Goal: Task Accomplishment & Management: Complete application form

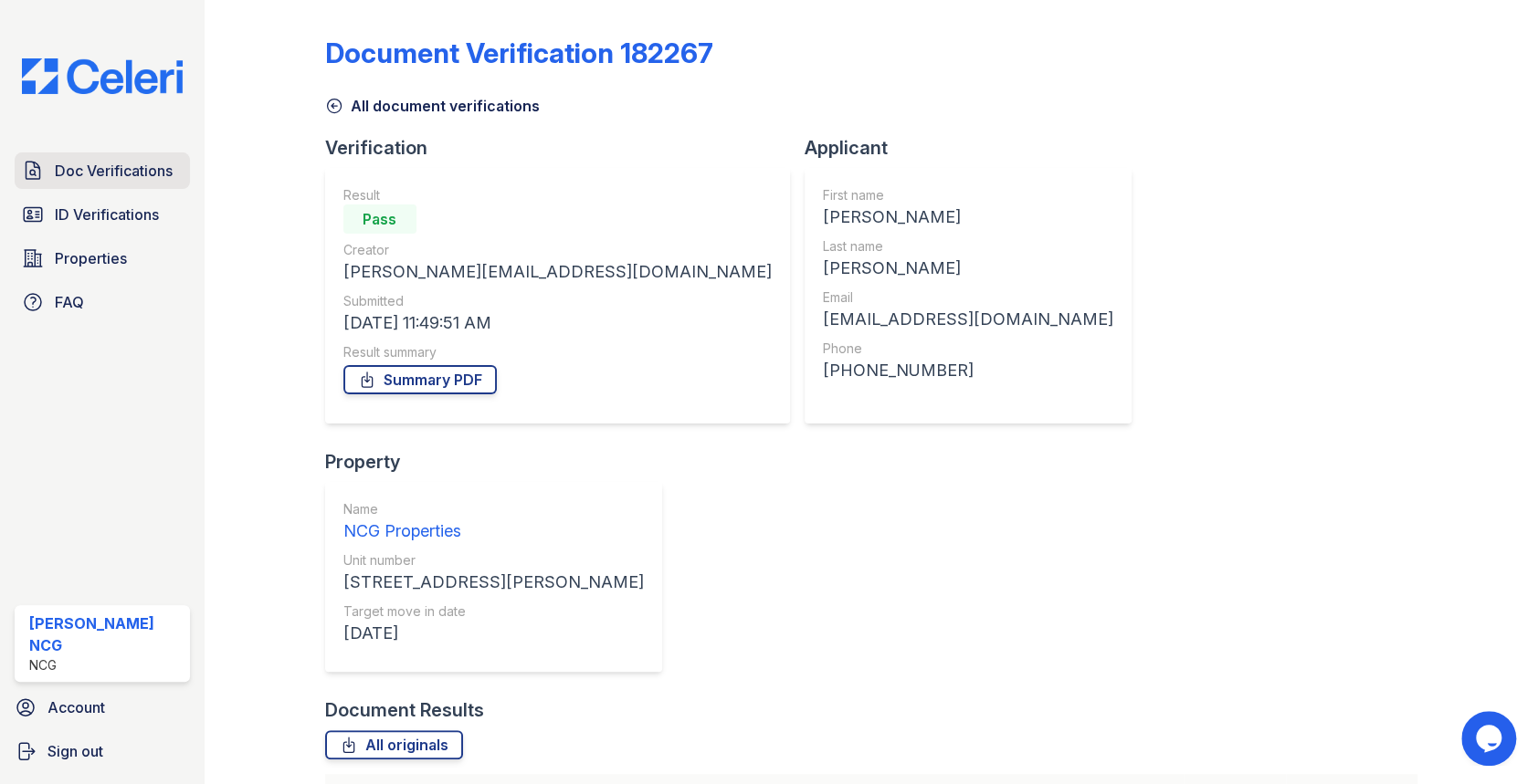
click at [120, 174] on span "Doc Verifications" at bounding box center [114, 171] width 118 height 22
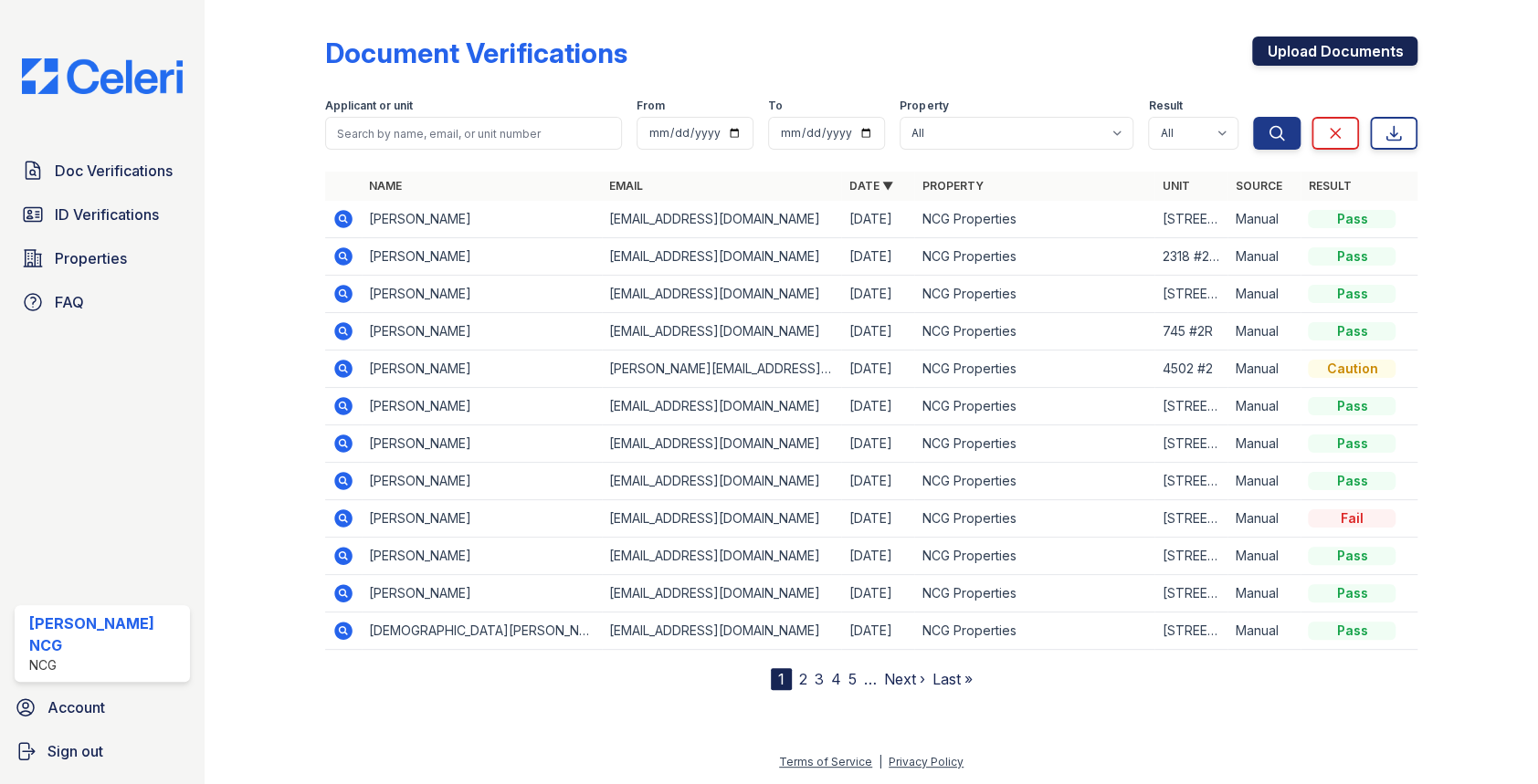
click at [1282, 42] on link "Upload Documents" at bounding box center [1333, 51] width 165 height 29
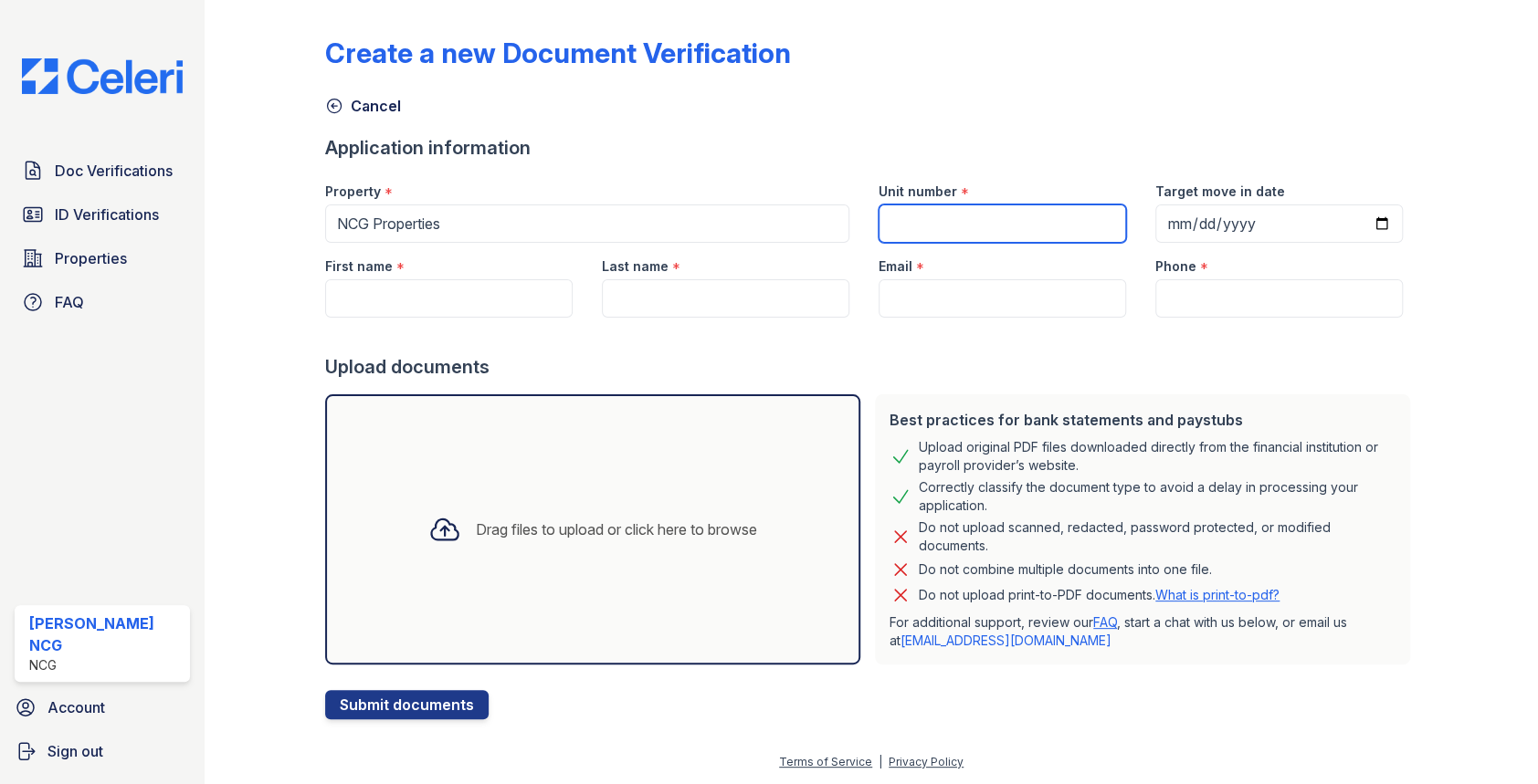
click at [911, 222] on input "Unit number" at bounding box center [1002, 224] width 247 height 39
type input "[STREET_ADDRESS][PERSON_NAME]"
click at [1061, 111] on div "Cancel" at bounding box center [871, 100] width 1093 height 33
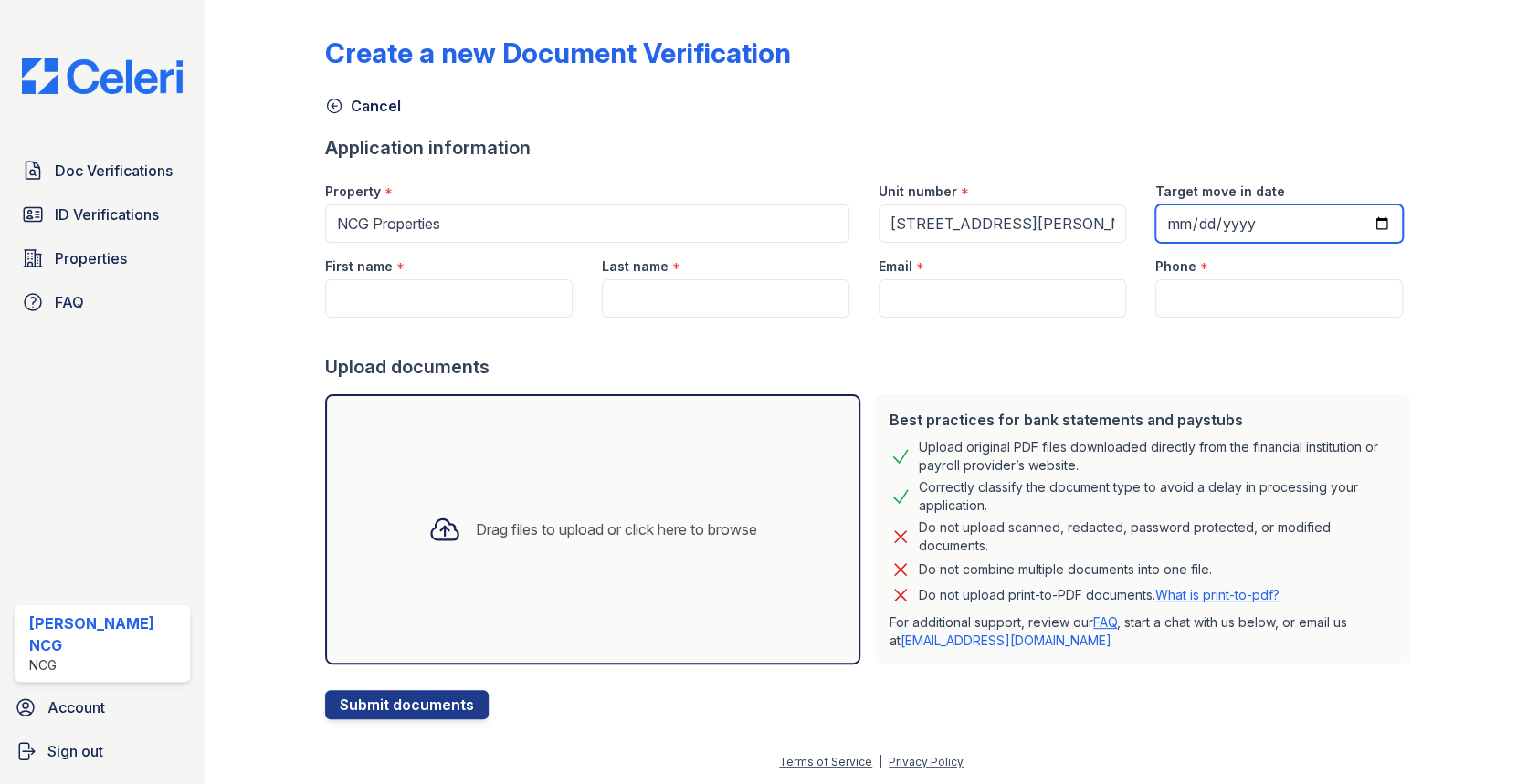
click at [1167, 224] on input "Target move in date" at bounding box center [1278, 224] width 247 height 39
type input "2025-09-15"
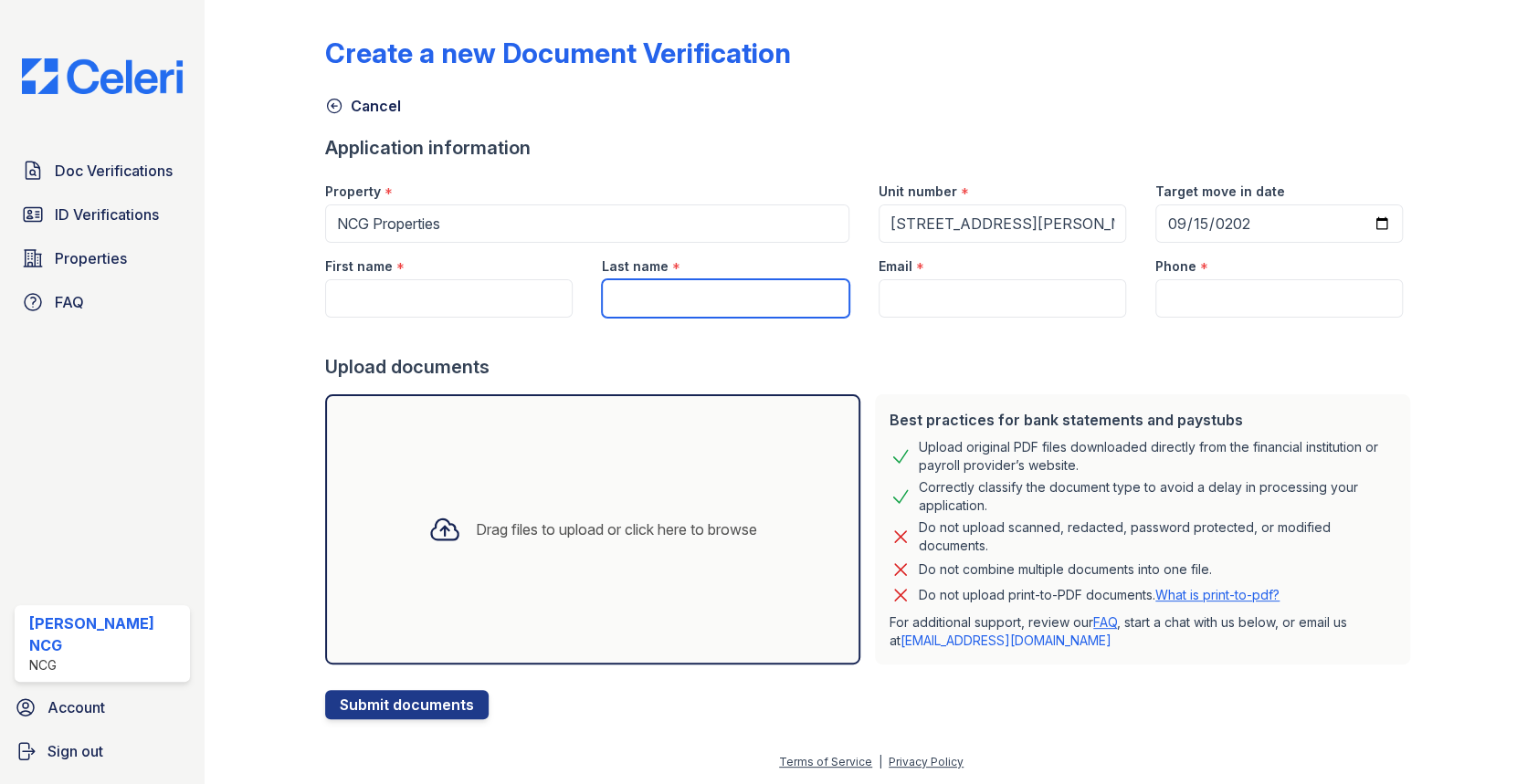
click at [689, 292] on input "Last name" at bounding box center [726, 299] width 247 height 39
paste input "Calcagno"
type input "Calcagno"
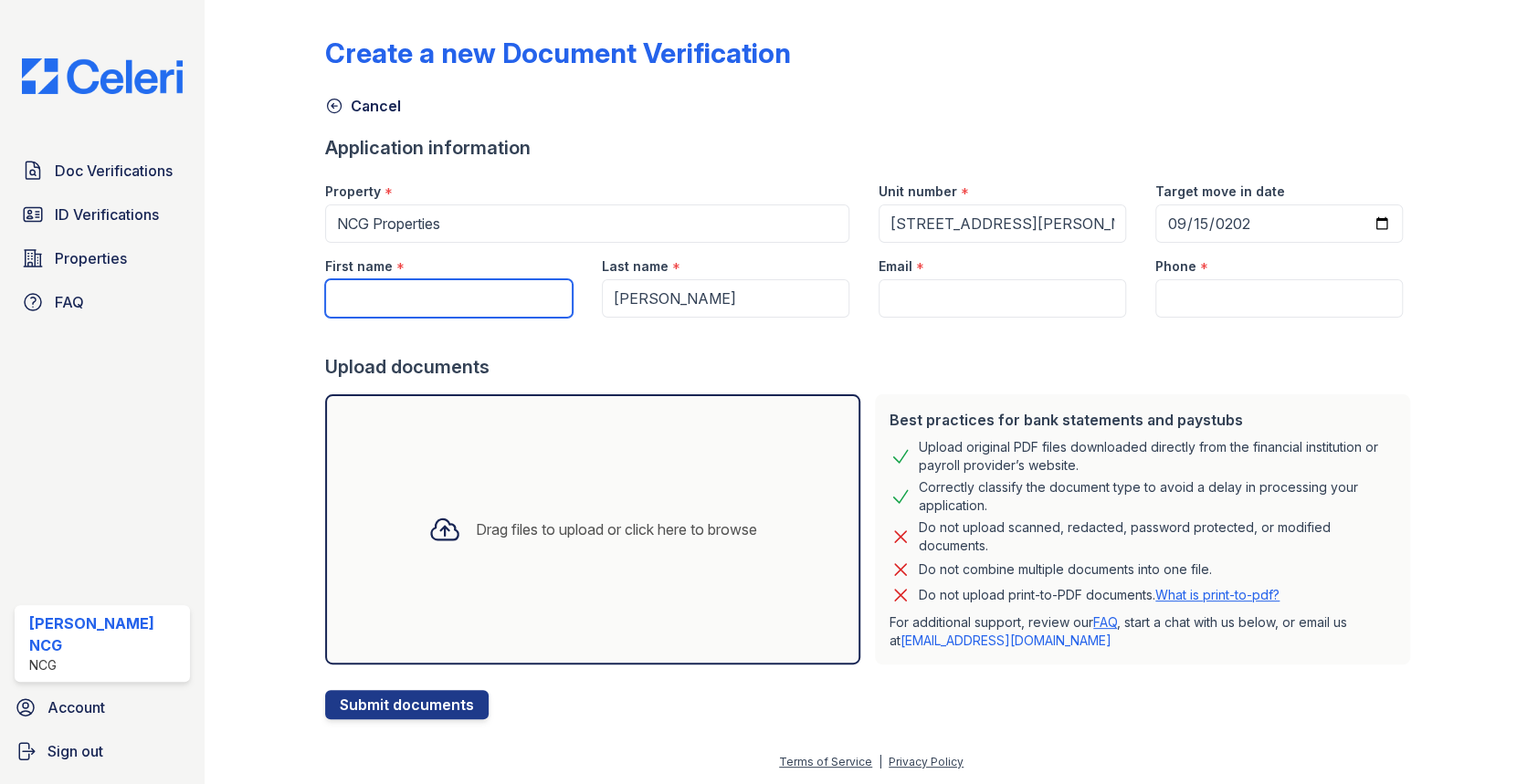
click at [521, 291] on input "First name" at bounding box center [449, 299] width 247 height 39
type input "Asia"
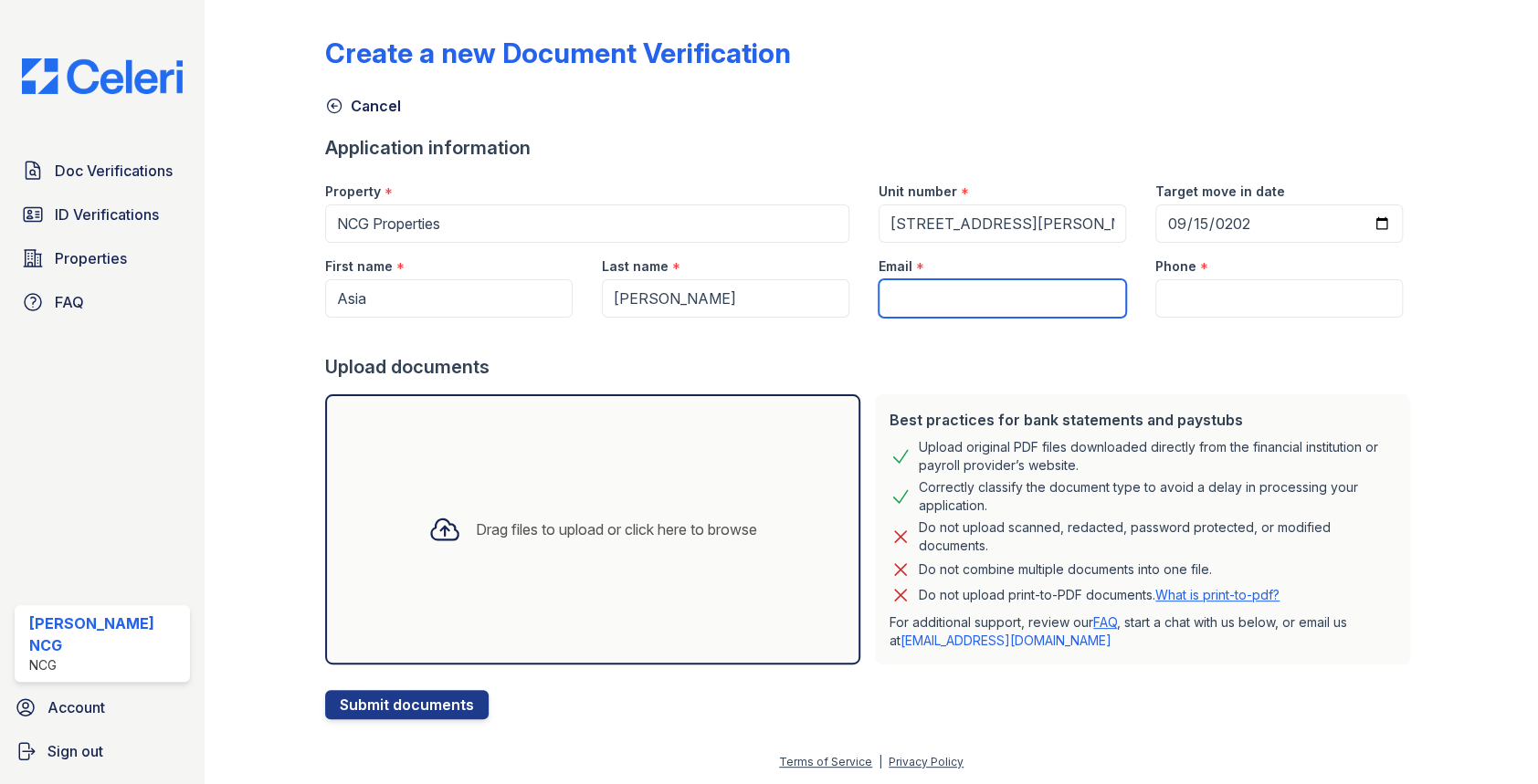
click at [979, 289] on input "Email" at bounding box center [1002, 299] width 247 height 39
type input "[EMAIL_ADDRESS][DOMAIN_NAME]"
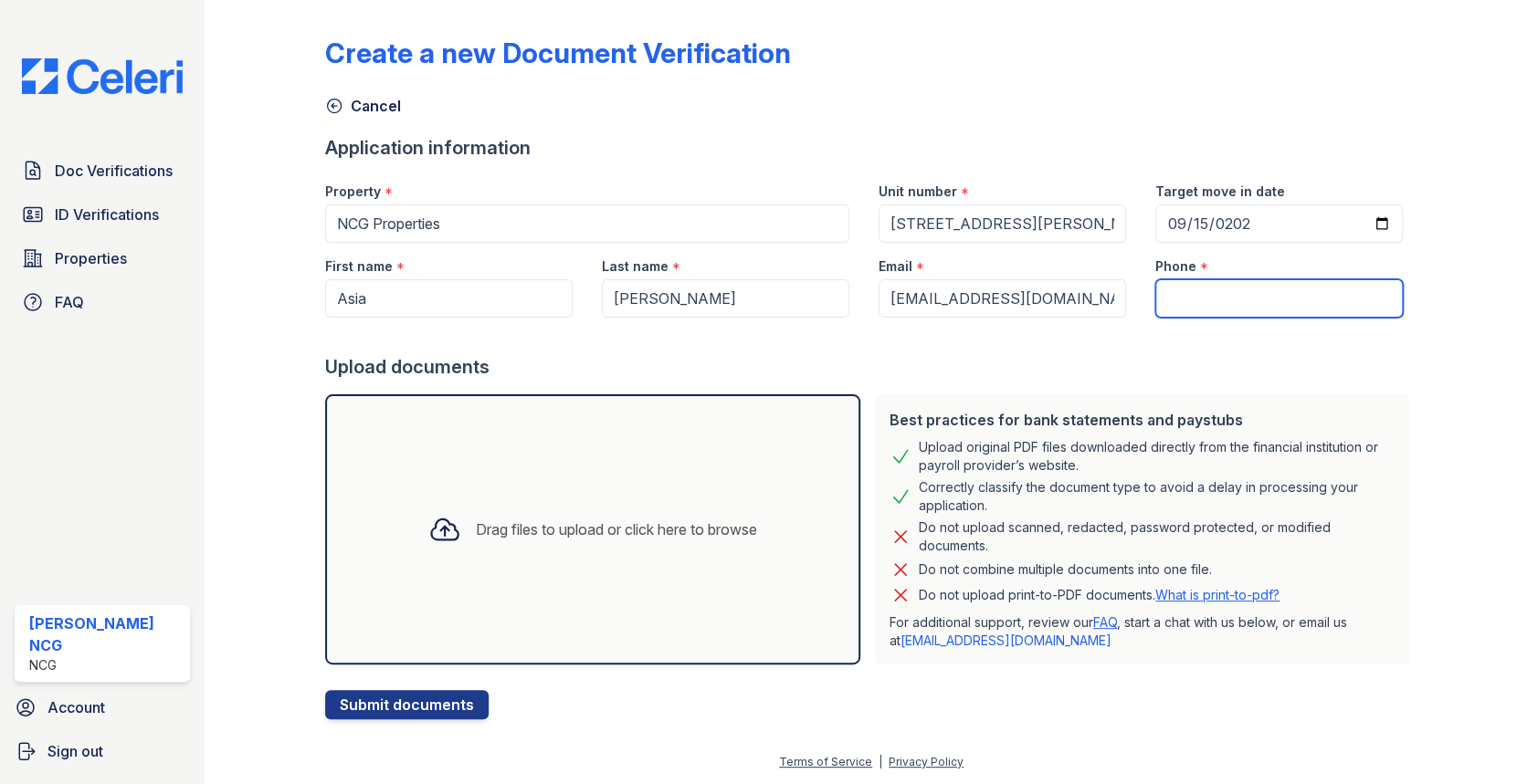
click at [1174, 289] on input "Phone" at bounding box center [1278, 299] width 247 height 39
type input "7732520600"
click at [1199, 352] on div at bounding box center [871, 336] width 1093 height 37
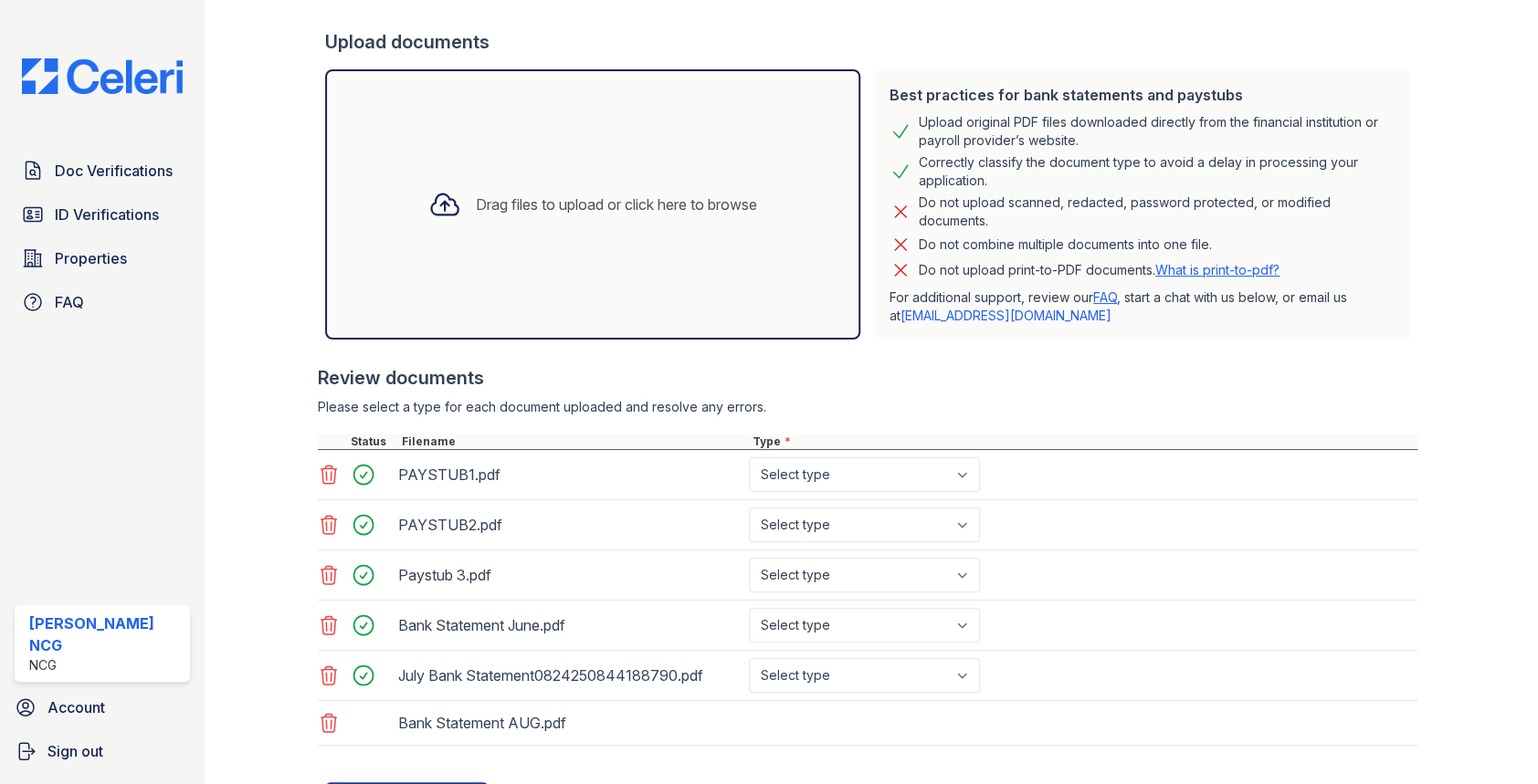
scroll to position [412, 0]
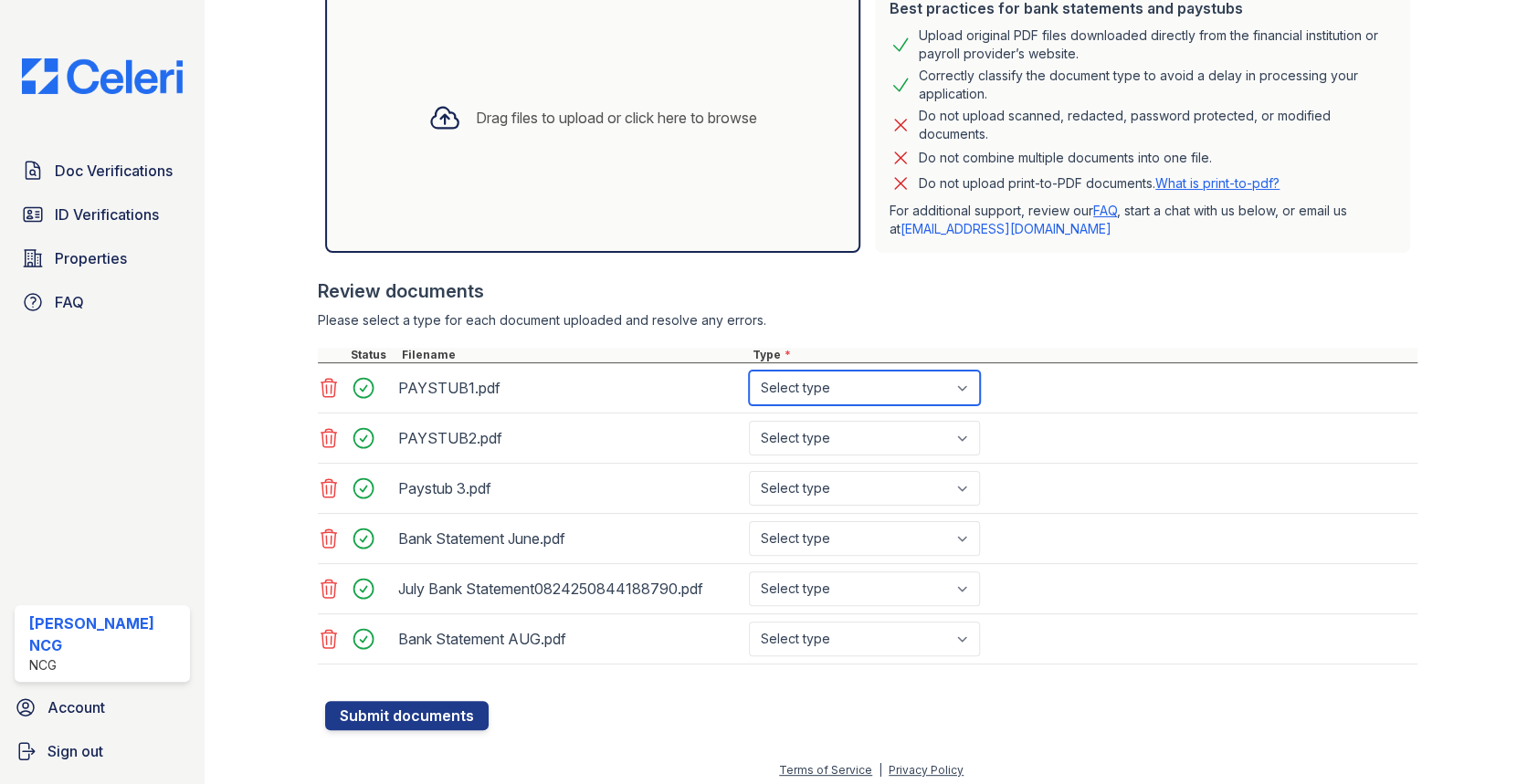
click at [768, 384] on select "Select type Paystub Bank Statement Offer Letter Tax Documents Benefit Award Let…" at bounding box center [864, 388] width 231 height 35
select select "paystub"
click at [749, 370] on select "Select type Paystub Bank Statement Offer Letter Tax Documents Benefit Award Let…" at bounding box center [864, 388] width 231 height 35
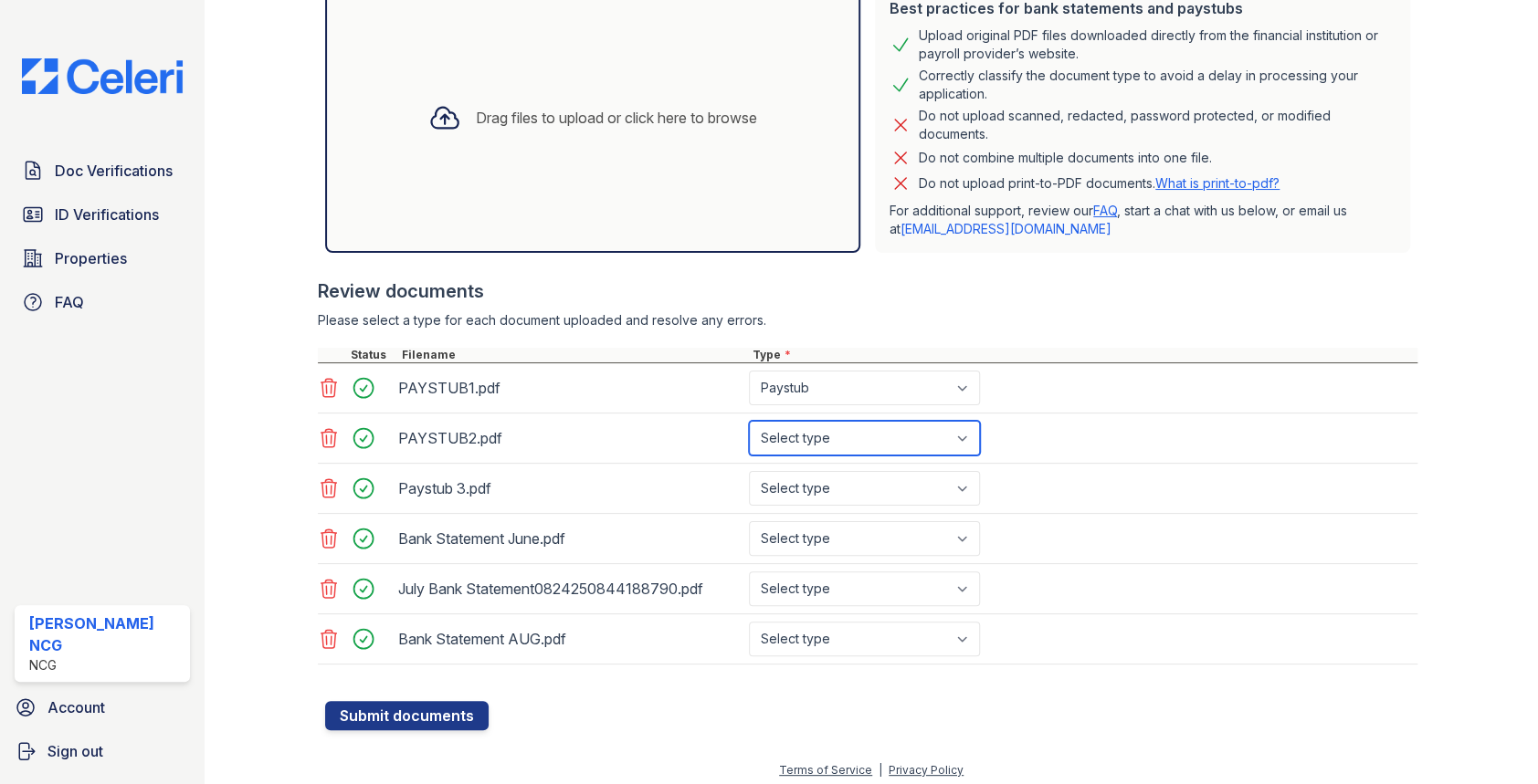
click at [776, 435] on select "Select type Paystub Bank Statement Offer Letter Tax Documents Benefit Award Let…" at bounding box center [864, 438] width 231 height 35
select select "paystub"
click at [749, 420] on select "Select type Paystub Bank Statement Offer Letter Tax Documents Benefit Award Let…" at bounding box center [864, 438] width 231 height 35
click at [784, 482] on select "Select type Paystub Bank Statement Offer Letter Tax Documents Benefit Award Let…" at bounding box center [864, 488] width 231 height 35
select select "paystub"
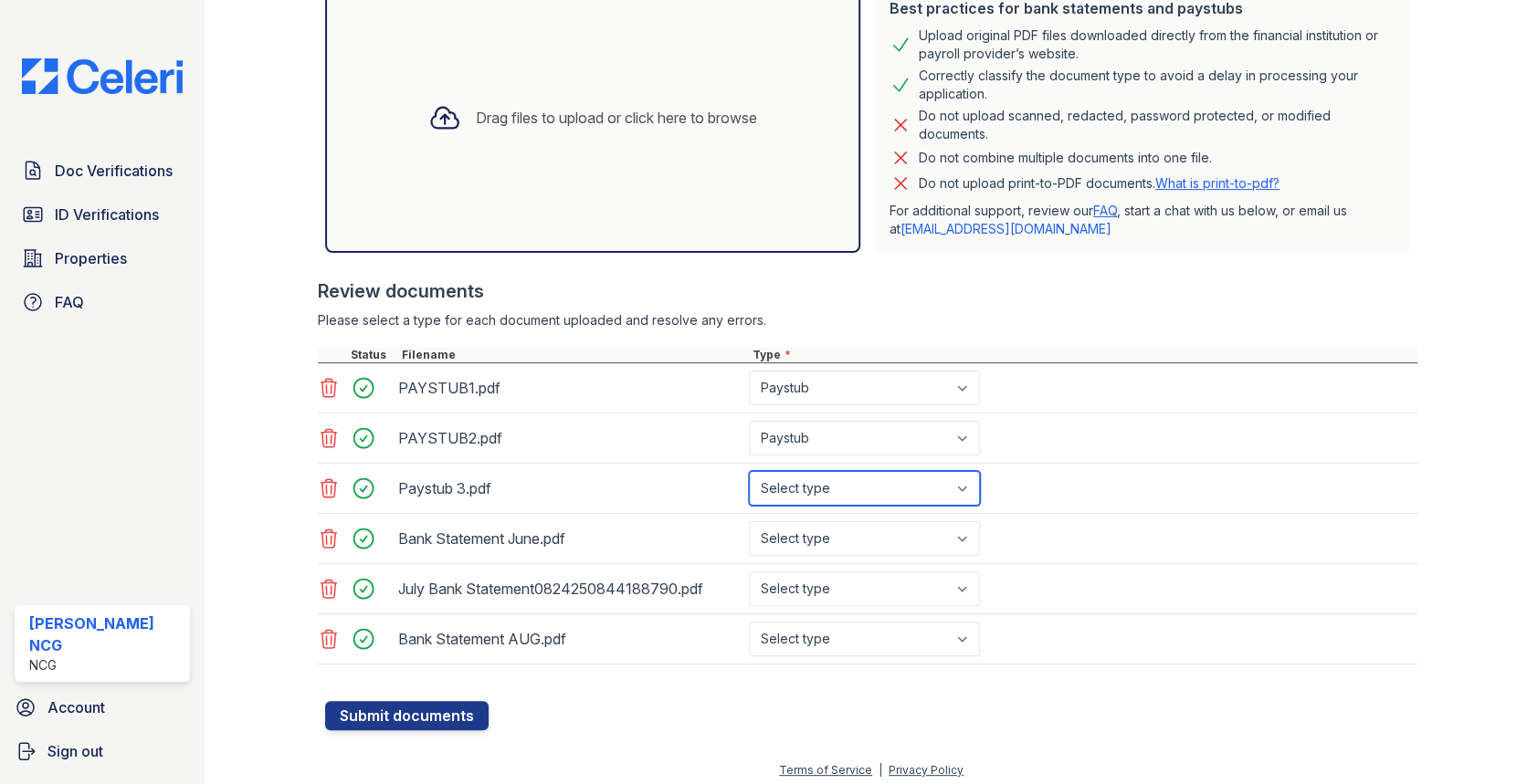
click at [749, 471] on select "Select type Paystub Bank Statement Offer Letter Tax Documents Benefit Award Let…" at bounding box center [864, 488] width 231 height 35
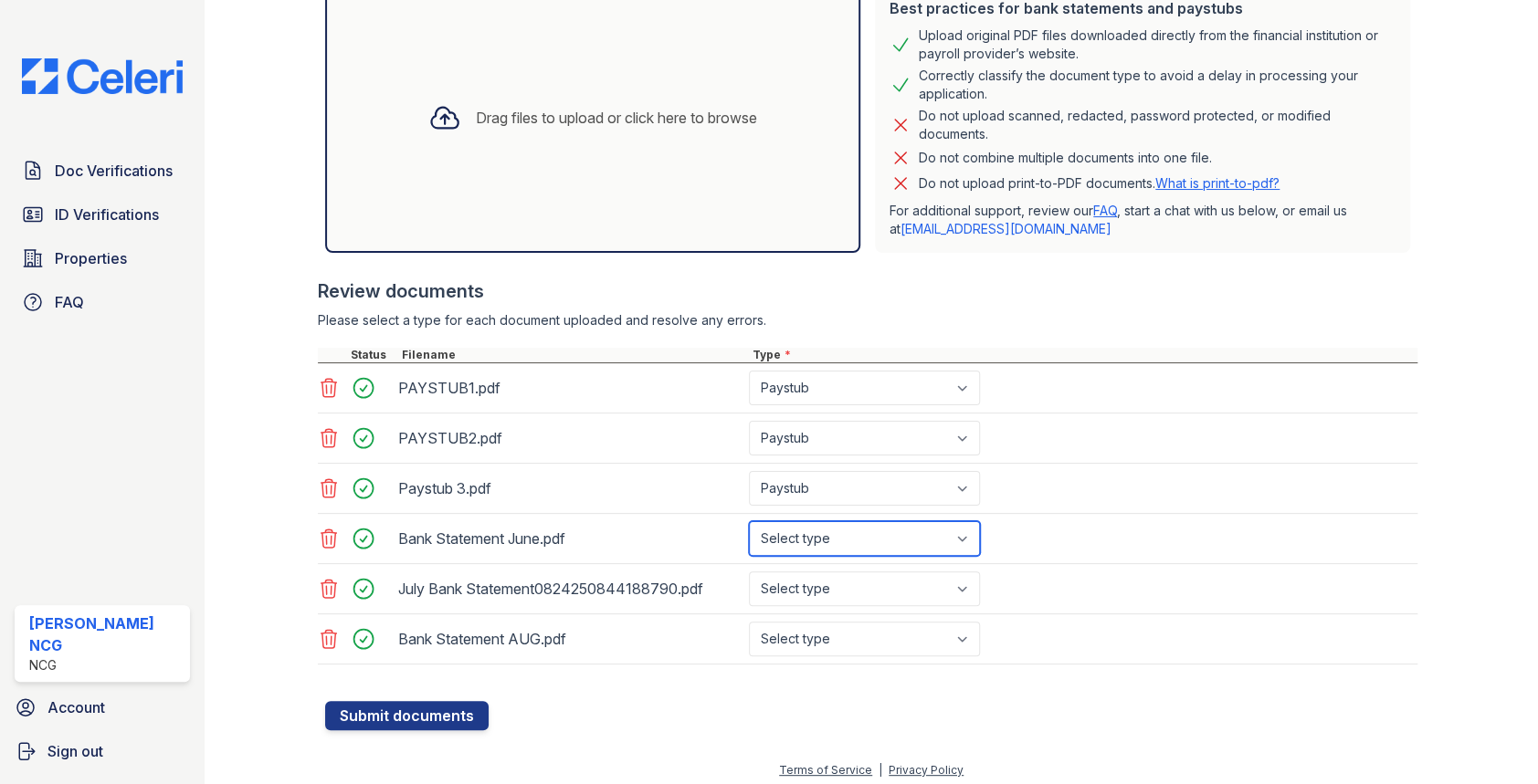
click at [800, 529] on select "Select type Paystub Bank Statement Offer Letter Tax Documents Benefit Award Let…" at bounding box center [864, 538] width 231 height 35
select select "bank_statement"
click at [749, 521] on select "Select type Paystub Bank Statement Offer Letter Tax Documents Benefit Award Let…" at bounding box center [864, 538] width 231 height 35
click at [825, 586] on select "Select type Paystub Bank Statement Offer Letter Tax Documents Benefit Award Let…" at bounding box center [864, 588] width 231 height 35
select select "bank_statement"
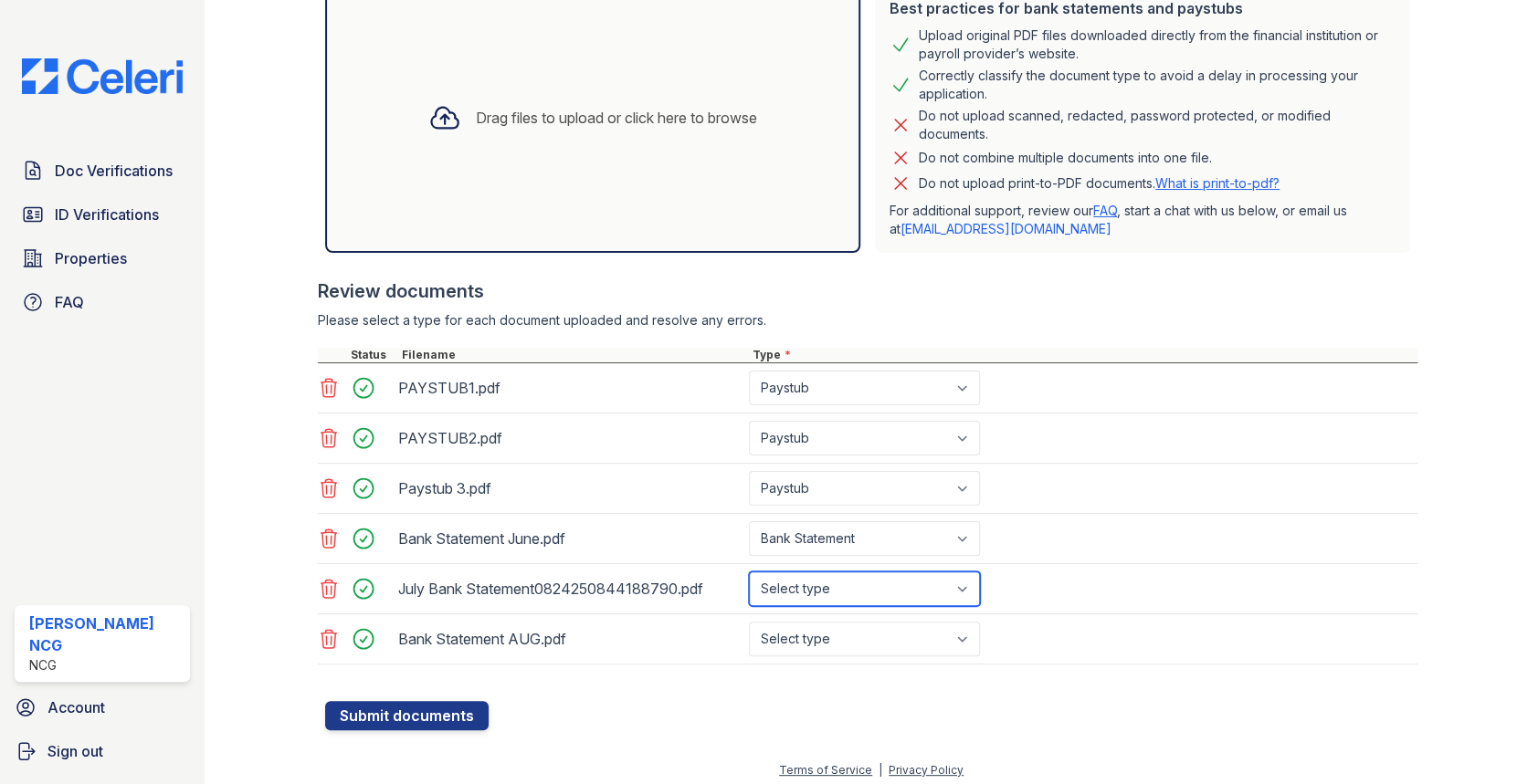
click at [749, 571] on select "Select type Paystub Bank Statement Offer Letter Tax Documents Benefit Award Let…" at bounding box center [864, 588] width 231 height 35
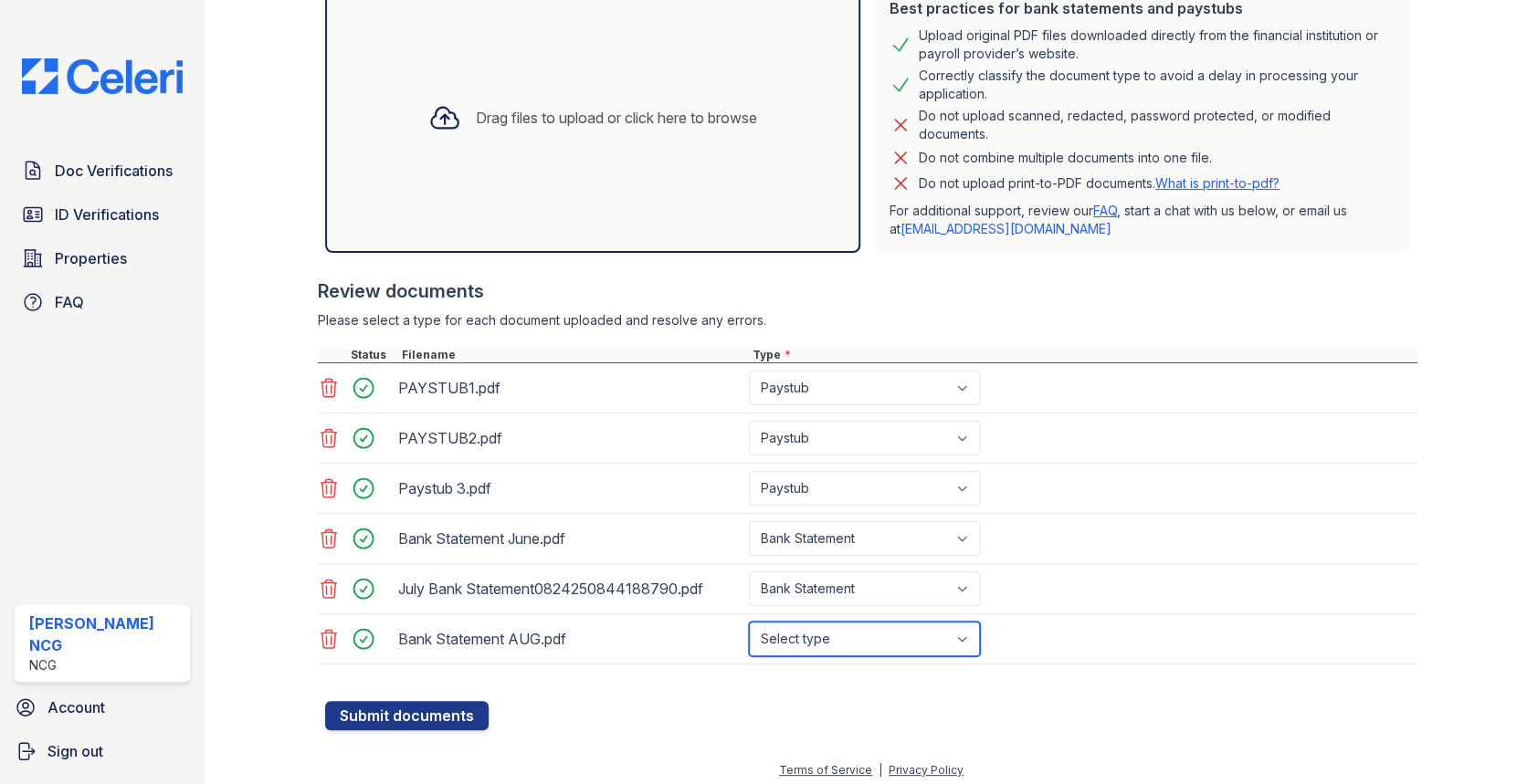
click at [839, 644] on select "Select type Paystub Bank Statement Offer Letter Tax Documents Benefit Award Let…" at bounding box center [864, 638] width 231 height 35
select select "bank_statement"
click at [749, 621] on select "Select type Paystub Bank Statement Offer Letter Tax Documents Benefit Award Let…" at bounding box center [864, 638] width 231 height 35
click at [937, 288] on div "Review documents" at bounding box center [867, 291] width 1100 height 25
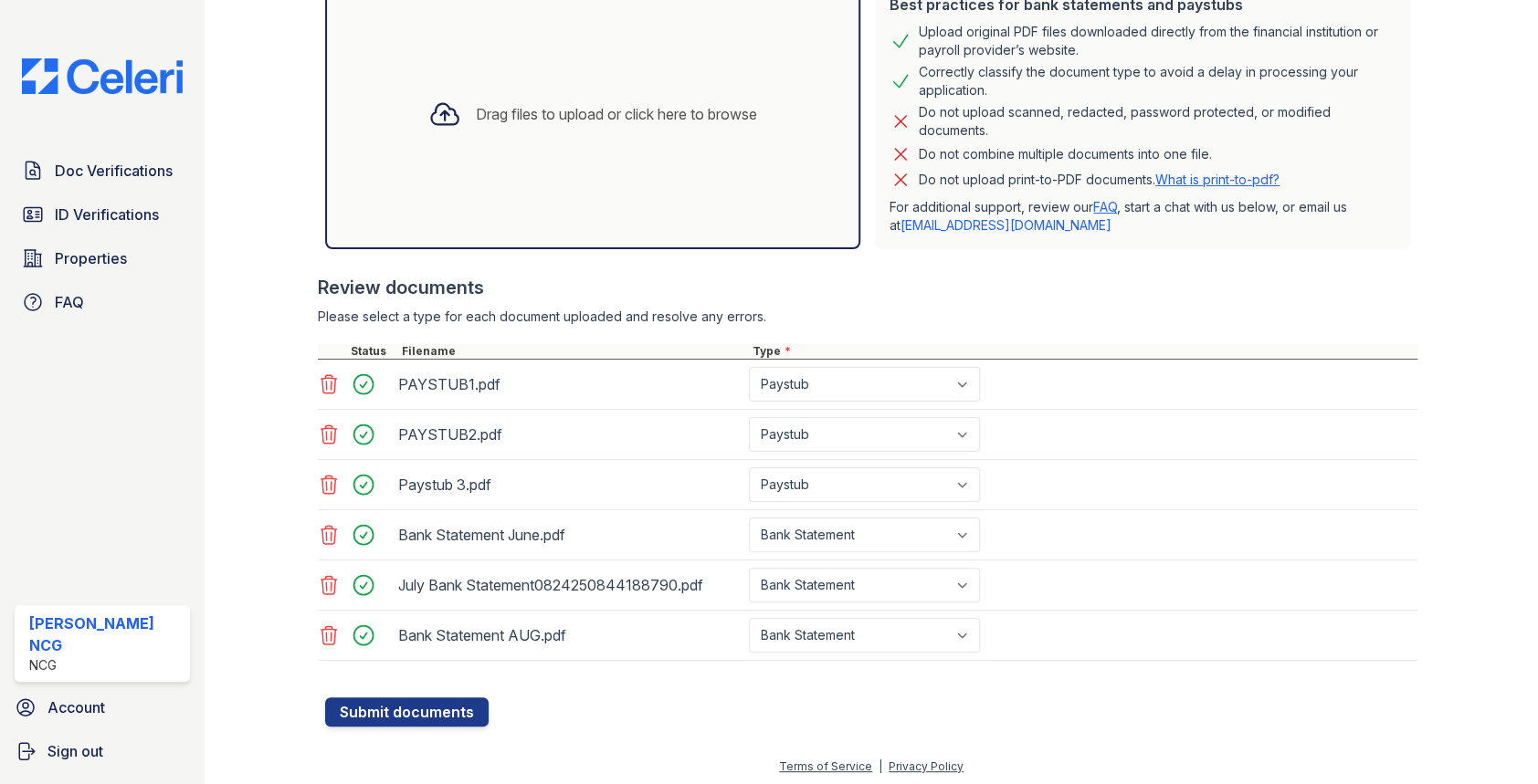
scroll to position [417, 0]
click at [460, 704] on button "Submit documents" at bounding box center [406, 710] width 163 height 29
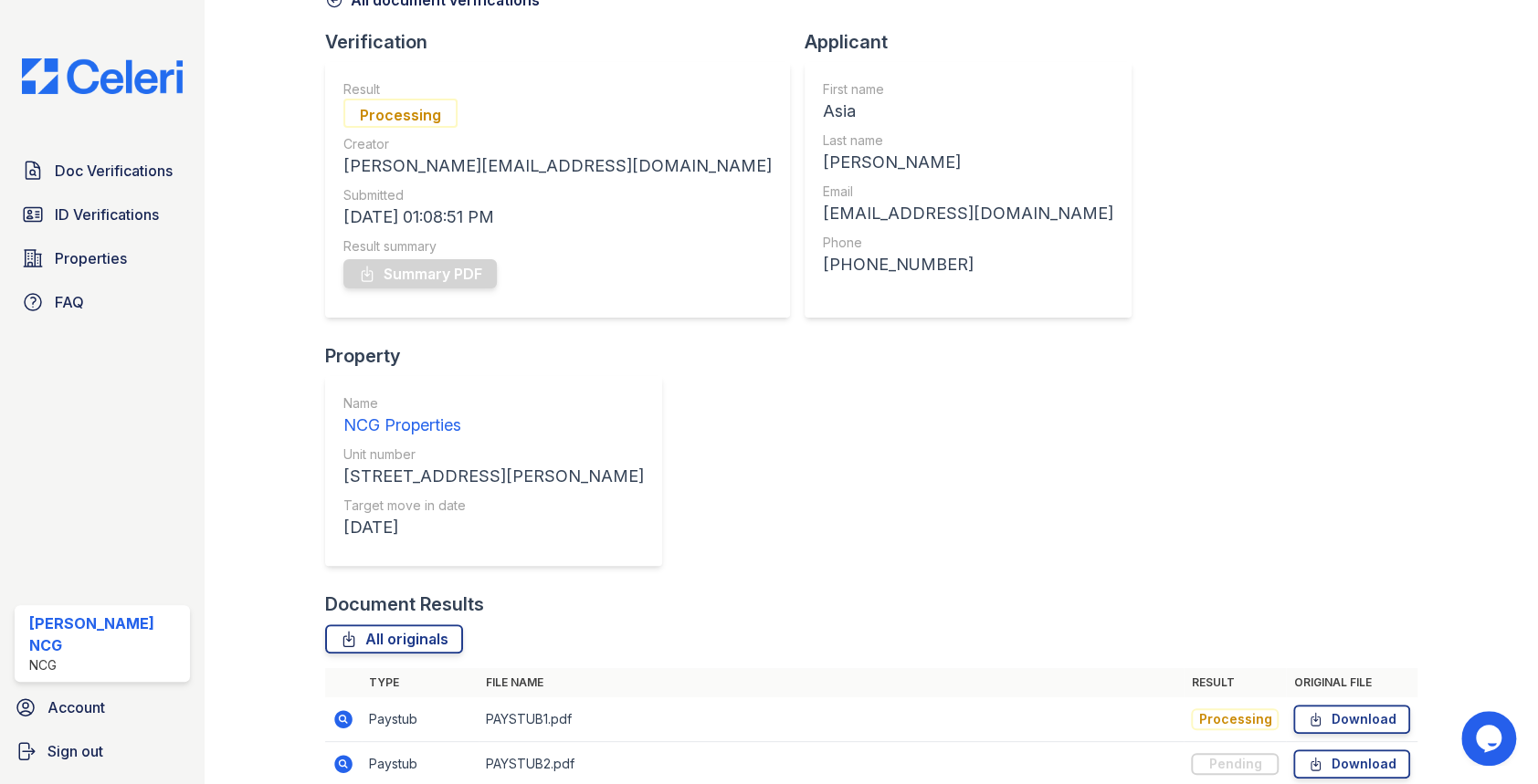
scroll to position [119, 0]
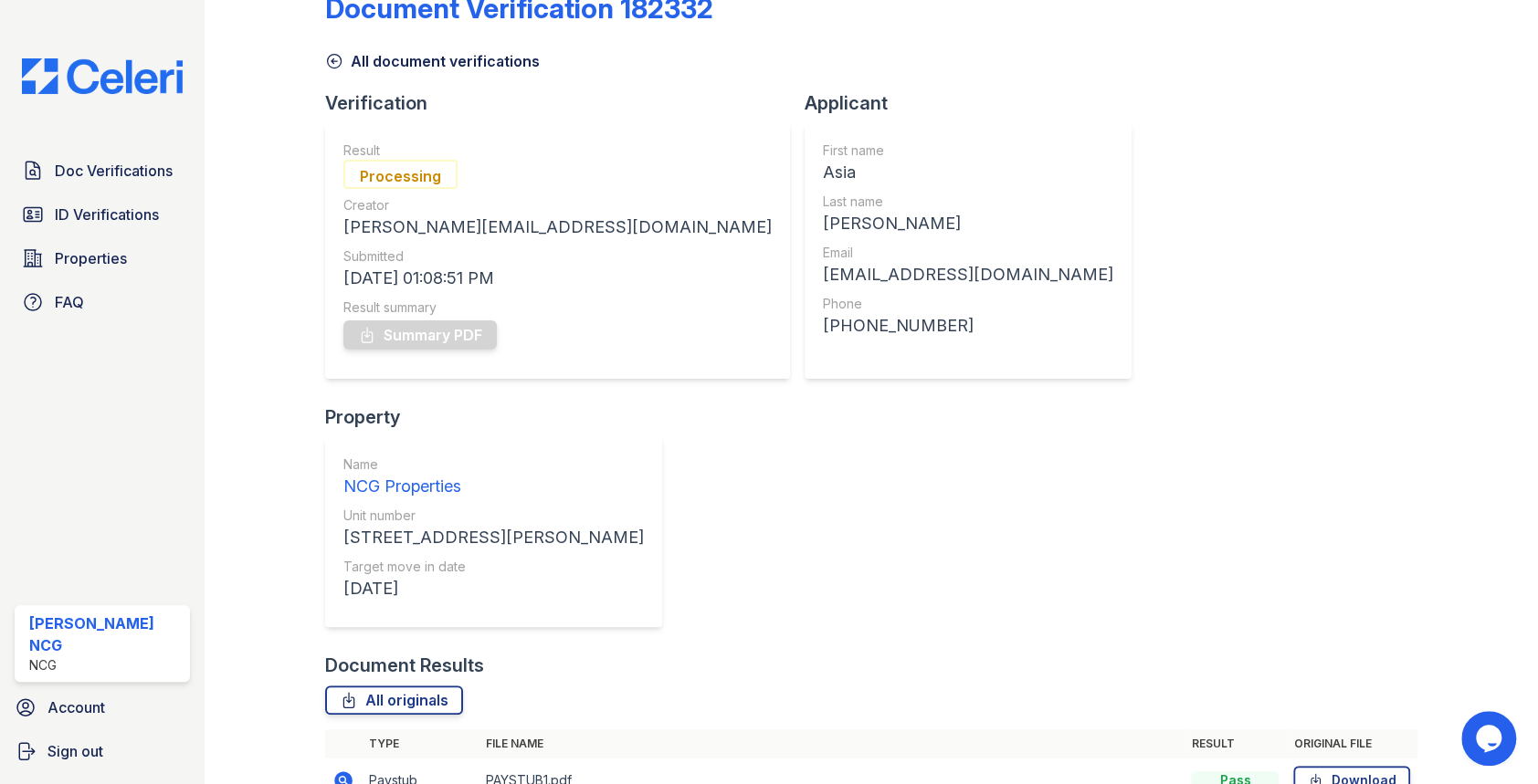
scroll to position [119, 0]
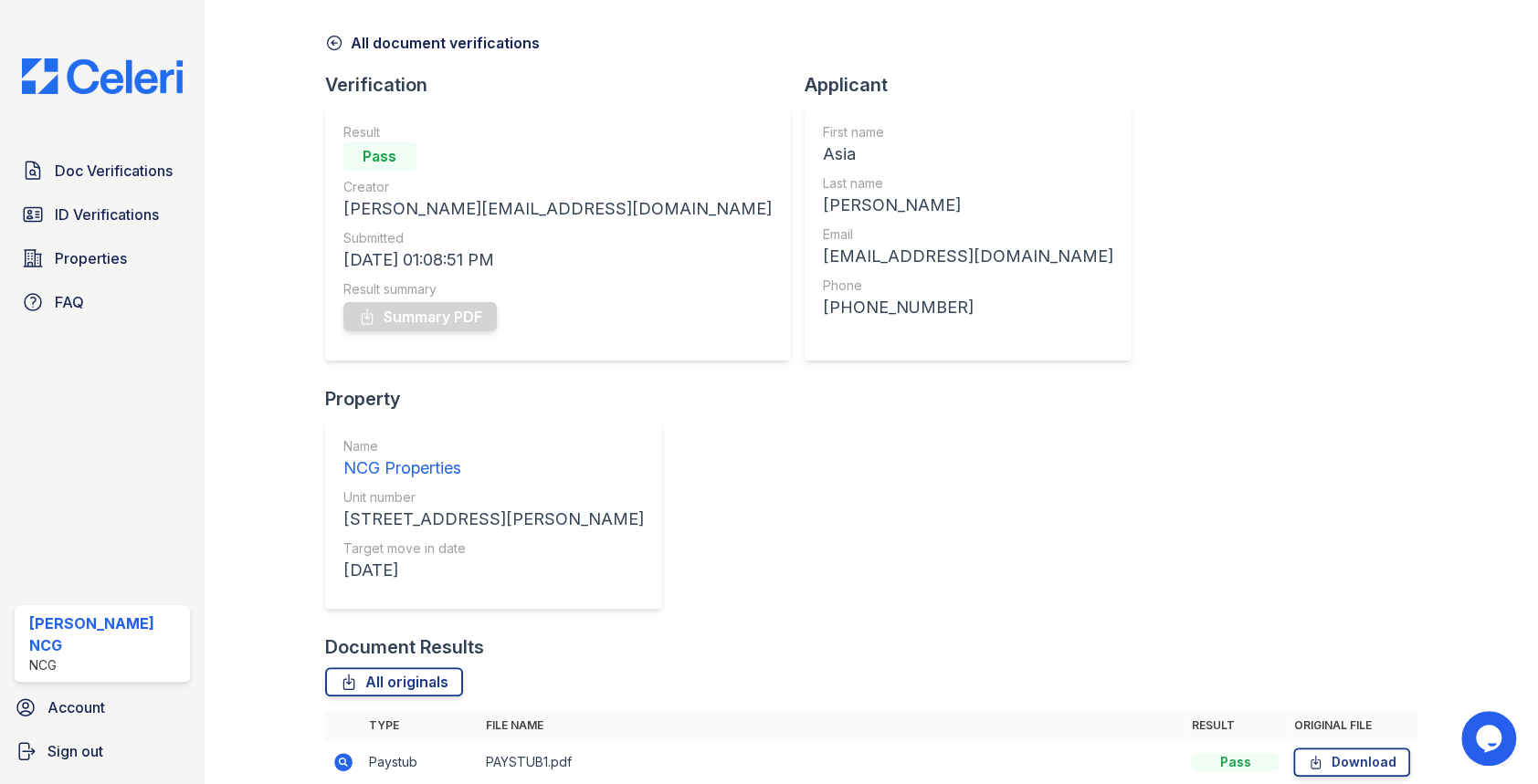
scroll to position [119, 0]
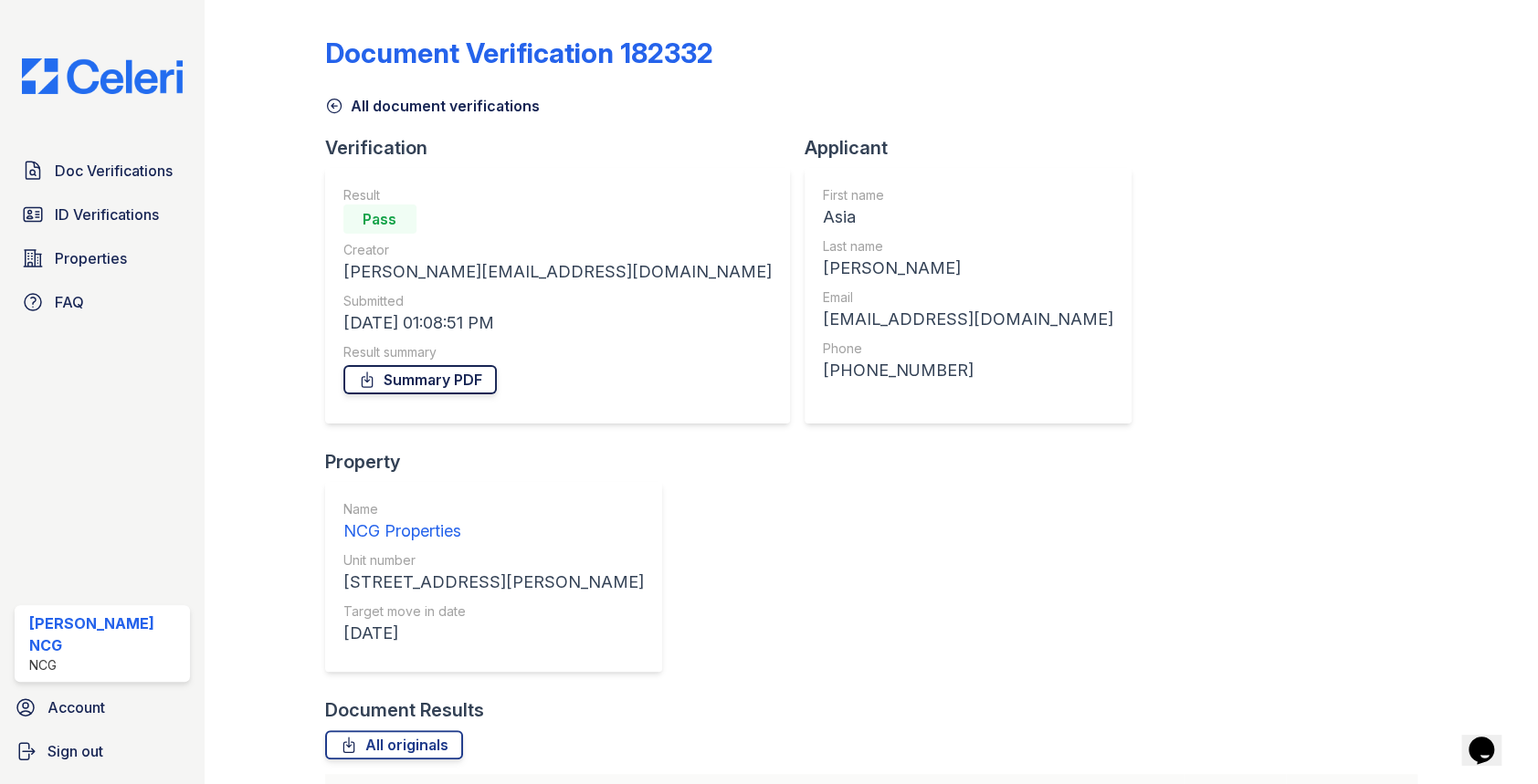
click at [472, 374] on link "Summary PDF" at bounding box center [420, 380] width 153 height 29
click at [132, 168] on span "Doc Verifications" at bounding box center [114, 171] width 118 height 22
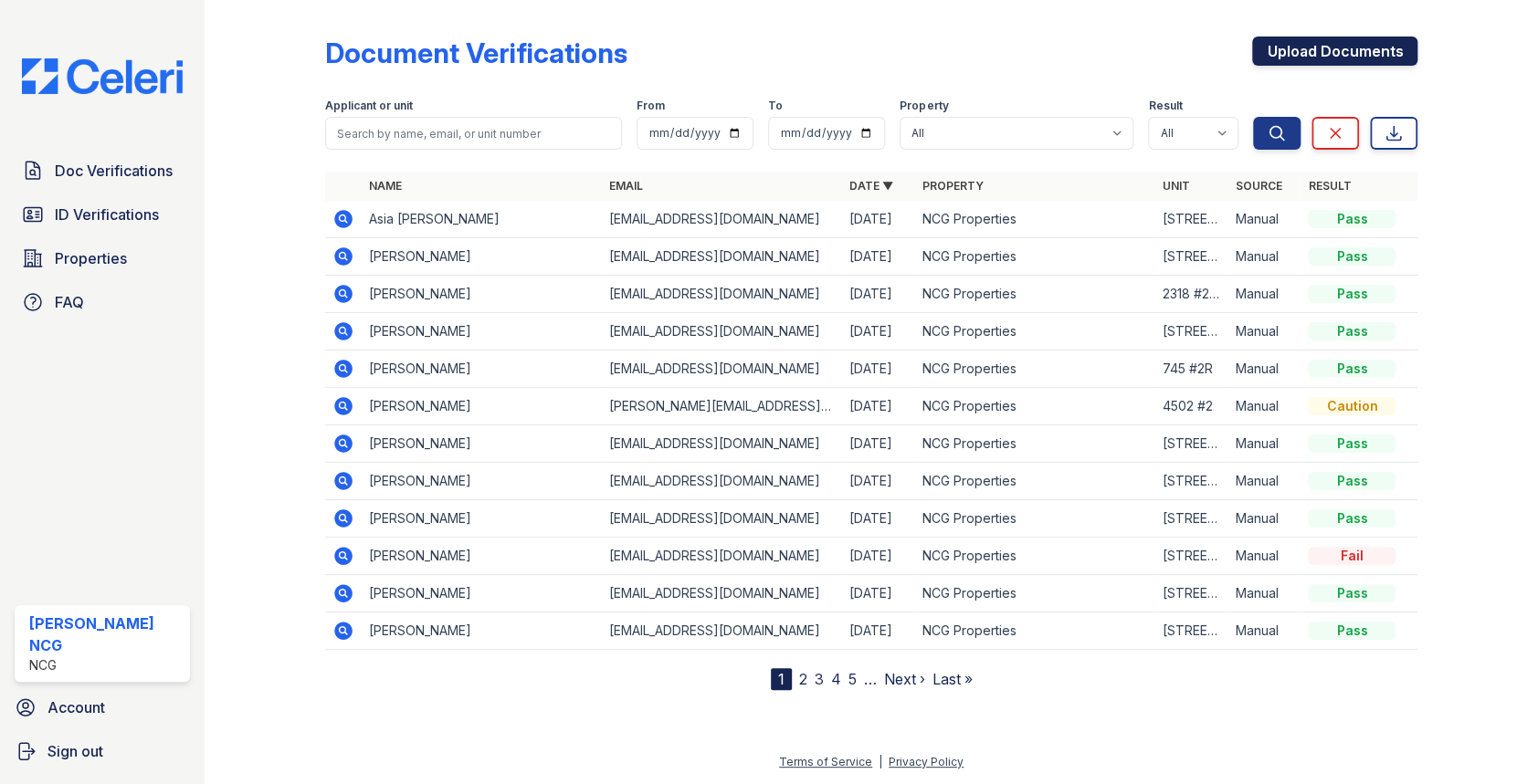
click at [1304, 44] on link "Upload Documents" at bounding box center [1333, 51] width 165 height 29
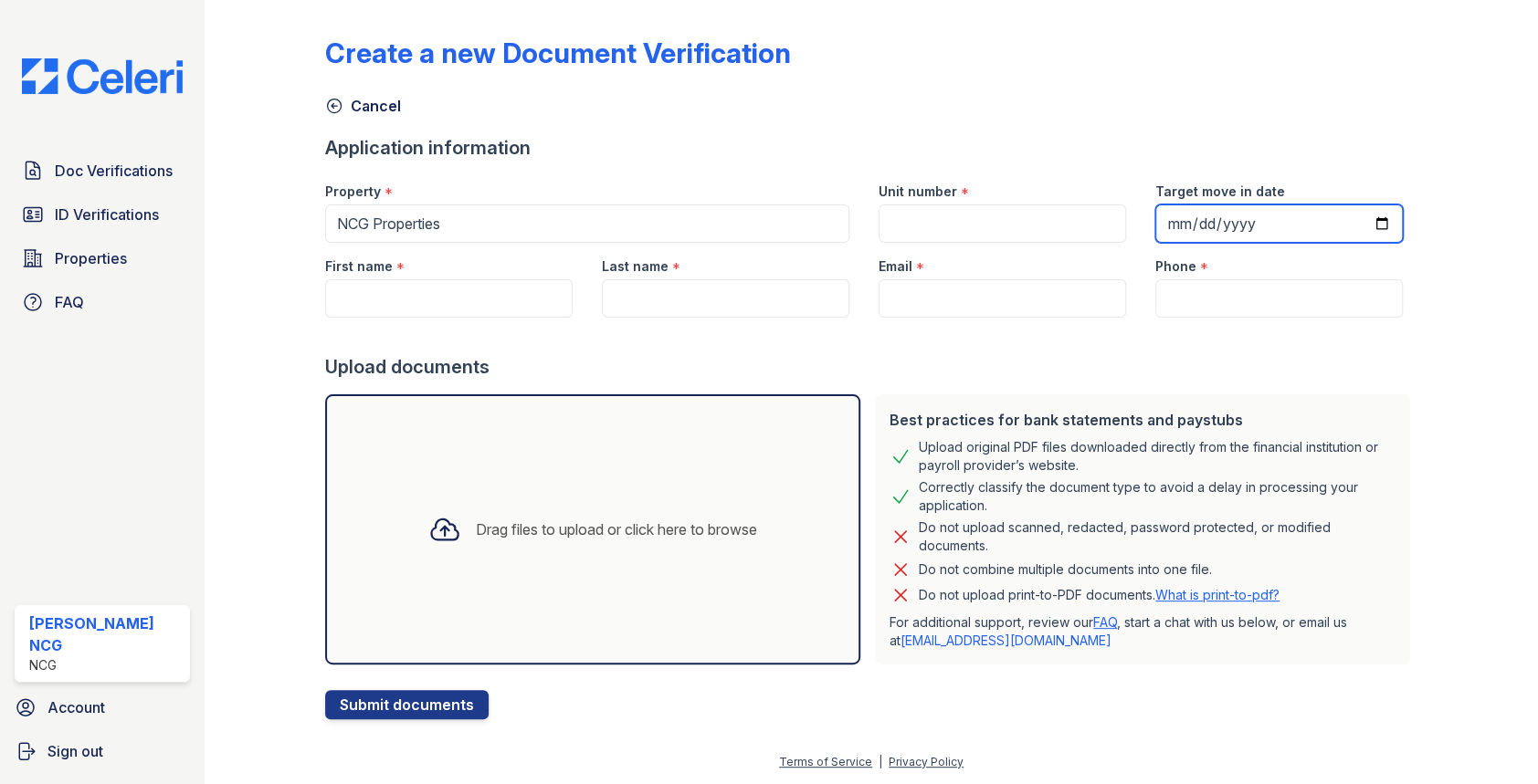
click at [1167, 224] on input "Target move in date" at bounding box center [1278, 224] width 247 height 39
type input "2025-09-15"
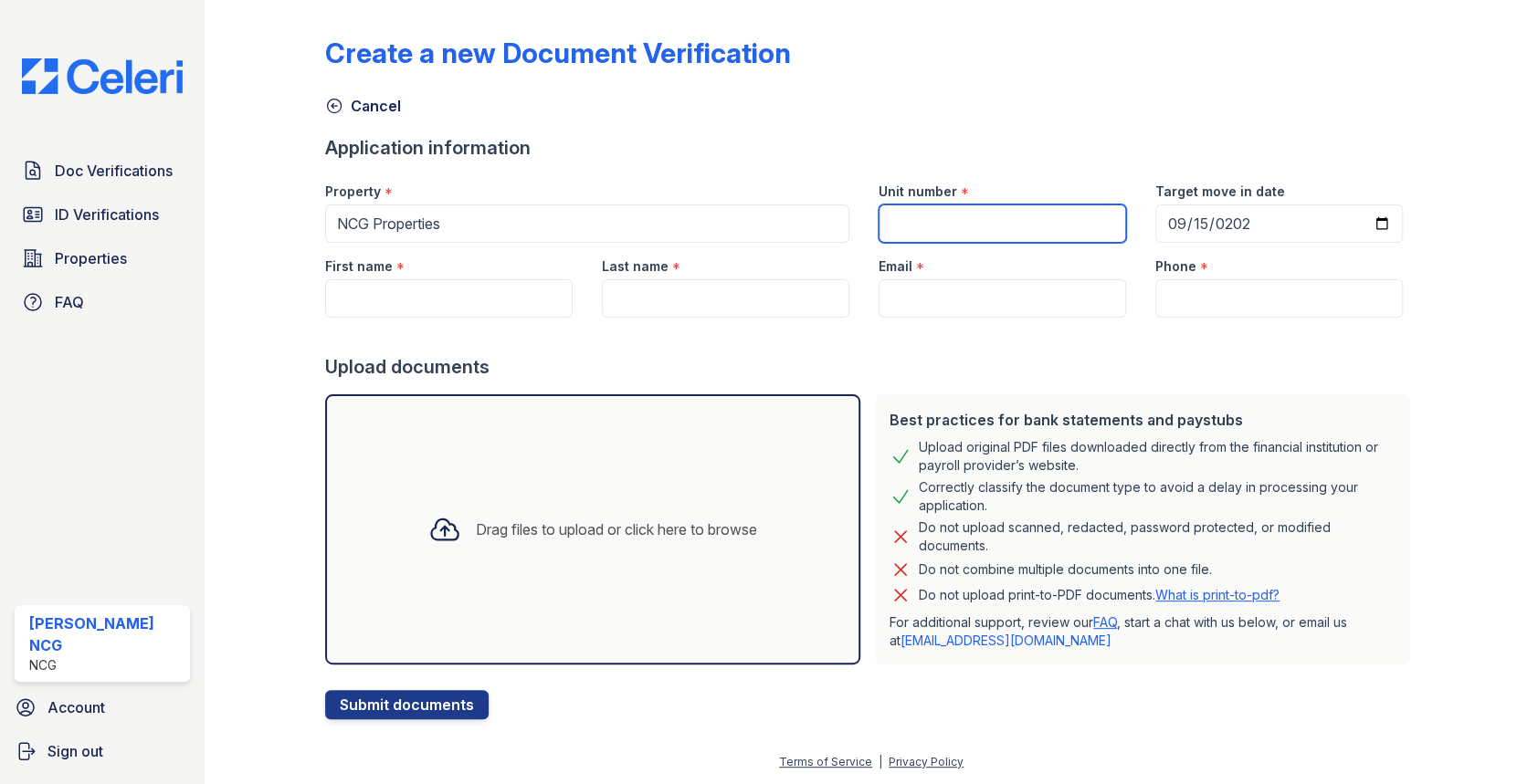
click at [964, 212] on input "Unit number" at bounding box center [1002, 224] width 247 height 39
type input "4611 S St Lawrence #101"
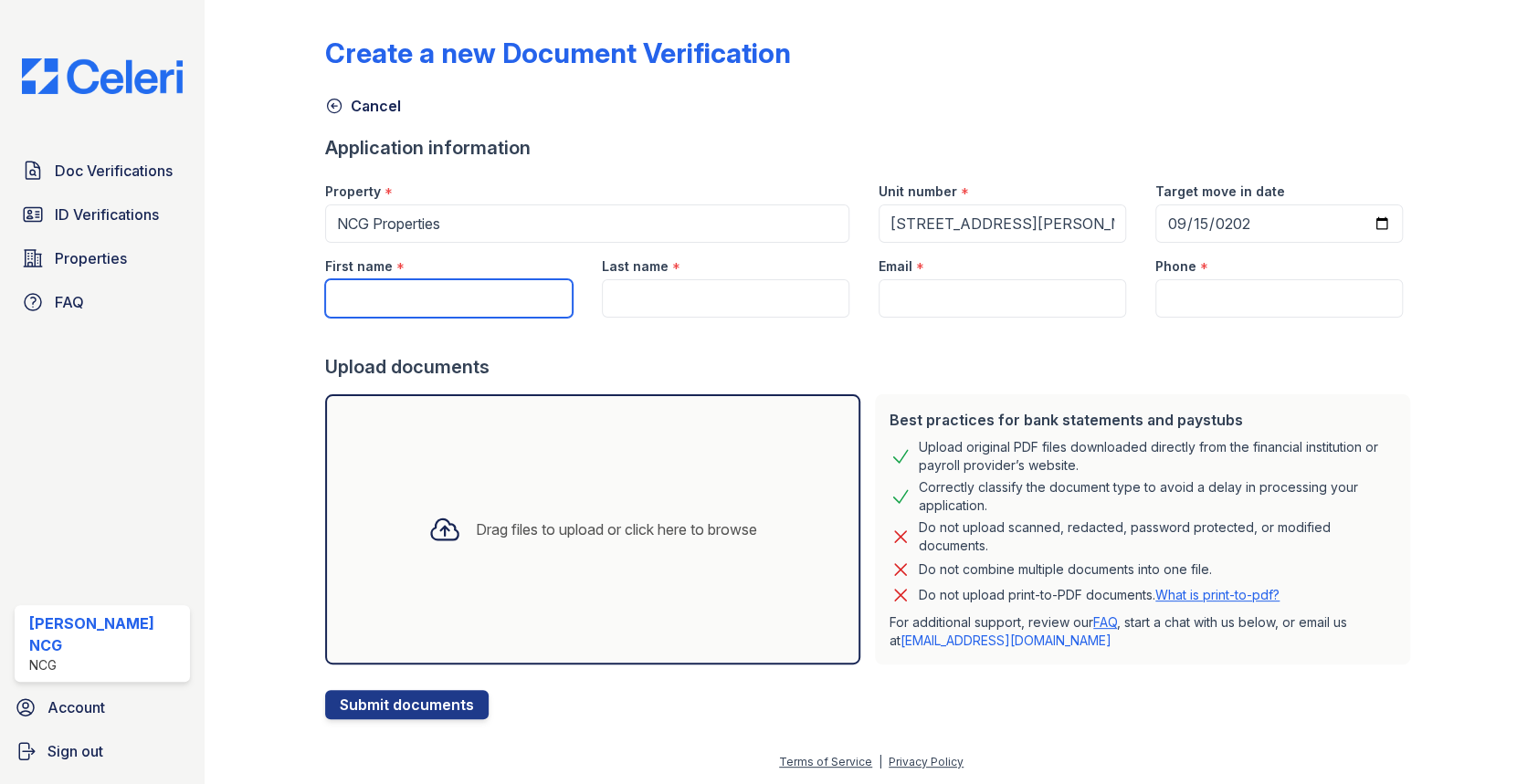
click at [492, 292] on input "First name" at bounding box center [449, 299] width 247 height 39
type input "Lee"
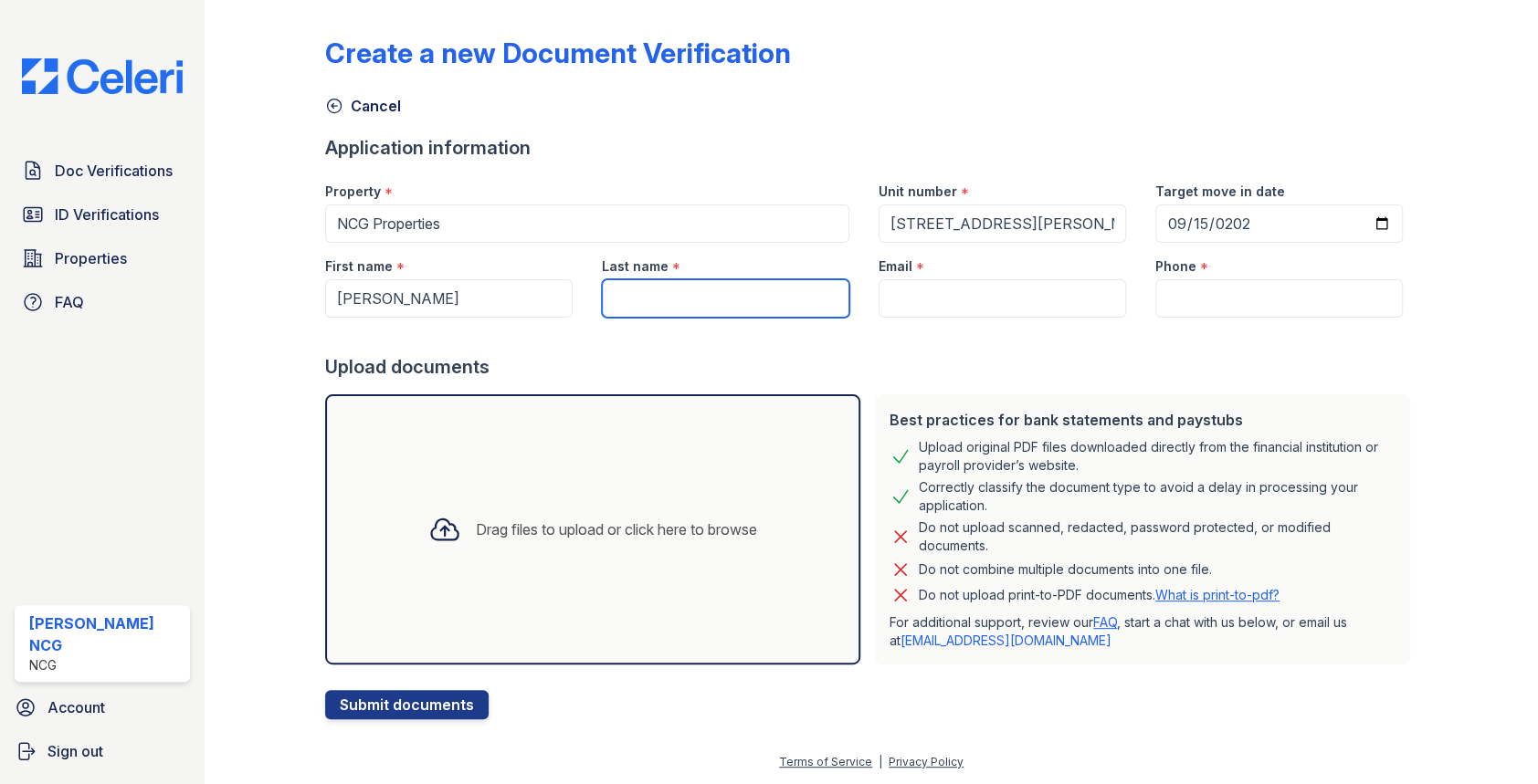
click at [739, 303] on input "Last name" at bounding box center [726, 299] width 247 height 39
type input "Golden"
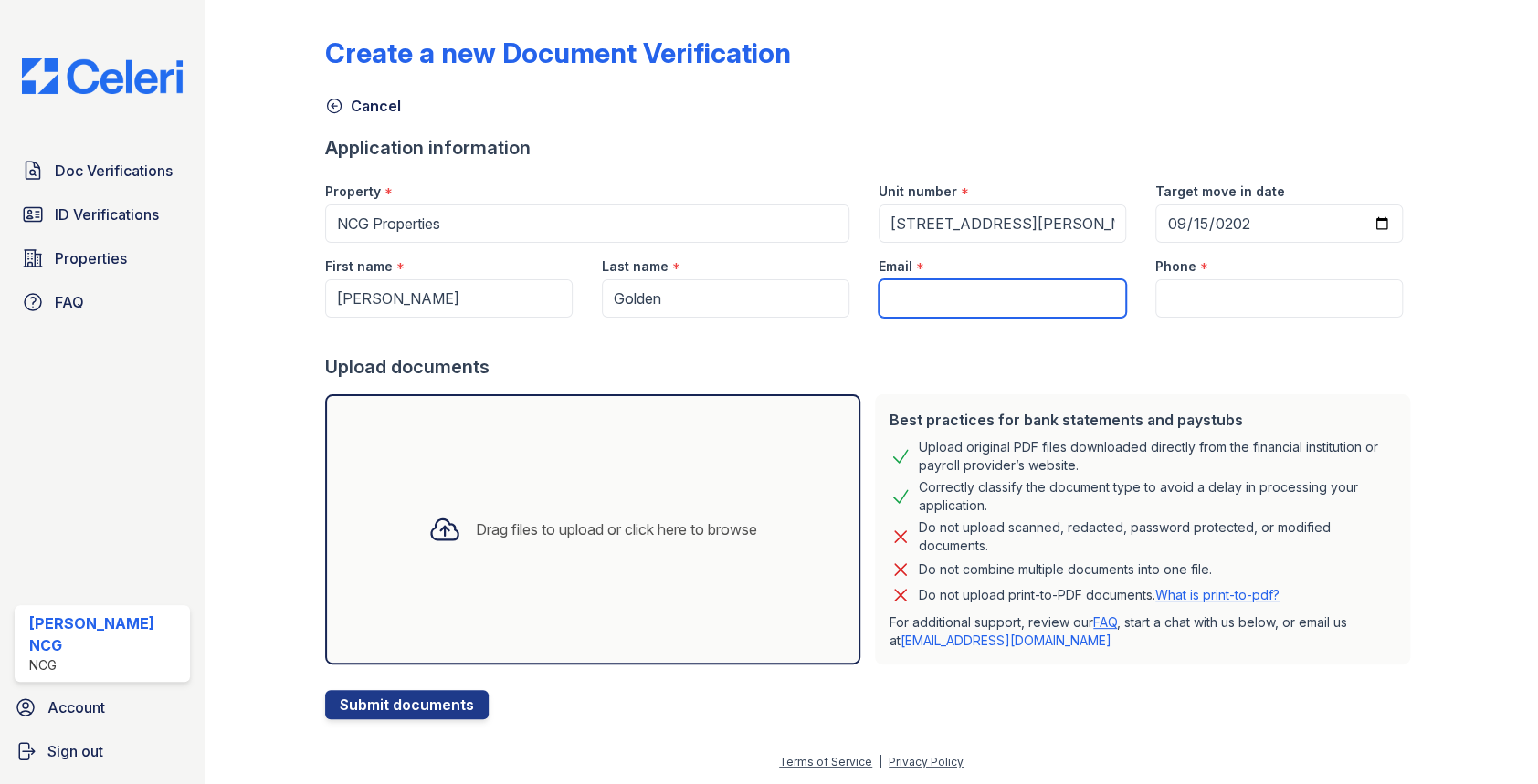
click at [907, 296] on input "Email" at bounding box center [1002, 299] width 247 height 39
type input "[EMAIL_ADDRESS][DOMAIN_NAME]"
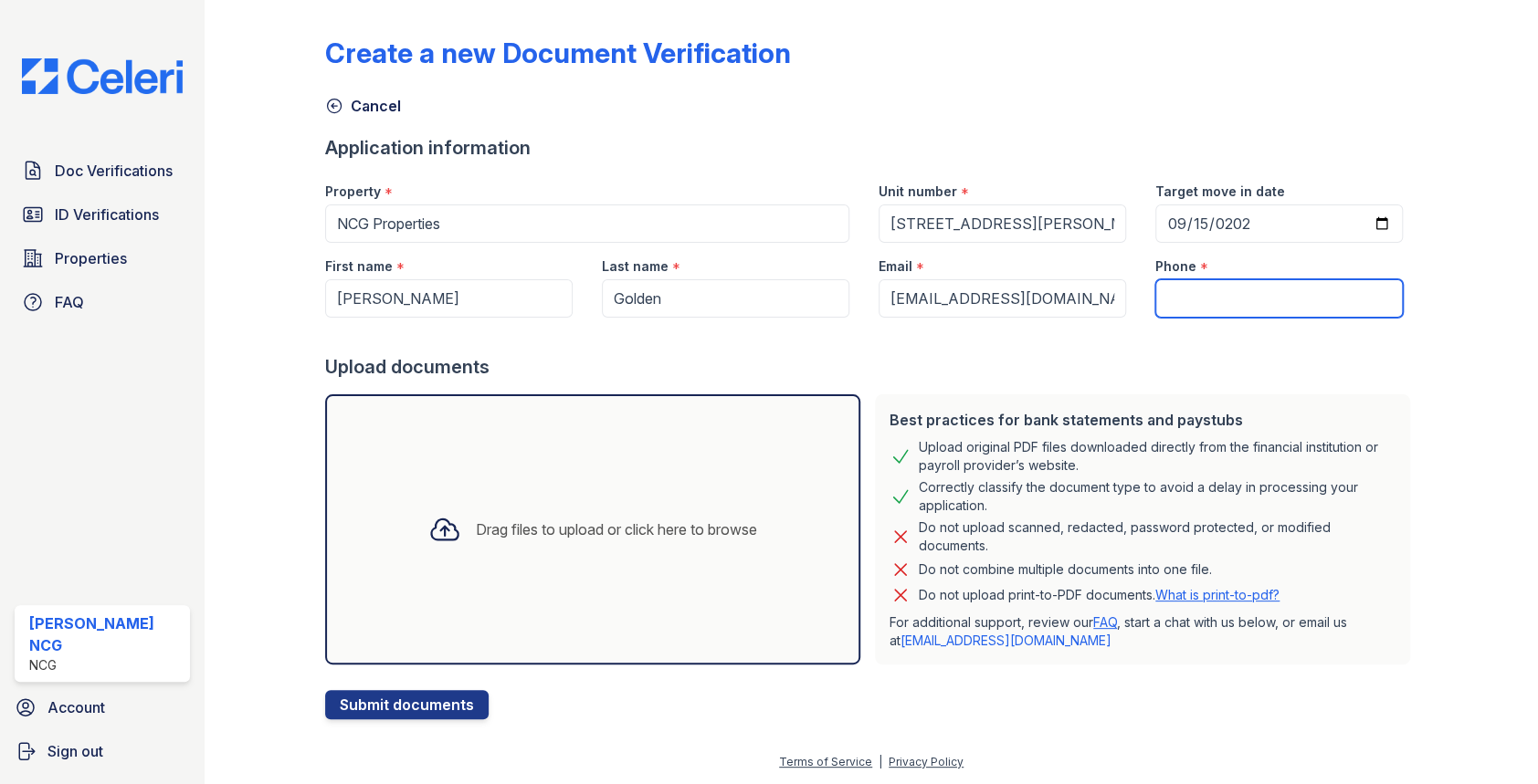
click at [1202, 289] on input "Phone" at bounding box center [1278, 299] width 247 height 39
type input "7732520600"
click at [1184, 348] on div at bounding box center [871, 336] width 1093 height 37
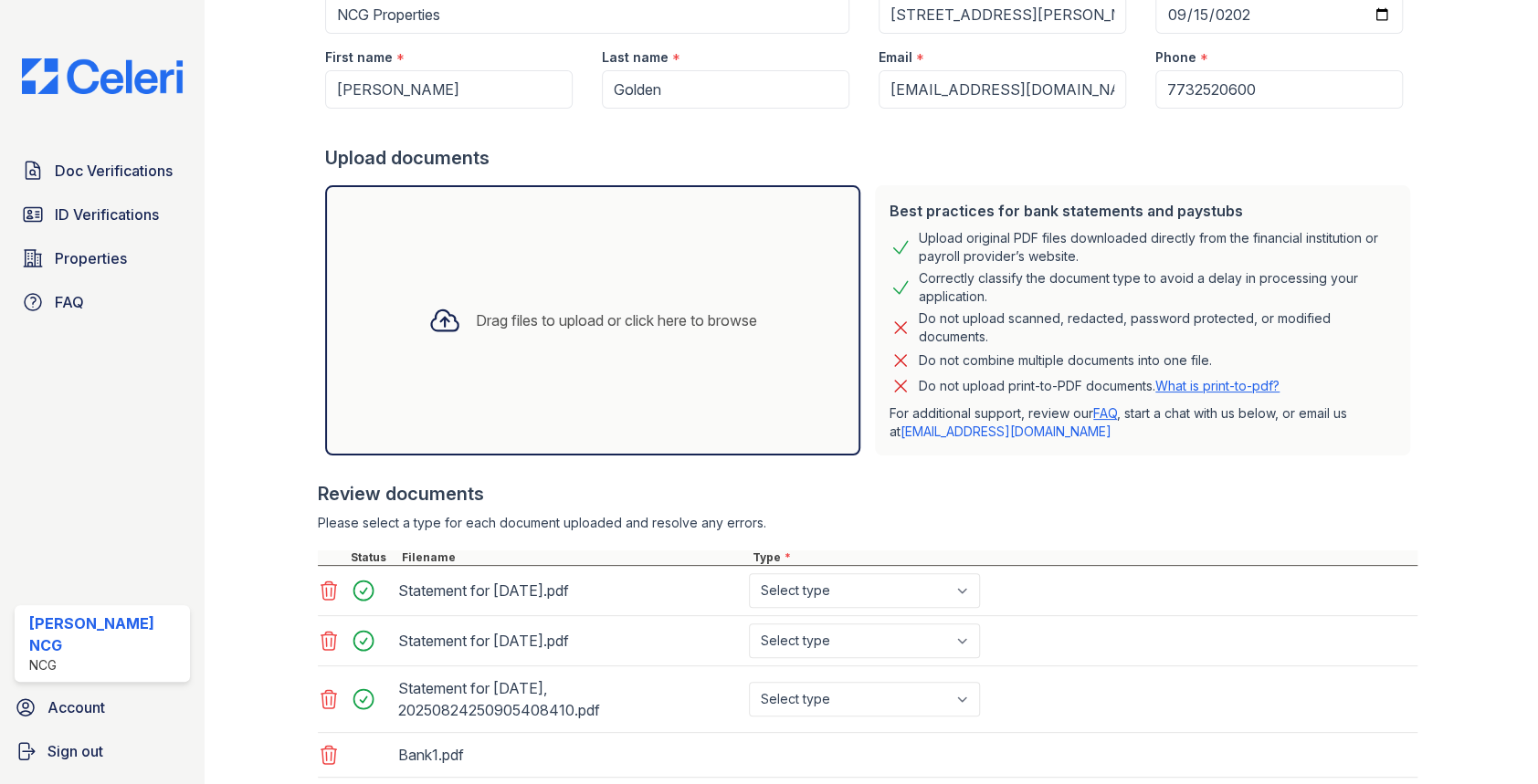
scroll to position [418, 0]
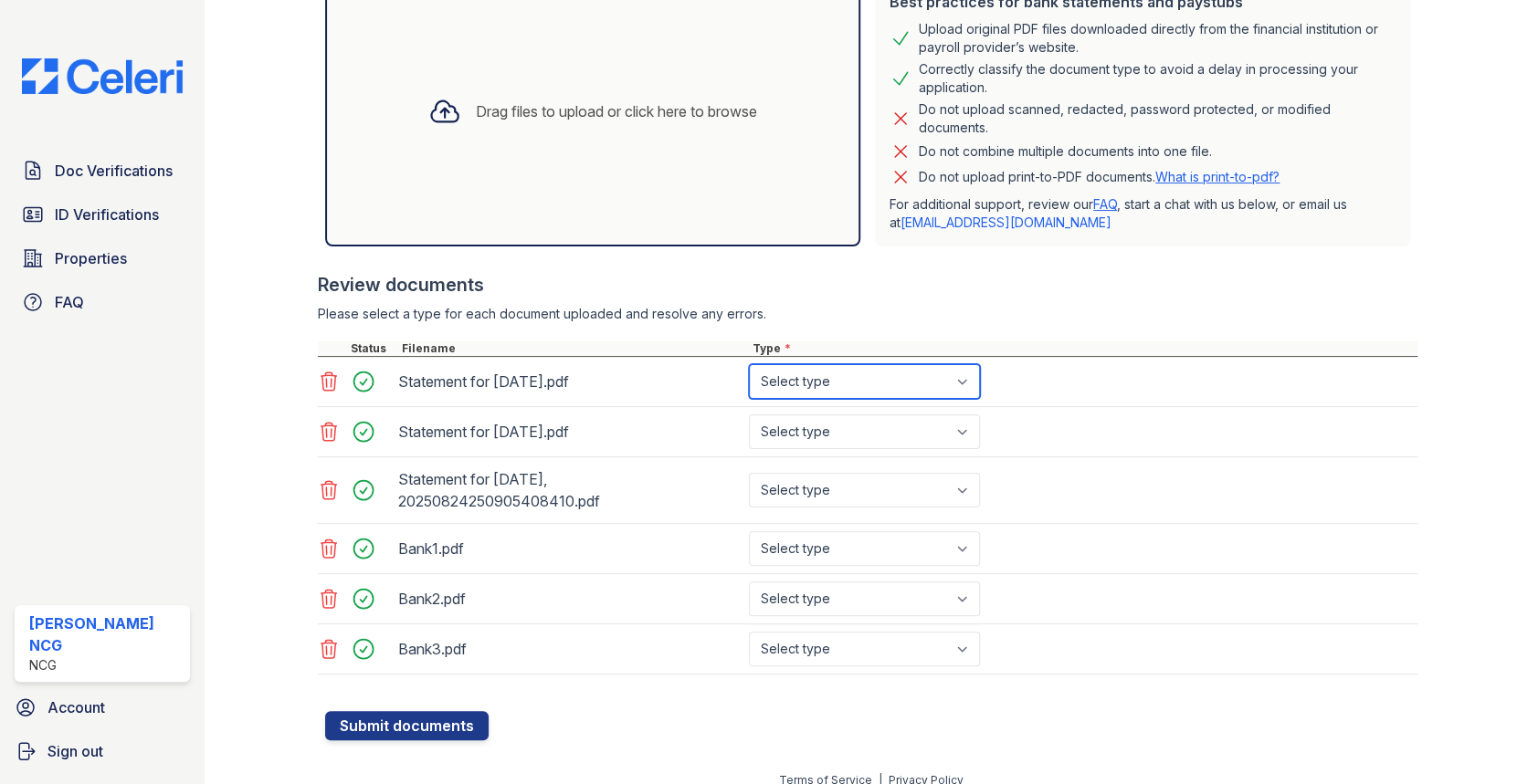
click at [814, 379] on select "Select type Paystub Bank Statement Offer Letter Tax Documents Benefit Award Let…" at bounding box center [864, 382] width 231 height 35
click at [749, 365] on select "Select type Paystub Bank Statement Offer Letter Tax Documents Benefit Award Let…" at bounding box center [864, 382] width 231 height 35
click at [830, 383] on select "Select type Paystub Bank Statement Offer Letter Tax Documents Benefit Award Let…" at bounding box center [864, 382] width 231 height 35
select select "paystub"
click at [749, 365] on select "Select type Paystub Bank Statement Offer Letter Tax Documents Benefit Award Let…" at bounding box center [864, 382] width 231 height 35
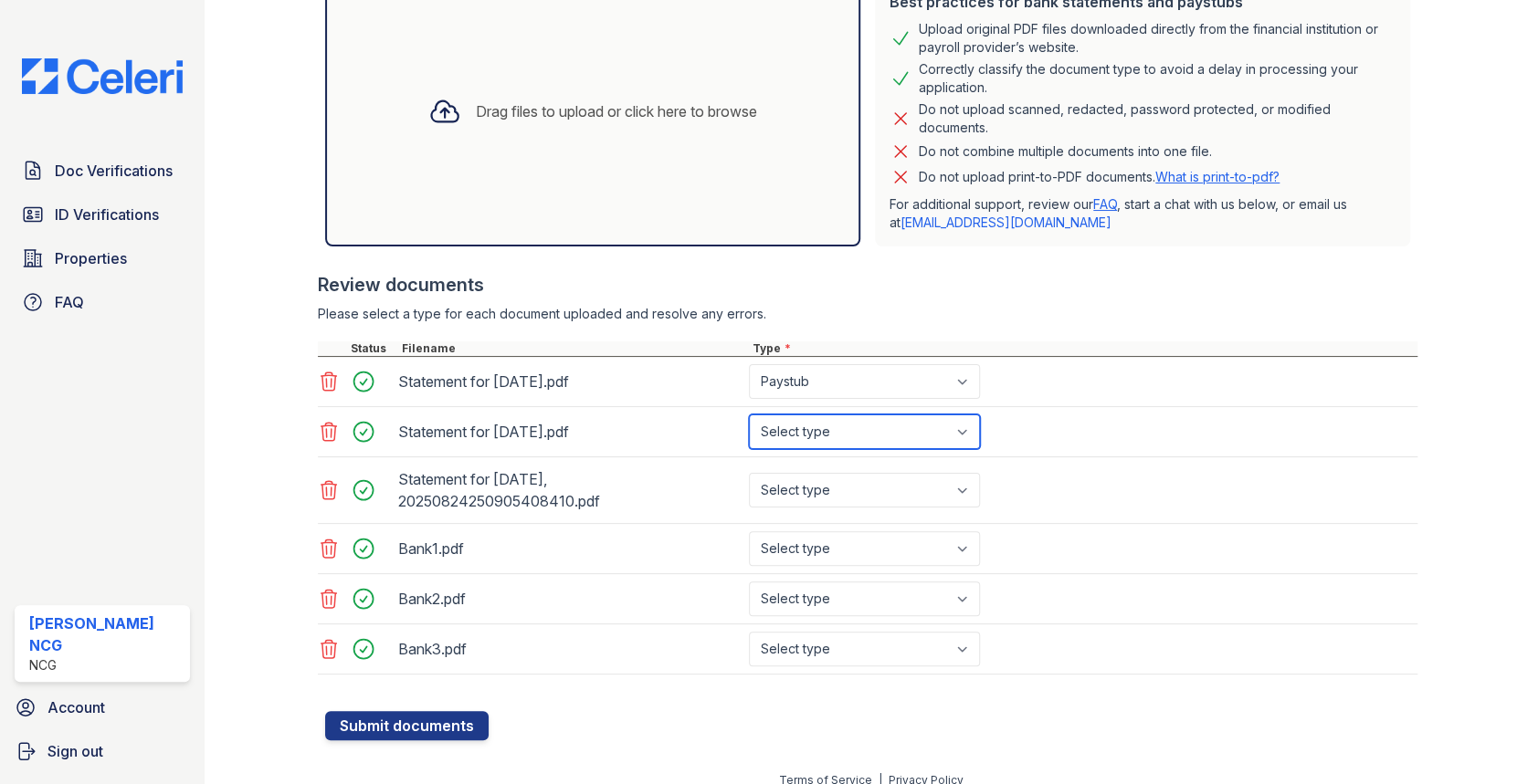
click at [811, 427] on select "Select type Paystub Bank Statement Offer Letter Tax Documents Benefit Award Let…" at bounding box center [864, 432] width 231 height 35
select select "paystub"
click at [749, 415] on select "Select type Paystub Bank Statement Offer Letter Tax Documents Benefit Award Let…" at bounding box center [864, 432] width 231 height 35
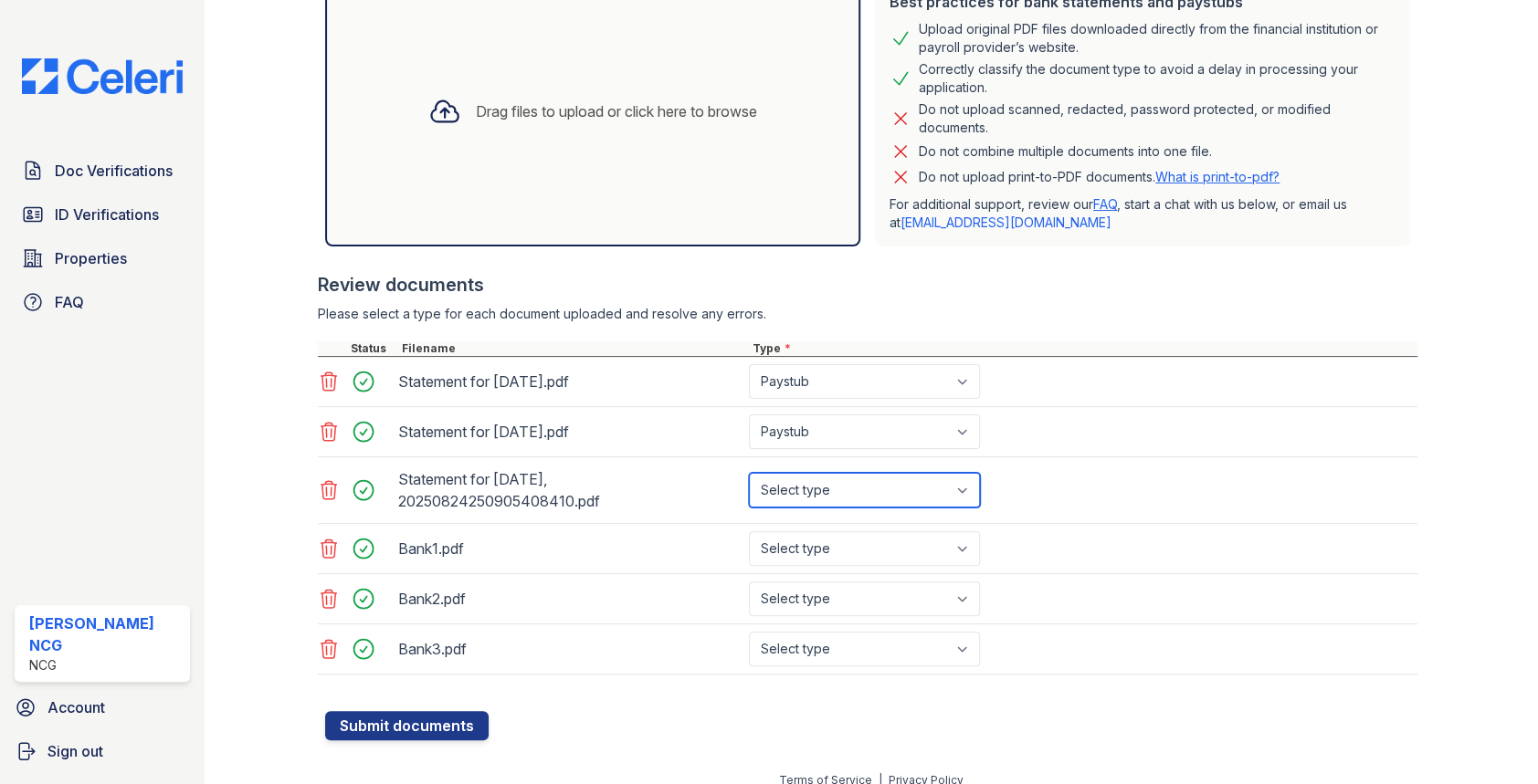
click at [812, 482] on select "Select type Paystub Bank Statement Offer Letter Tax Documents Benefit Award Let…" at bounding box center [864, 490] width 231 height 35
select select "paystub"
click at [749, 473] on select "Select type Paystub Bank Statement Offer Letter Tax Documents Benefit Award Let…" at bounding box center [864, 490] width 231 height 35
click at [816, 554] on select "Select type Paystub Bank Statement Offer Letter Tax Documents Benefit Award Let…" at bounding box center [864, 549] width 231 height 35
select select "bank_statement"
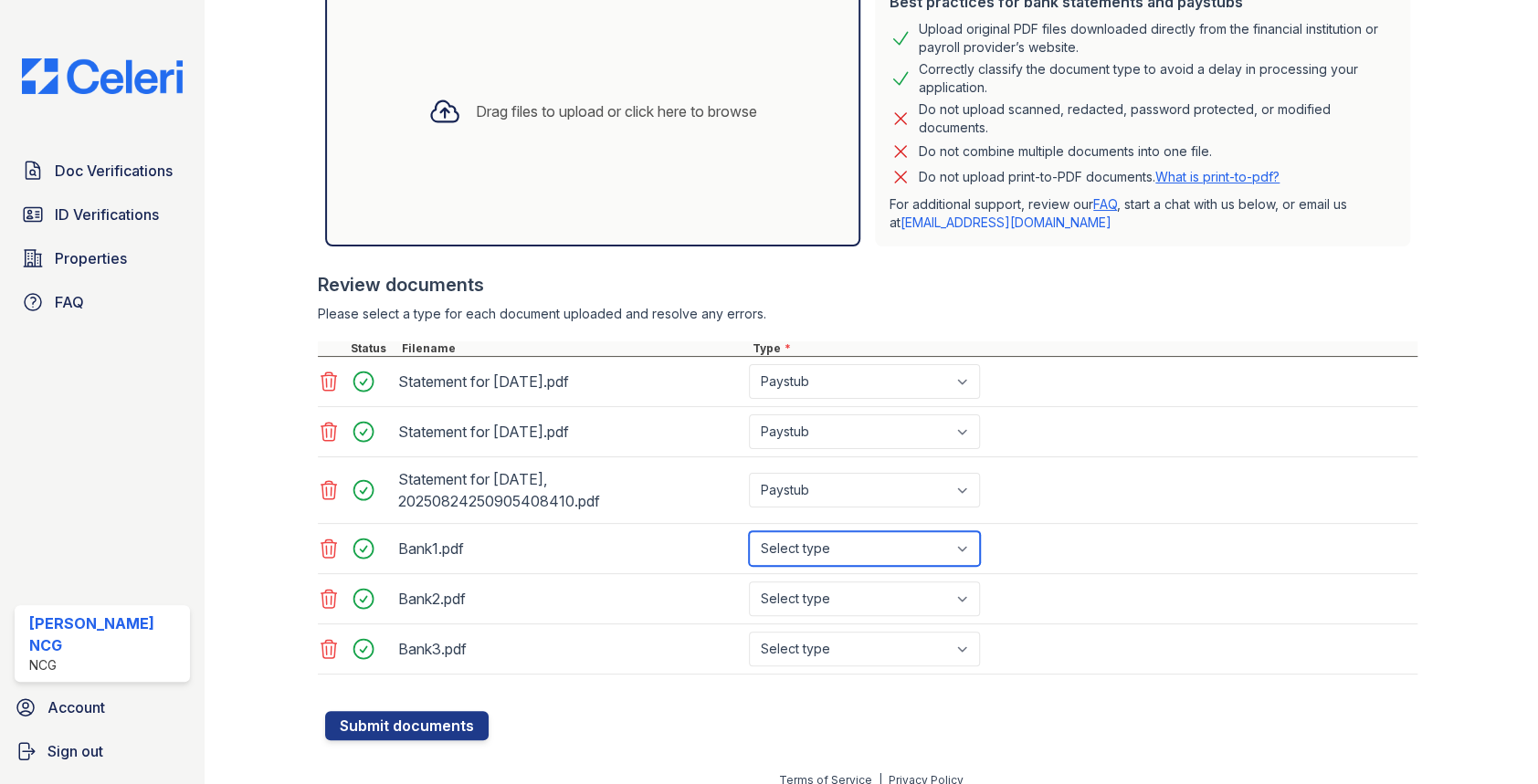
click at [749, 531] on select "Select type Paystub Bank Statement Offer Letter Tax Documents Benefit Award Let…" at bounding box center [864, 549] width 231 height 35
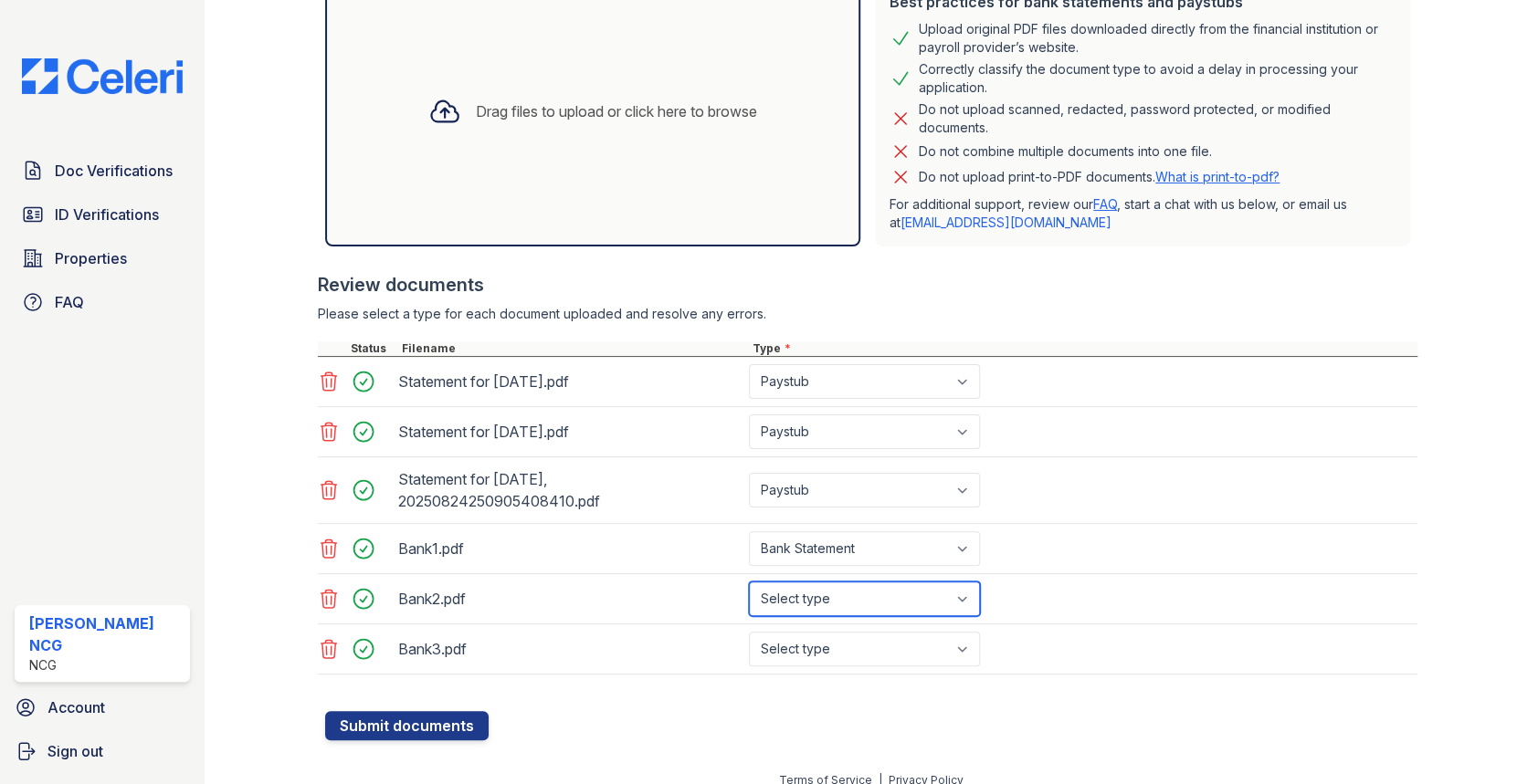
click at [821, 602] on select "Select type Paystub Bank Statement Offer Letter Tax Documents Benefit Award Let…" at bounding box center [864, 599] width 231 height 35
select select "bank_statement"
click at [749, 581] on select "Select type Paystub Bank Statement Offer Letter Tax Documents Benefit Award Let…" at bounding box center [864, 599] width 231 height 35
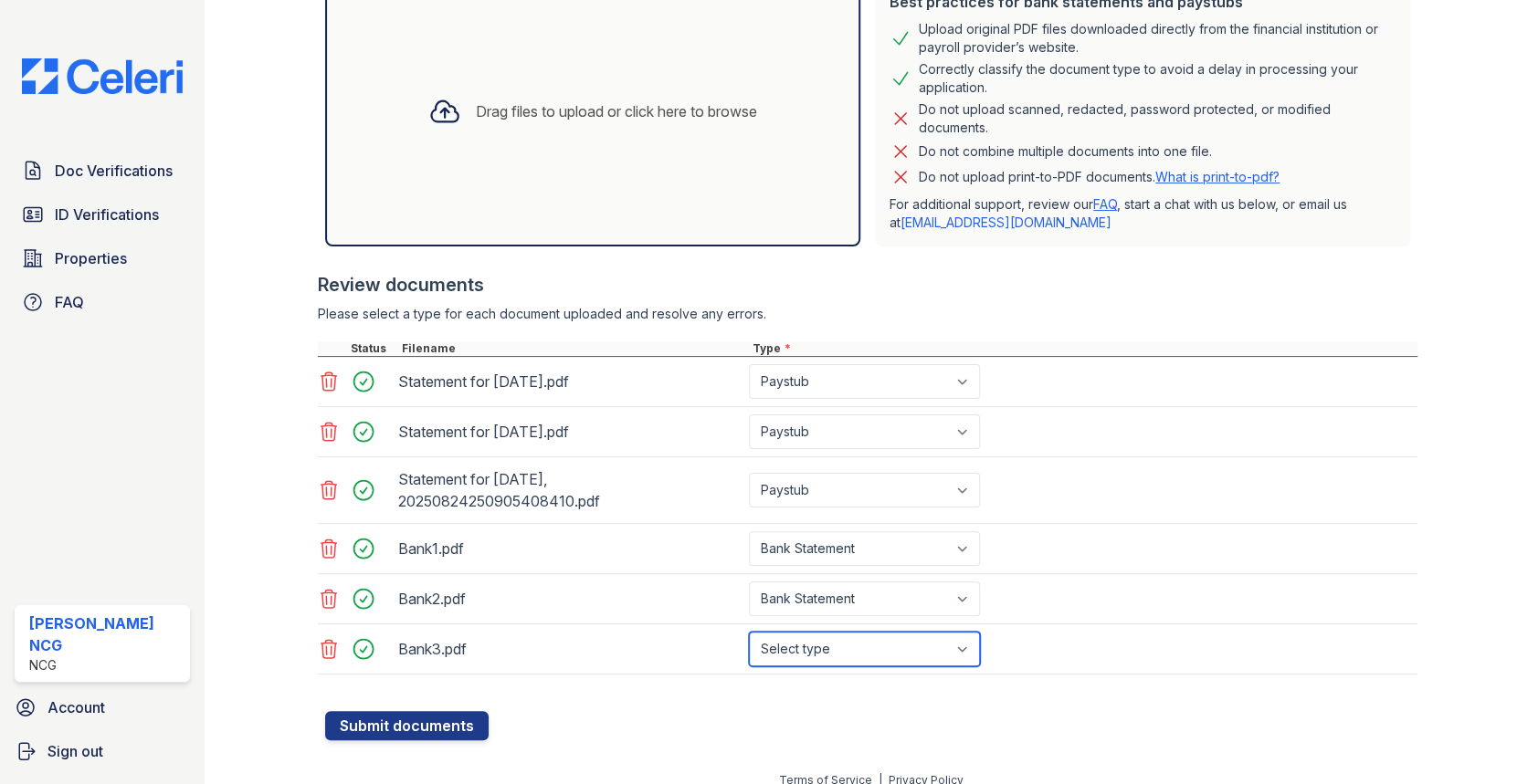
click at [838, 642] on select "Select type Paystub Bank Statement Offer Letter Tax Documents Benefit Award Let…" at bounding box center [864, 649] width 231 height 35
select select "bank_statement"
click at [749, 632] on select "Select type Paystub Bank Statement Offer Letter Tax Documents Benefit Award Let…" at bounding box center [864, 649] width 231 height 35
click at [922, 290] on div "Review documents" at bounding box center [867, 284] width 1100 height 25
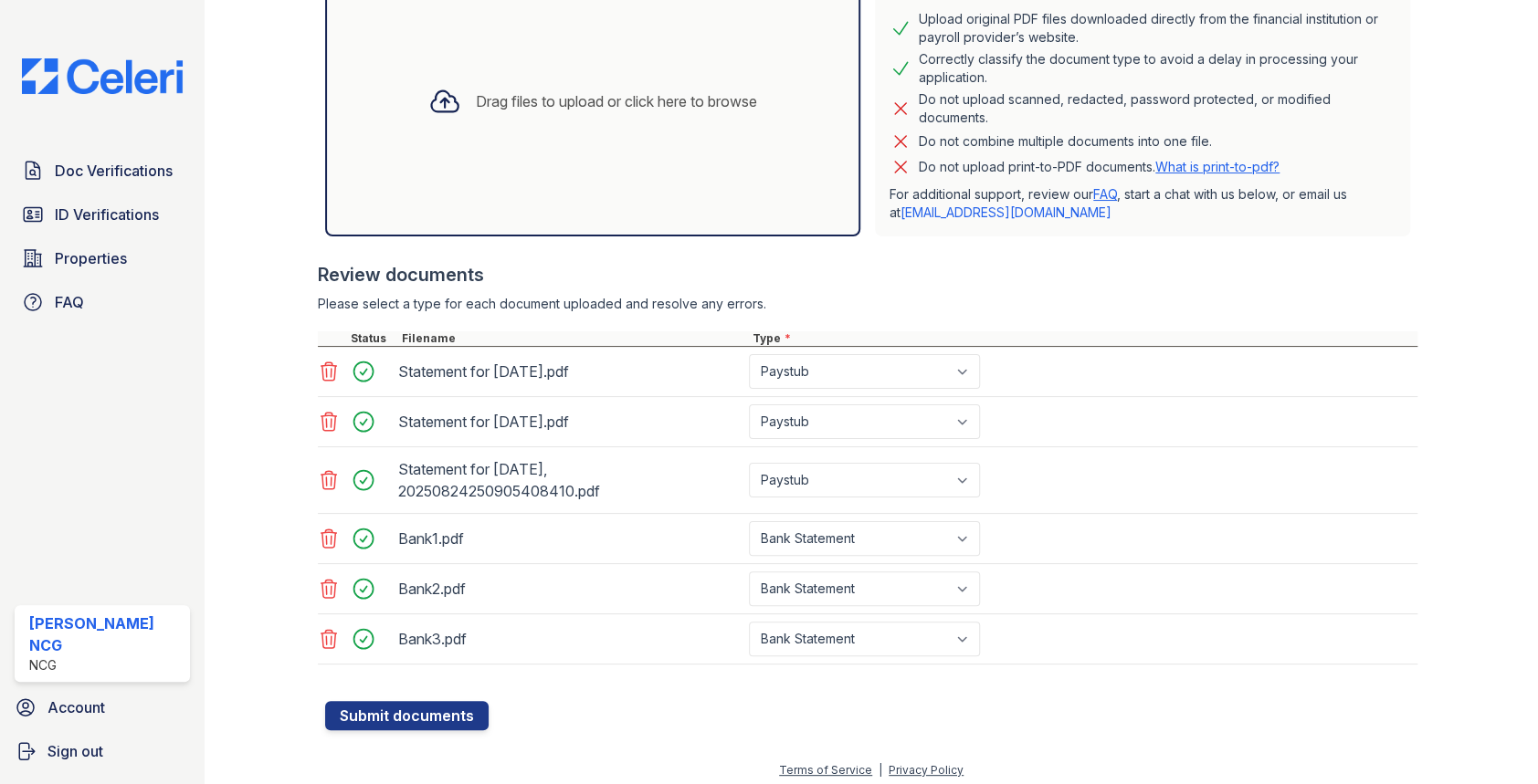
scroll to position [433, 0]
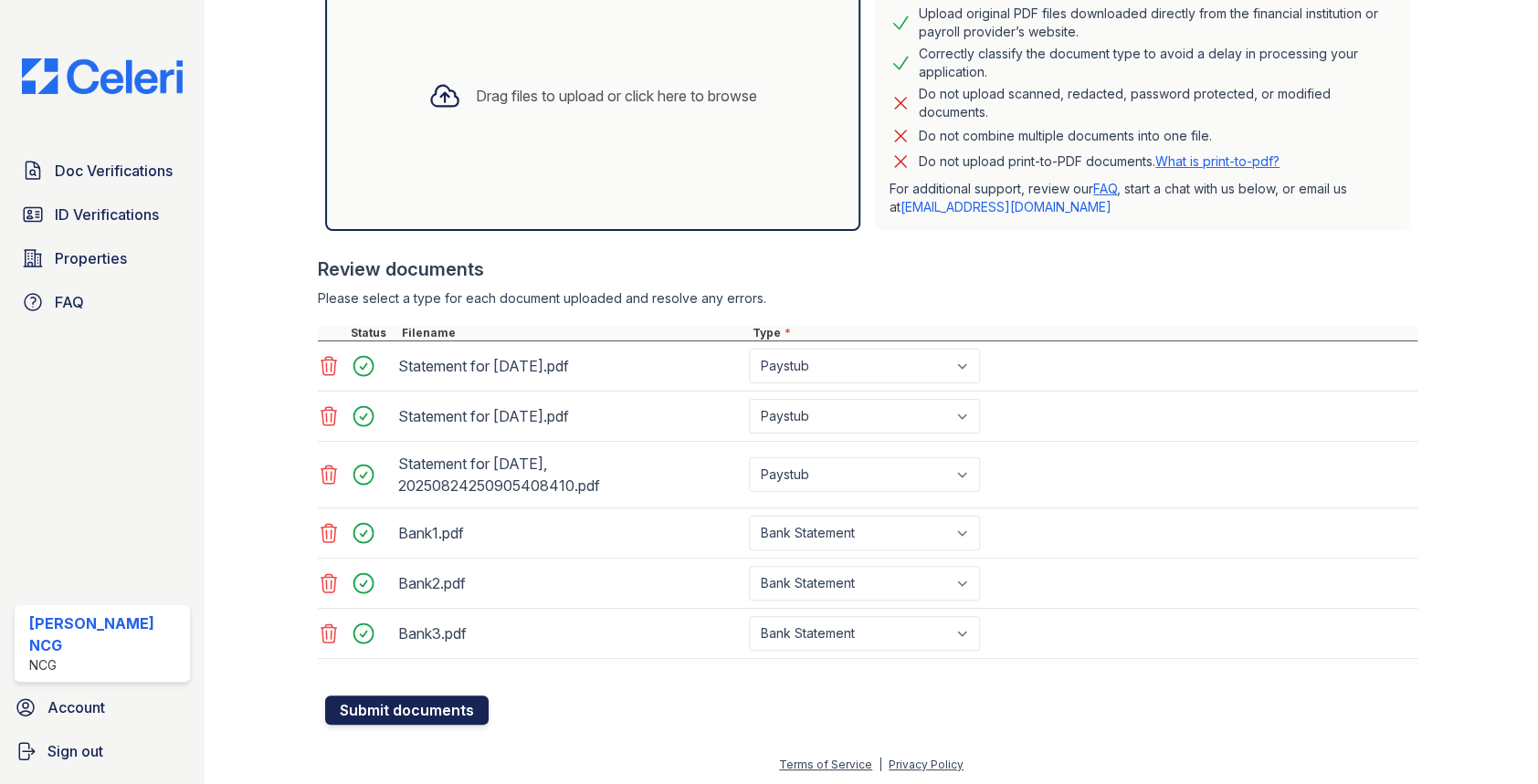
click at [455, 700] on button "Submit documents" at bounding box center [406, 710] width 163 height 29
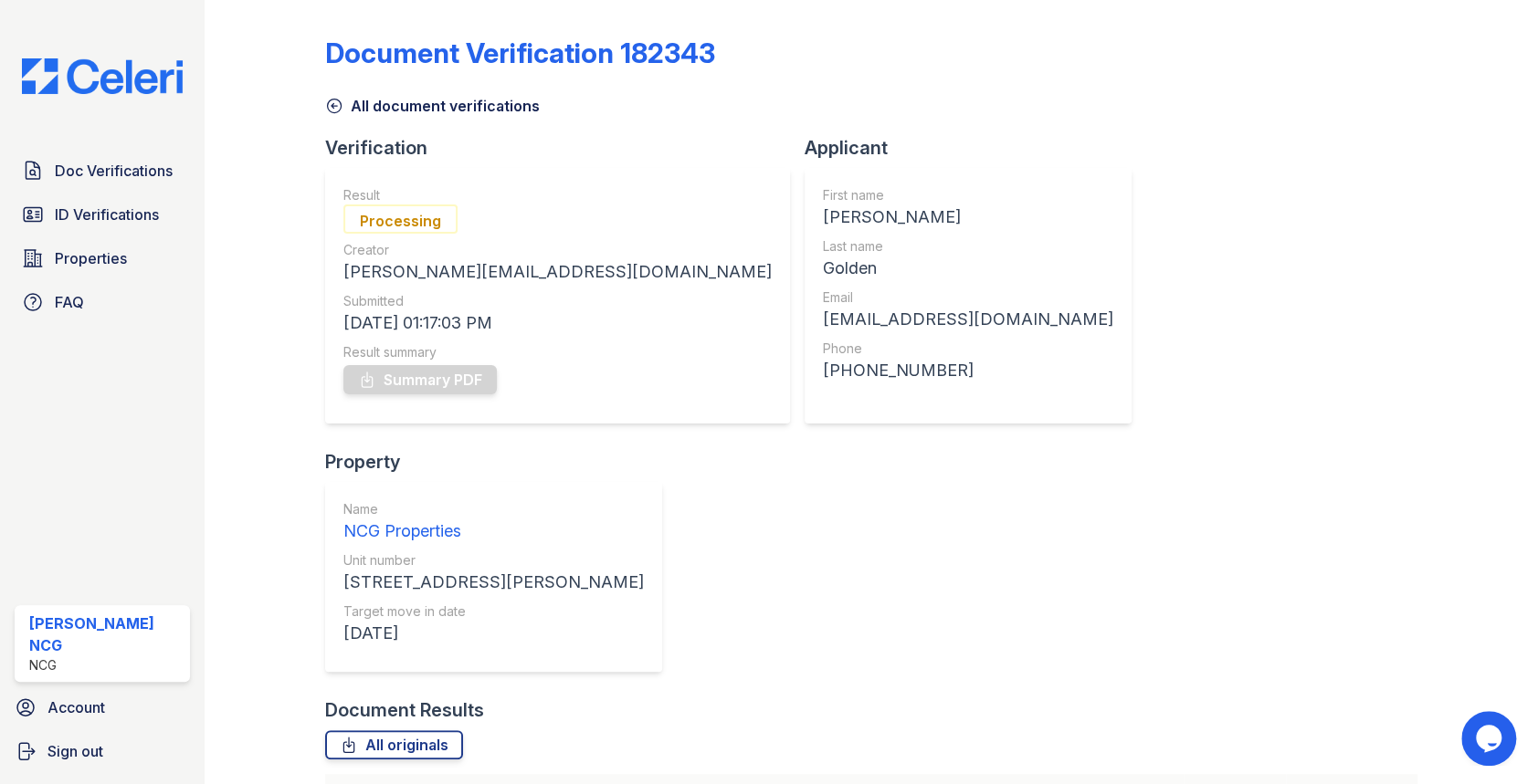
scroll to position [119, 0]
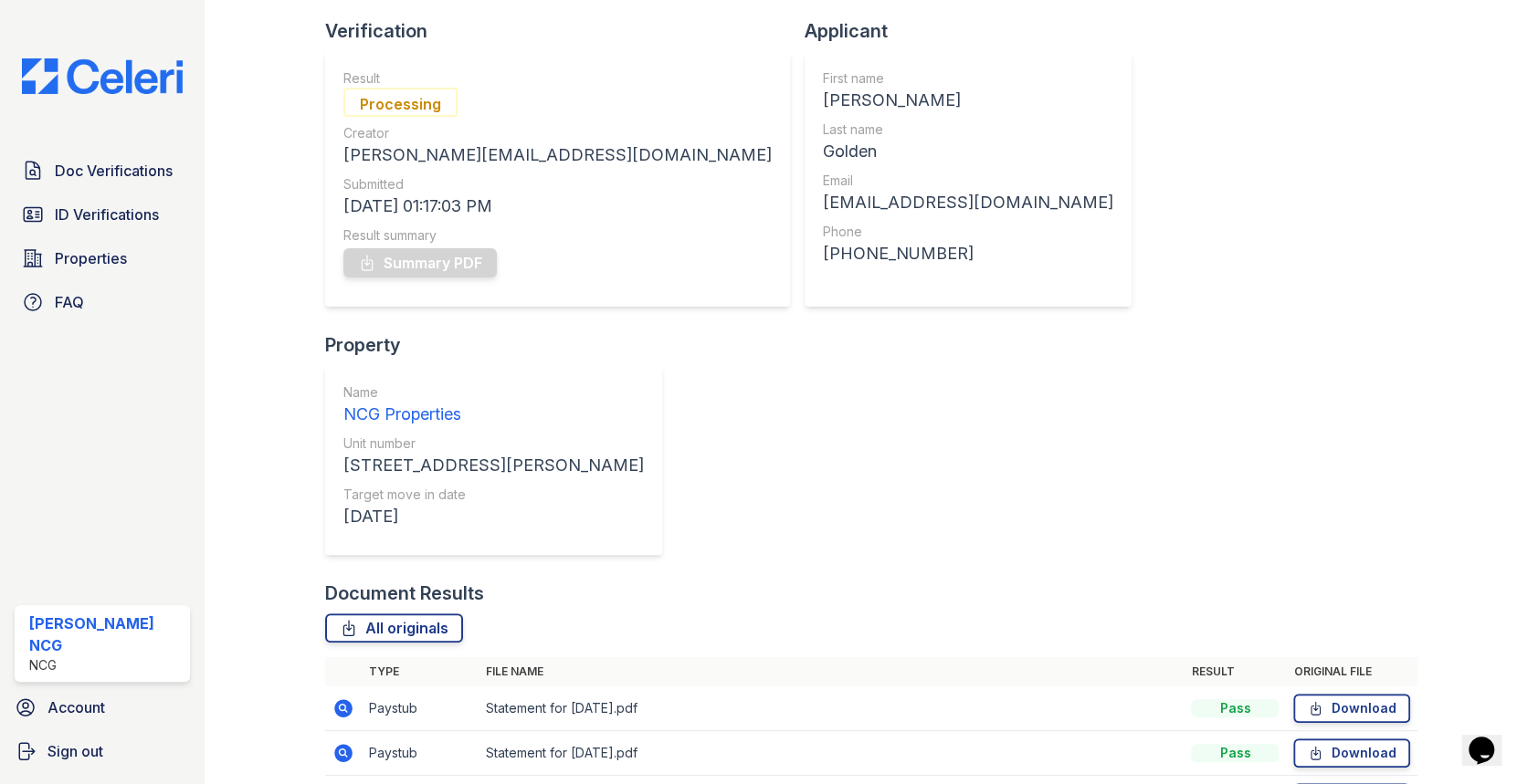
scroll to position [119, 0]
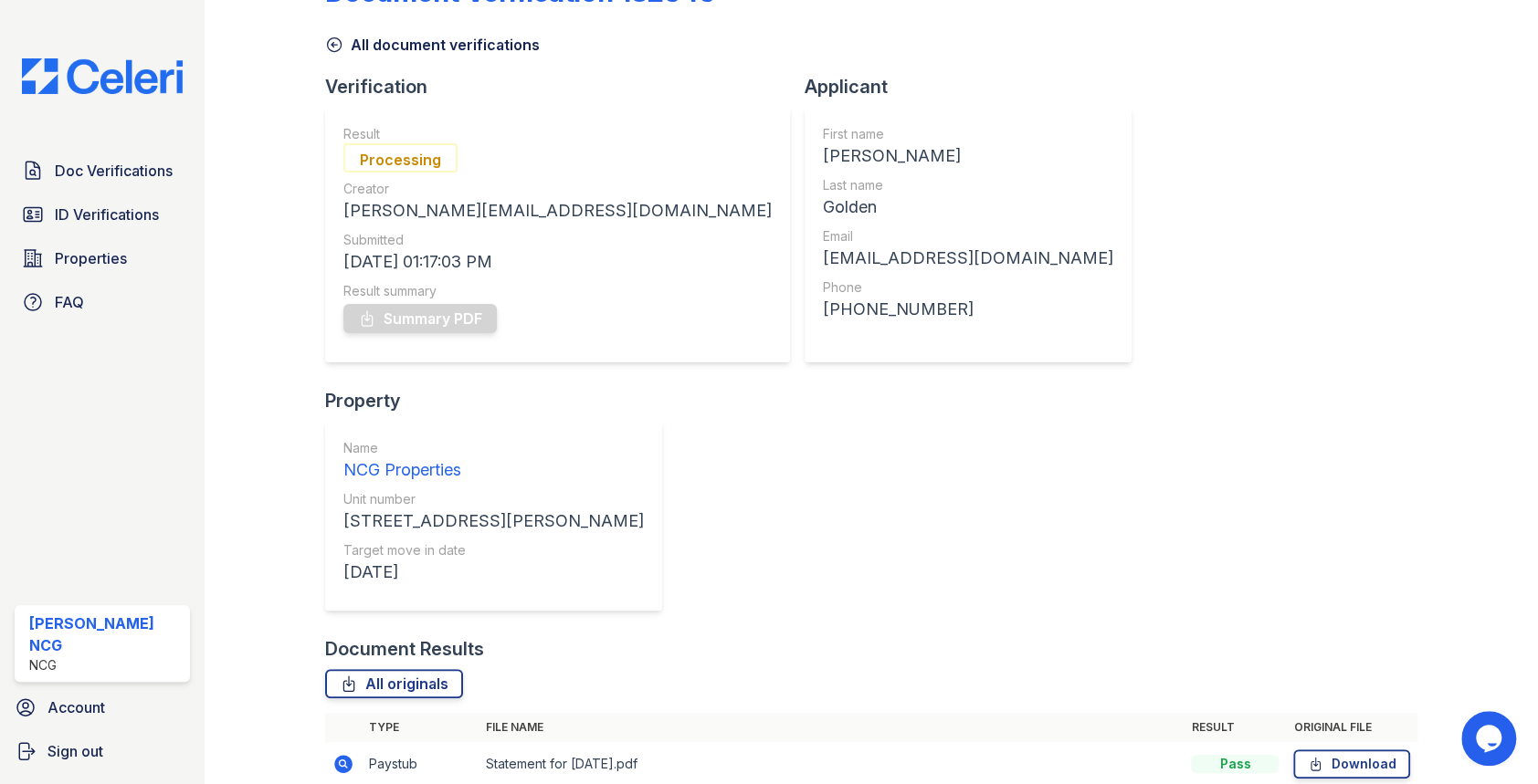
scroll to position [119, 0]
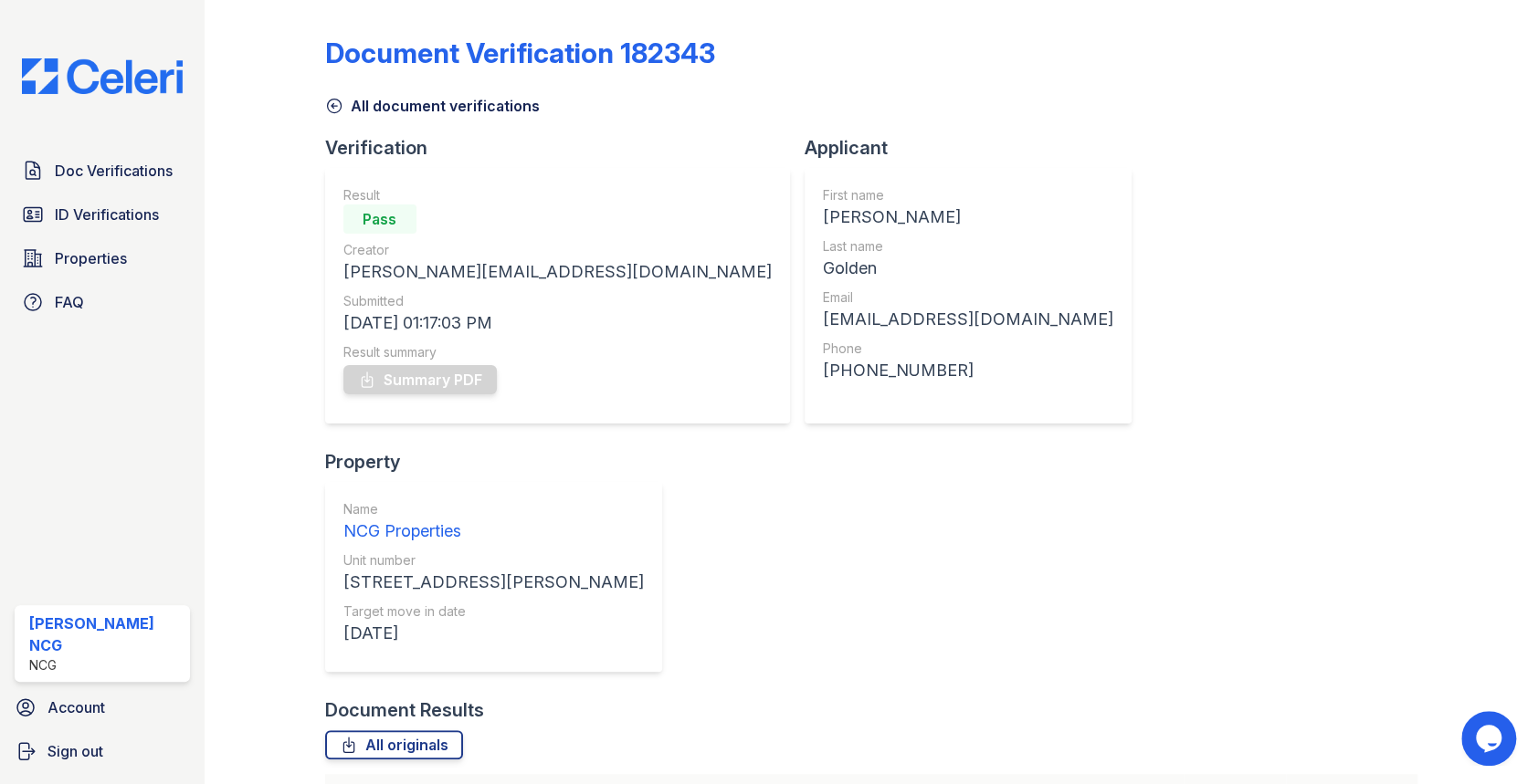
scroll to position [119, 0]
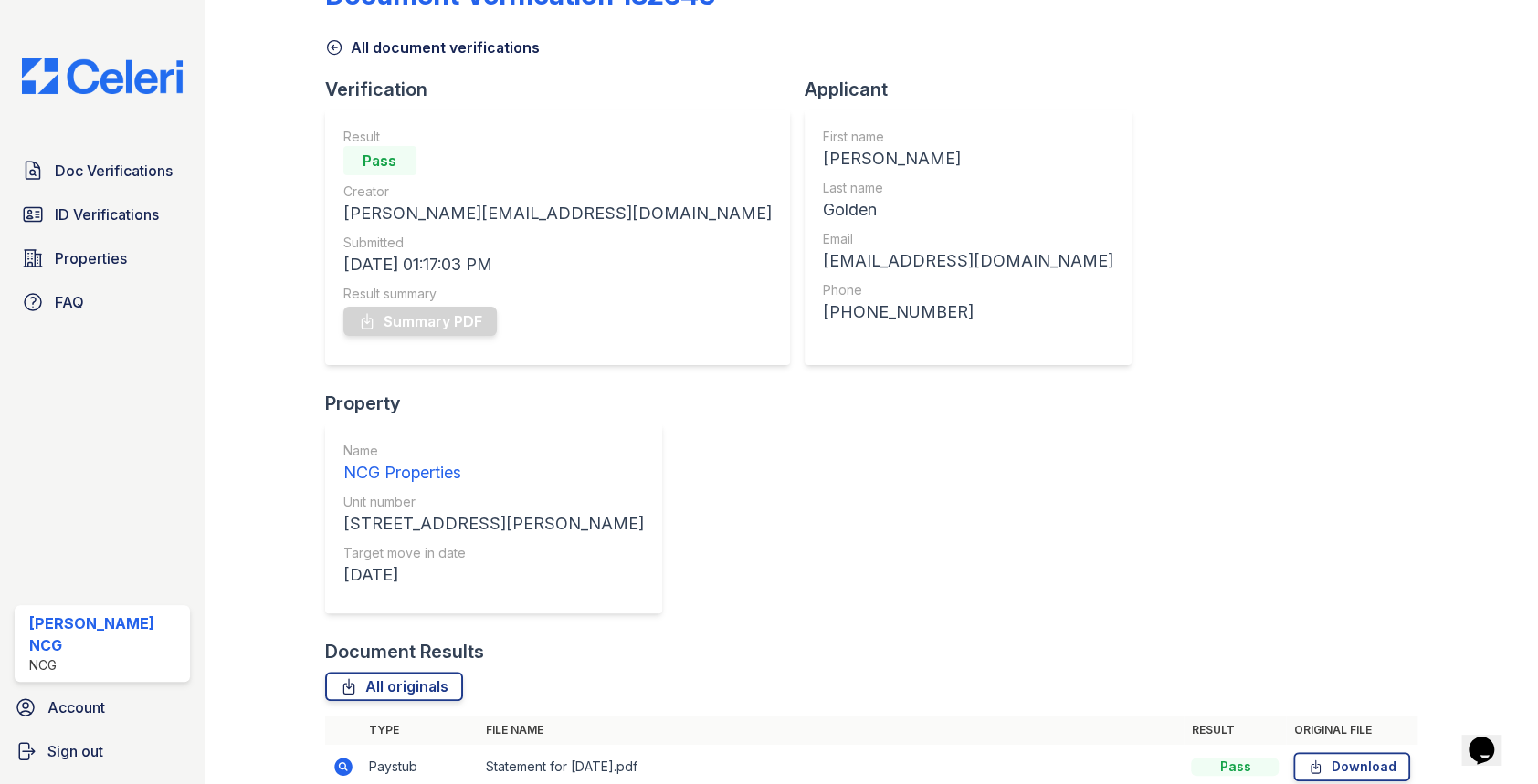
scroll to position [119, 0]
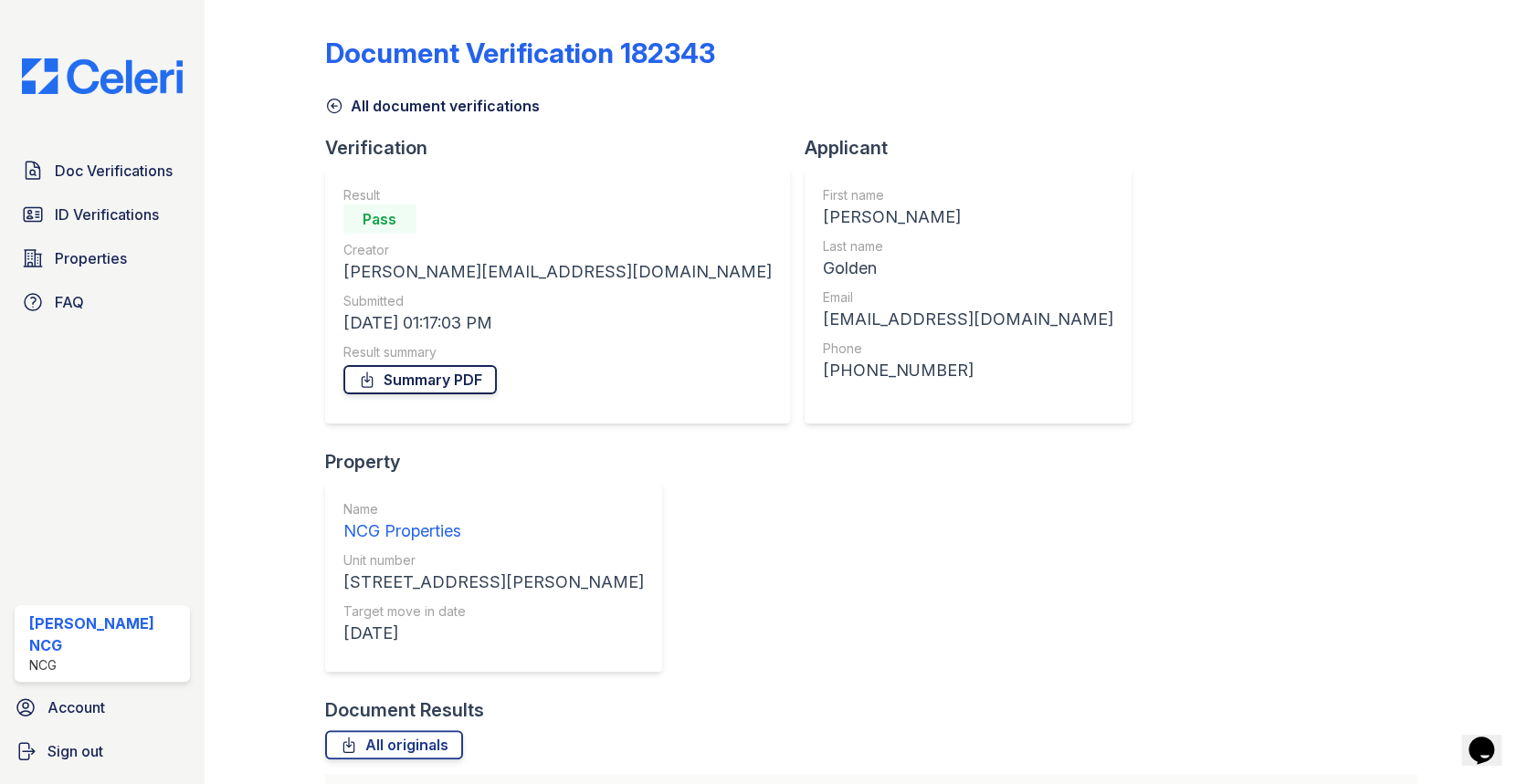
click at [437, 379] on link "Summary PDF" at bounding box center [420, 380] width 153 height 29
click at [102, 166] on span "Doc Verifications" at bounding box center [114, 171] width 118 height 22
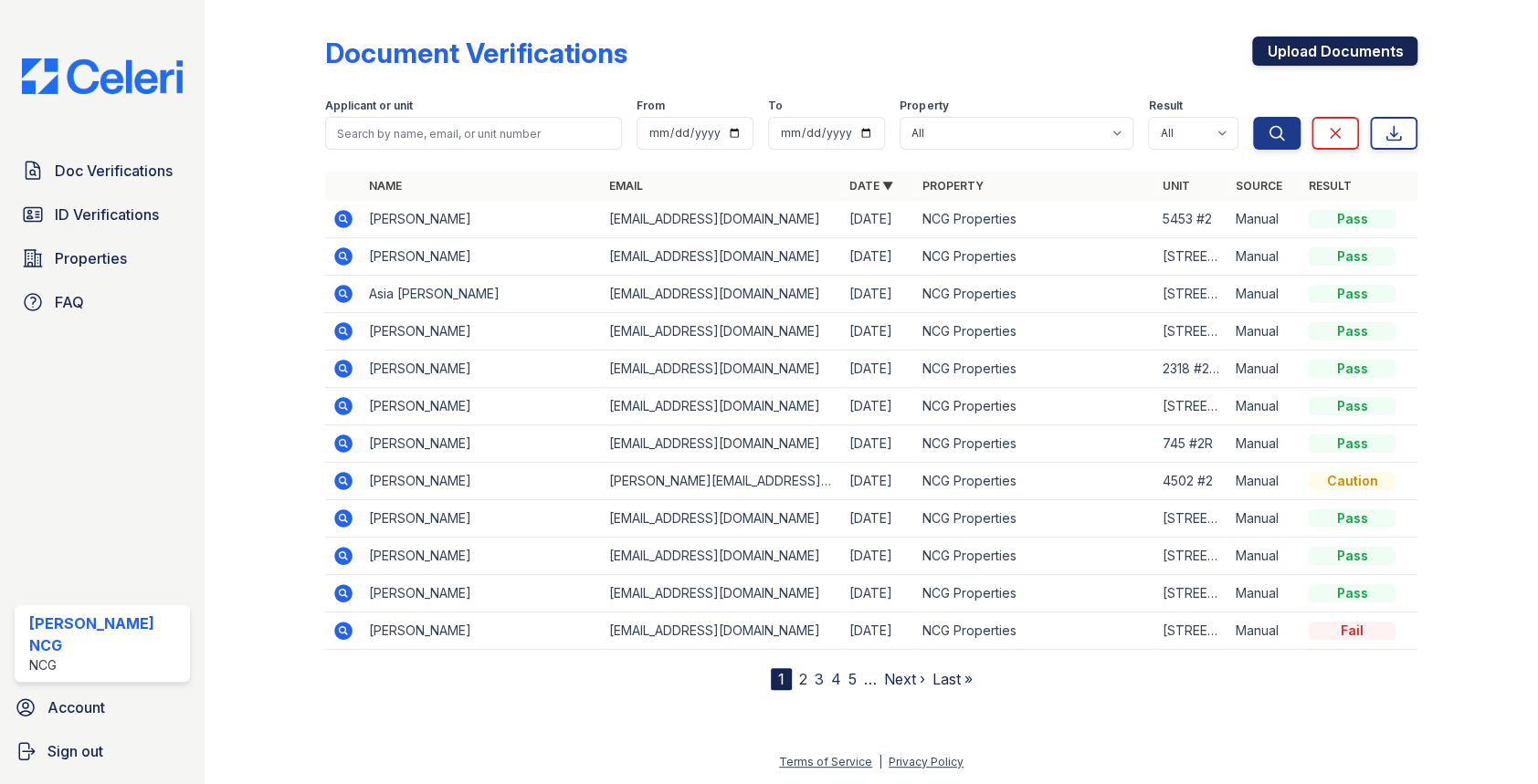
click at [1284, 55] on link "Upload Documents" at bounding box center [1333, 51] width 165 height 29
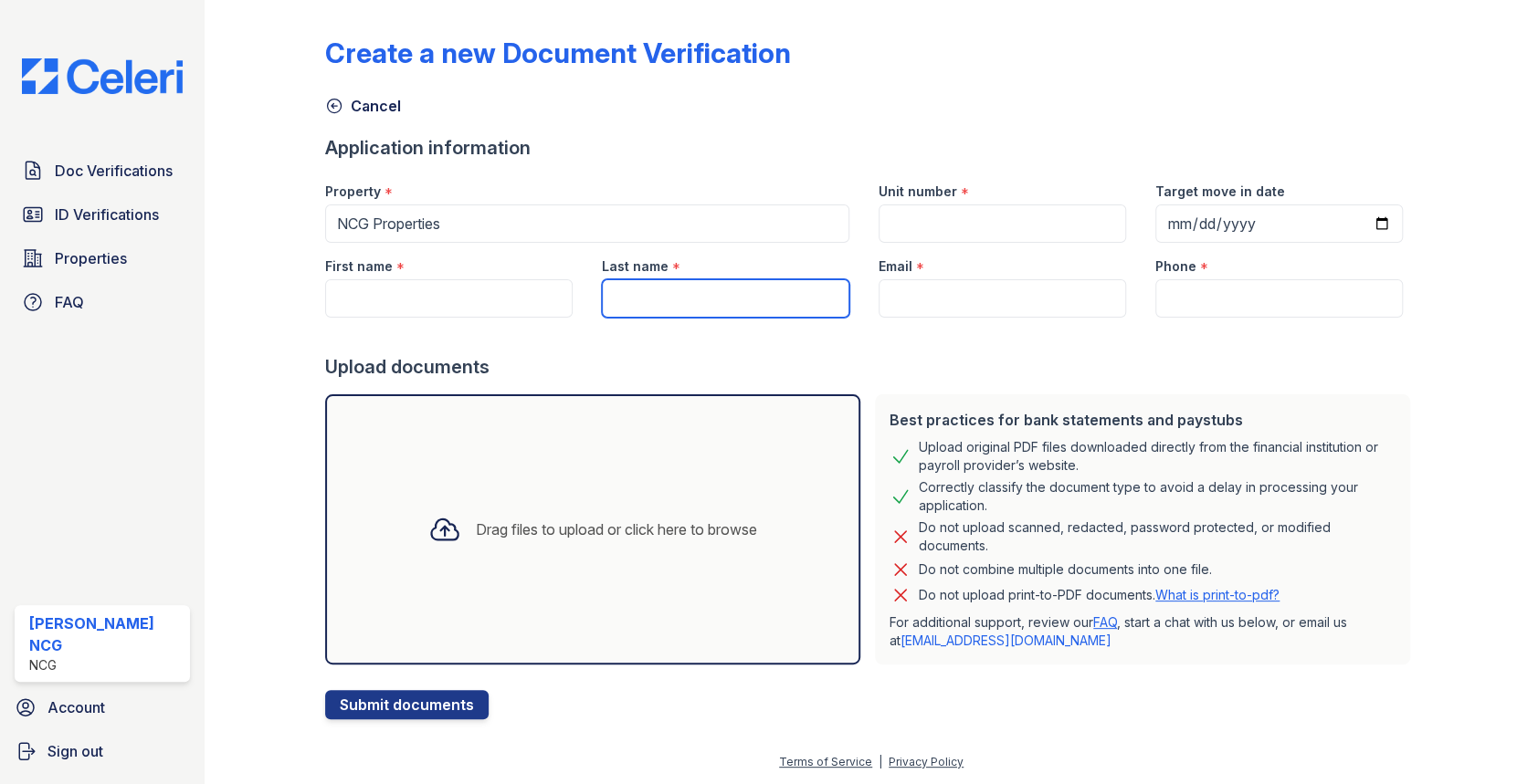
click at [645, 297] on input "Last name" at bounding box center [726, 299] width 247 height 39
paste input "[PERSON_NAME]"
type input "[PERSON_NAME]"
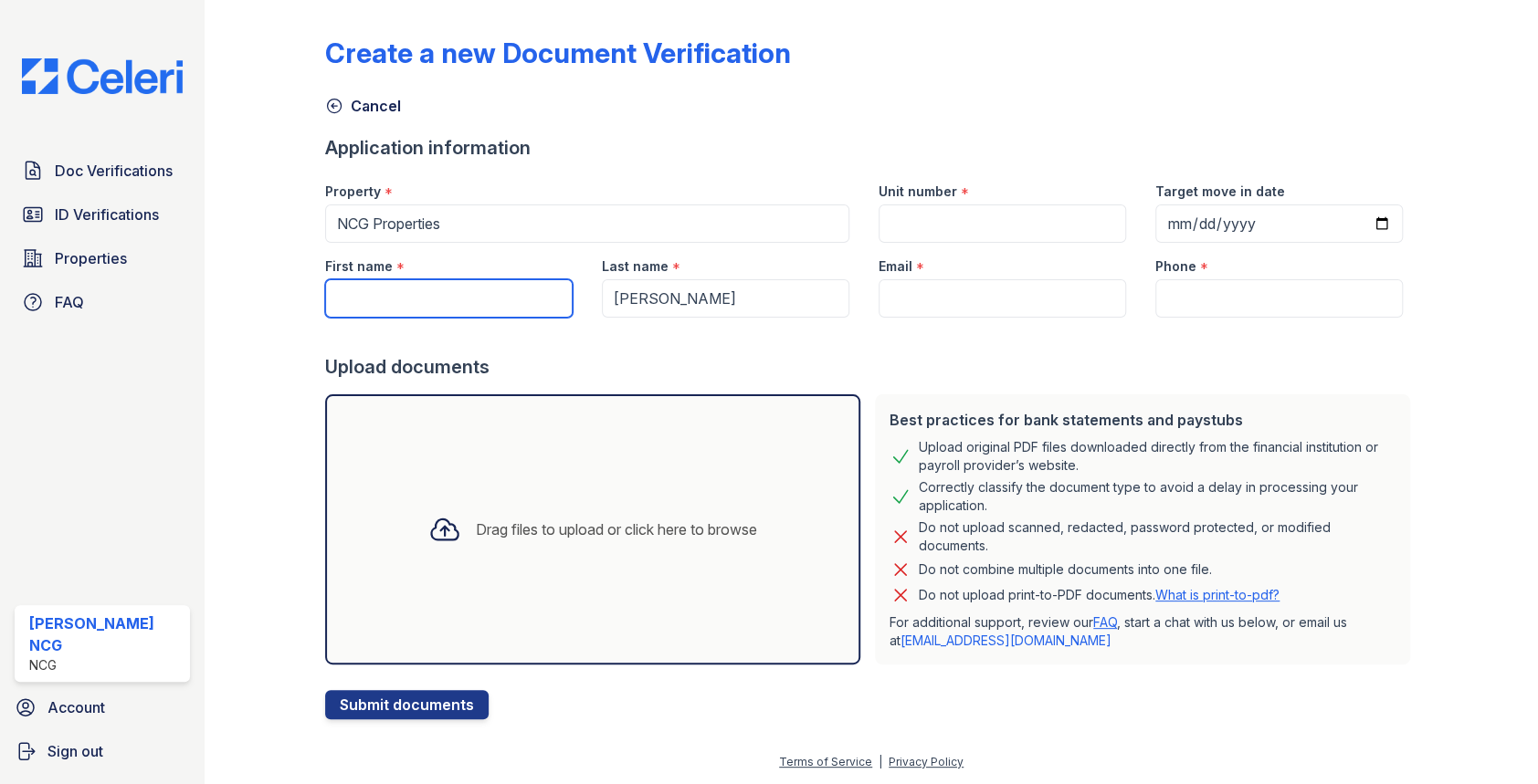
click at [525, 302] on input "First name" at bounding box center [449, 299] width 247 height 39
type input "[PERSON_NAME]"
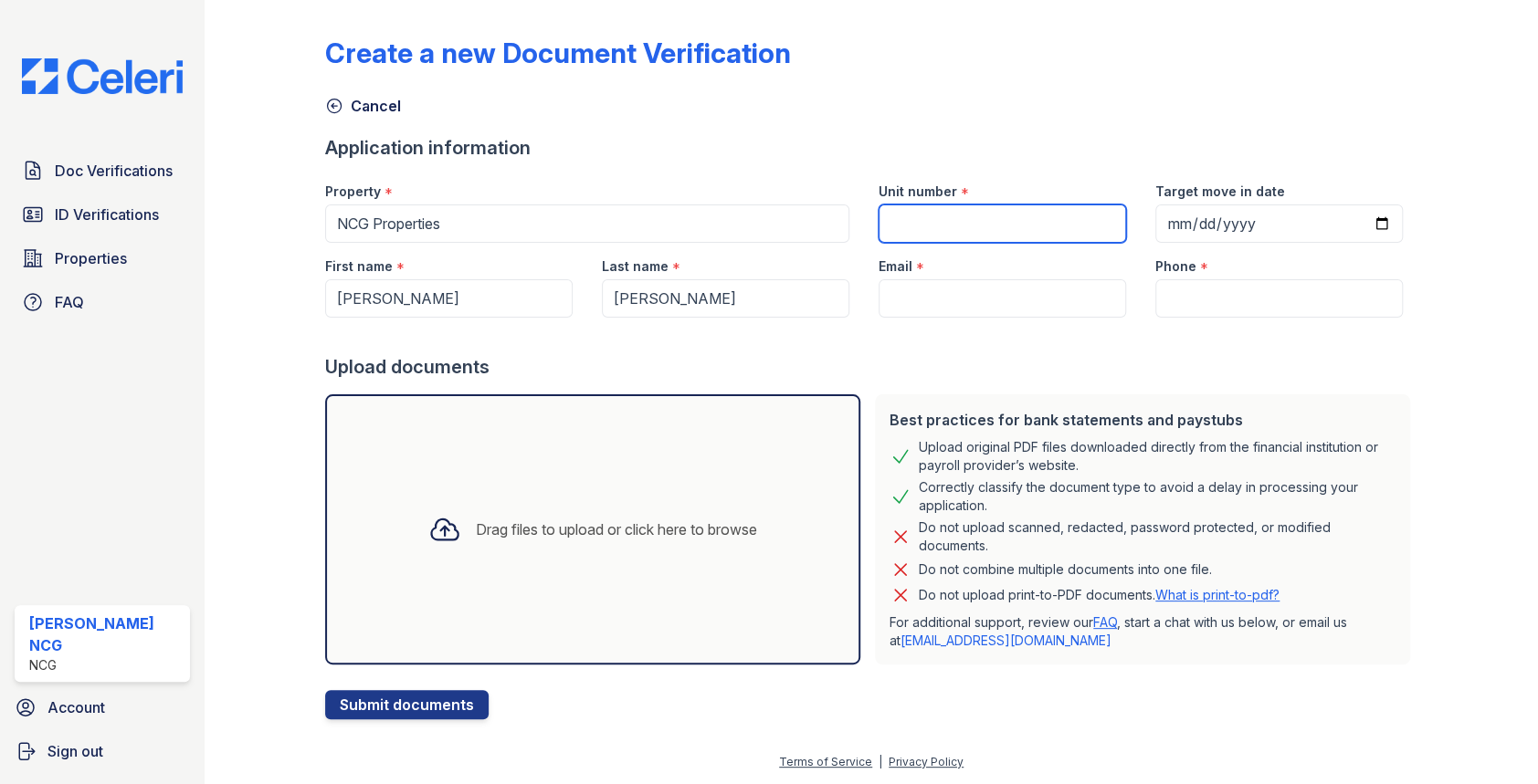
click at [961, 214] on input "Unit number" at bounding box center [1002, 224] width 247 height 39
type input "[STREET_ADDRESS]"
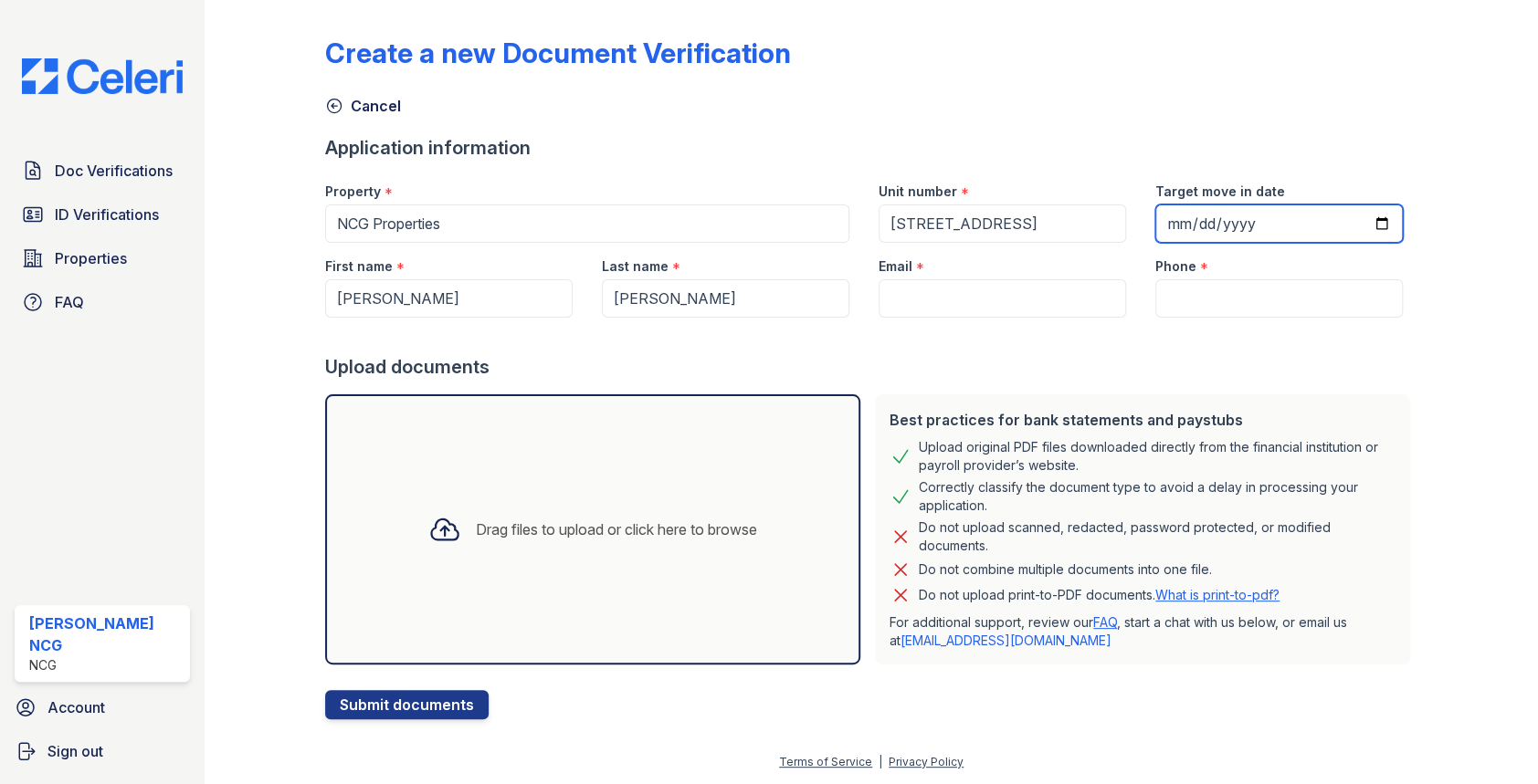
click at [1164, 222] on input "Target move in date" at bounding box center [1278, 224] width 247 height 39
type input "2025-09-13"
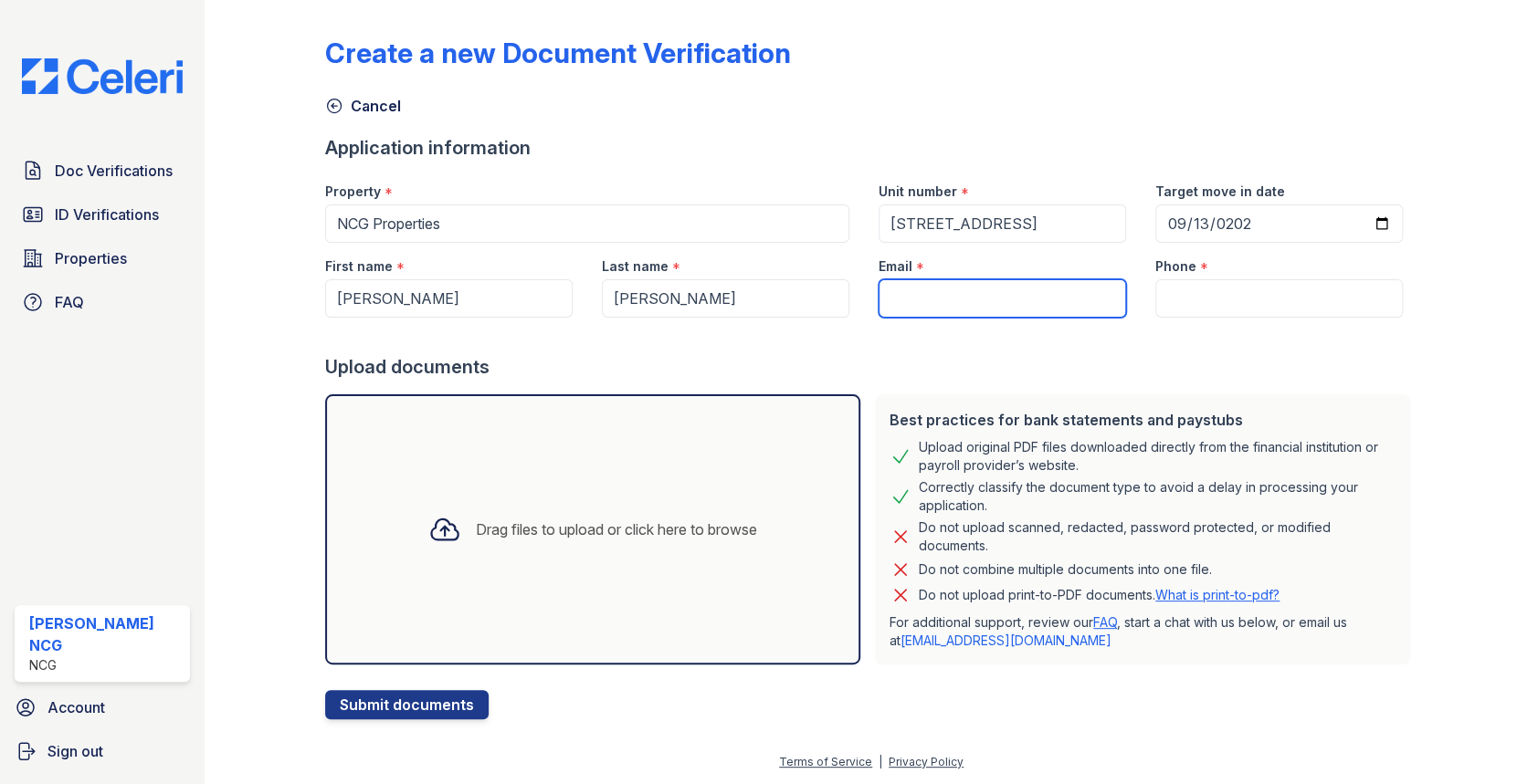
click at [971, 298] on input "Email" at bounding box center [1002, 299] width 247 height 39
type input "[EMAIL_ADDRESS][DOMAIN_NAME]"
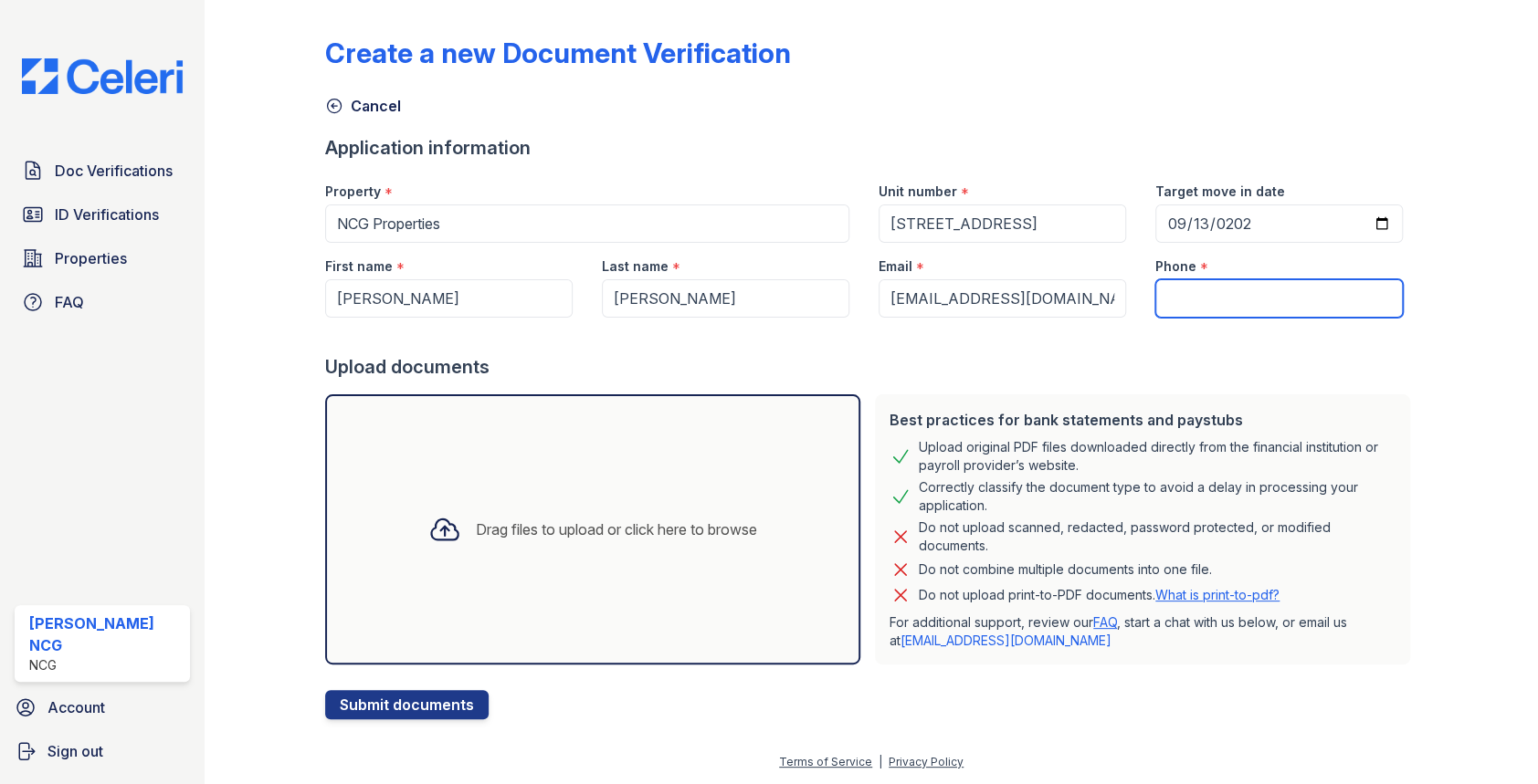
click at [1188, 310] on input "Phone" at bounding box center [1278, 299] width 247 height 39
type input "7732520600"
click at [1204, 348] on div at bounding box center [871, 336] width 1093 height 37
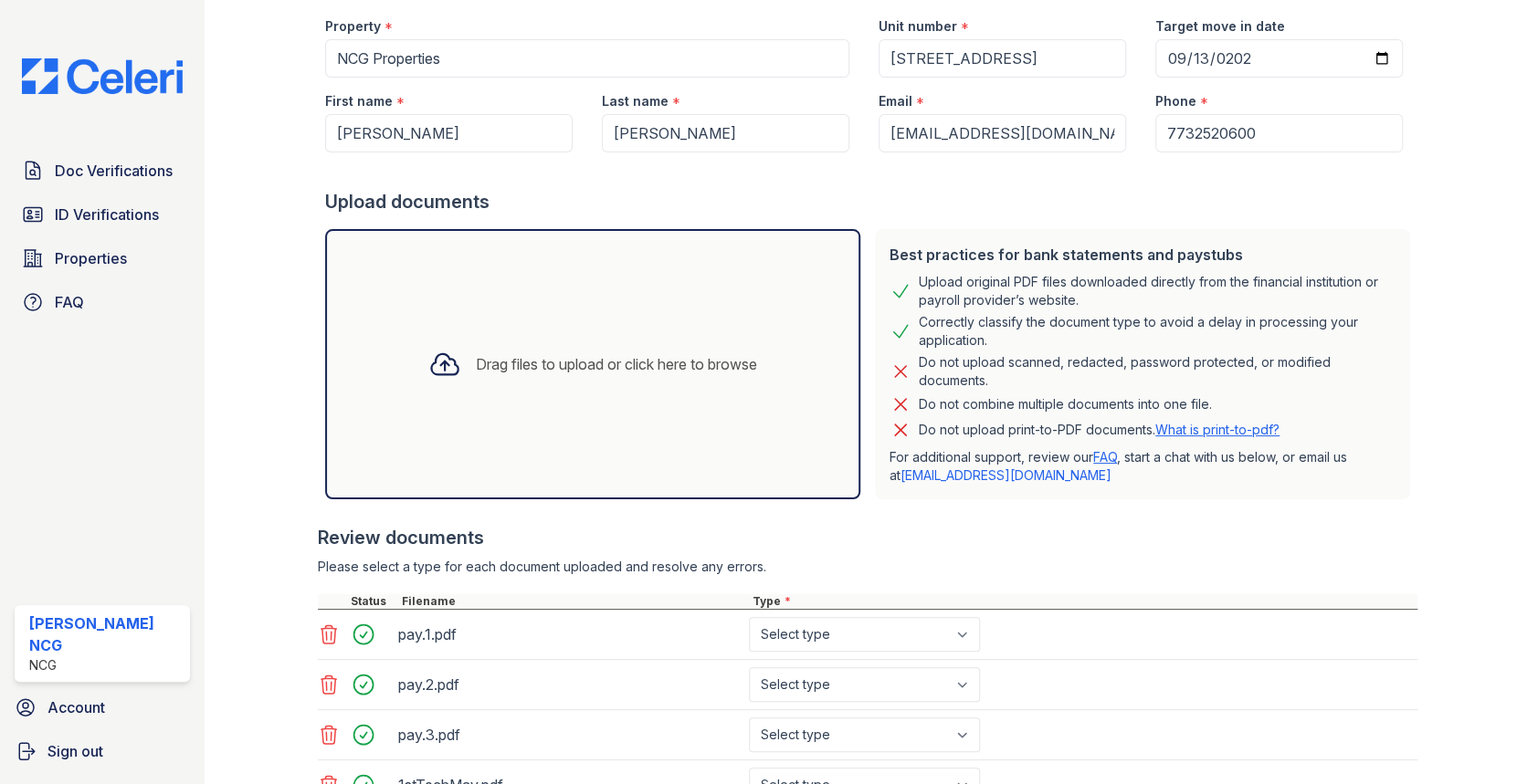
scroll to position [412, 0]
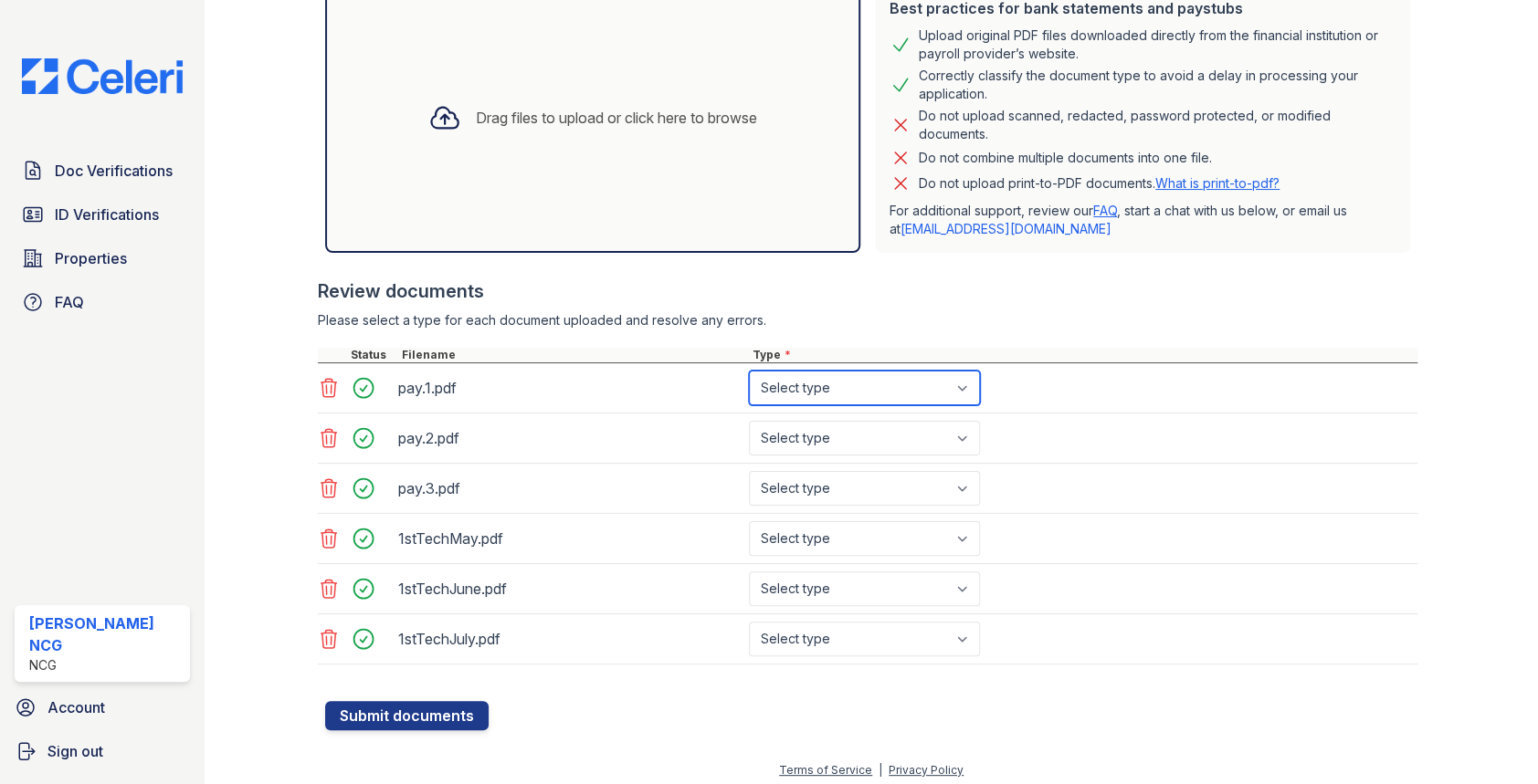
click at [776, 392] on select "Select type Paystub Bank Statement Offer Letter Tax Documents Benefit Award Let…" at bounding box center [864, 388] width 231 height 35
select select "paystub"
click at [749, 370] on select "Select type Paystub Bank Statement Offer Letter Tax Documents Benefit Award Let…" at bounding box center [864, 388] width 231 height 35
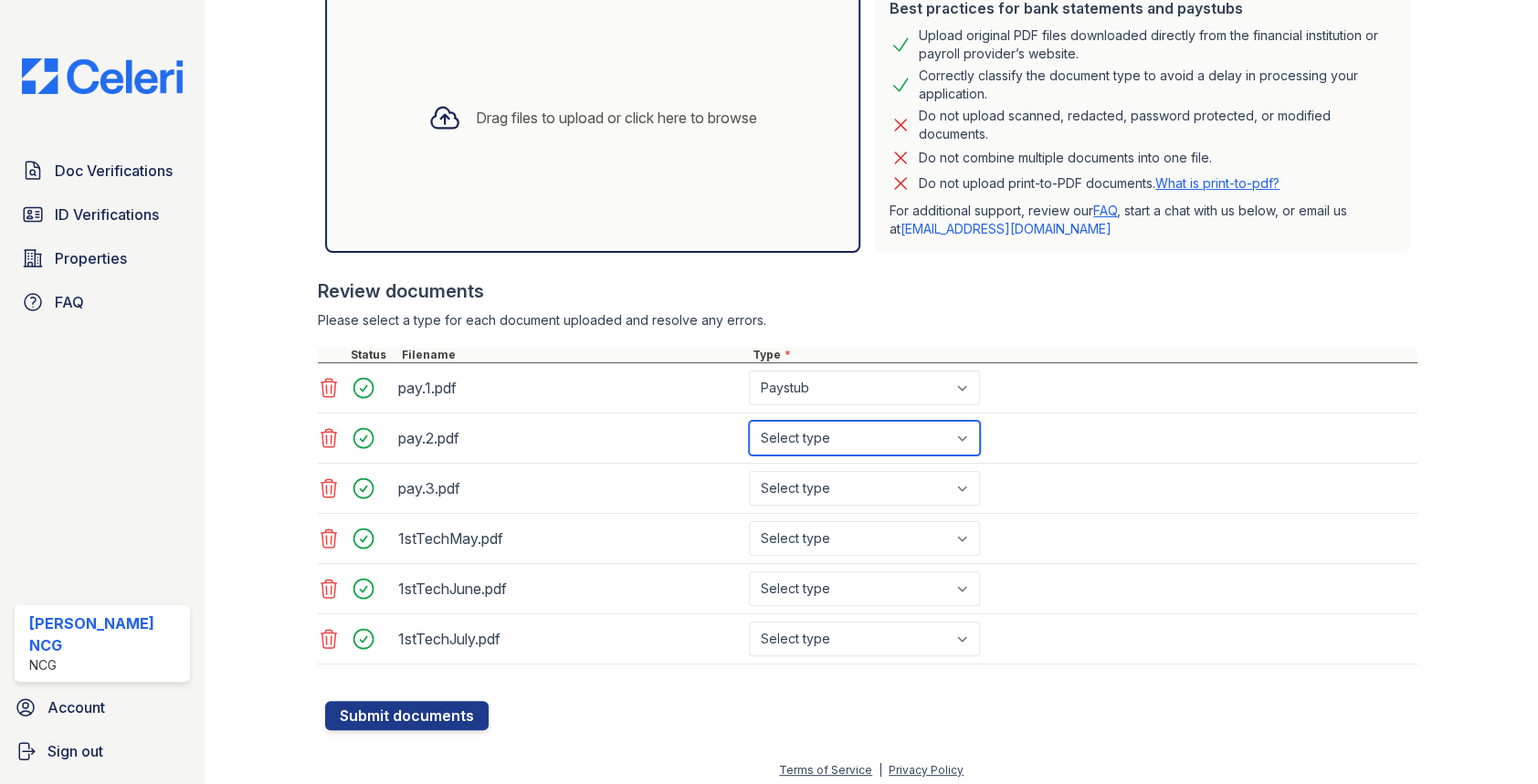
click at [778, 435] on select "Select type Paystub Bank Statement Offer Letter Tax Documents Benefit Award Let…" at bounding box center [864, 438] width 231 height 35
select select "paystub"
click at [749, 420] on select "Select type Paystub Bank Statement Offer Letter Tax Documents Benefit Award Let…" at bounding box center [864, 438] width 231 height 35
click at [780, 484] on select "Select type Paystub Bank Statement Offer Letter Tax Documents Benefit Award Let…" at bounding box center [864, 488] width 231 height 35
select select "paystub"
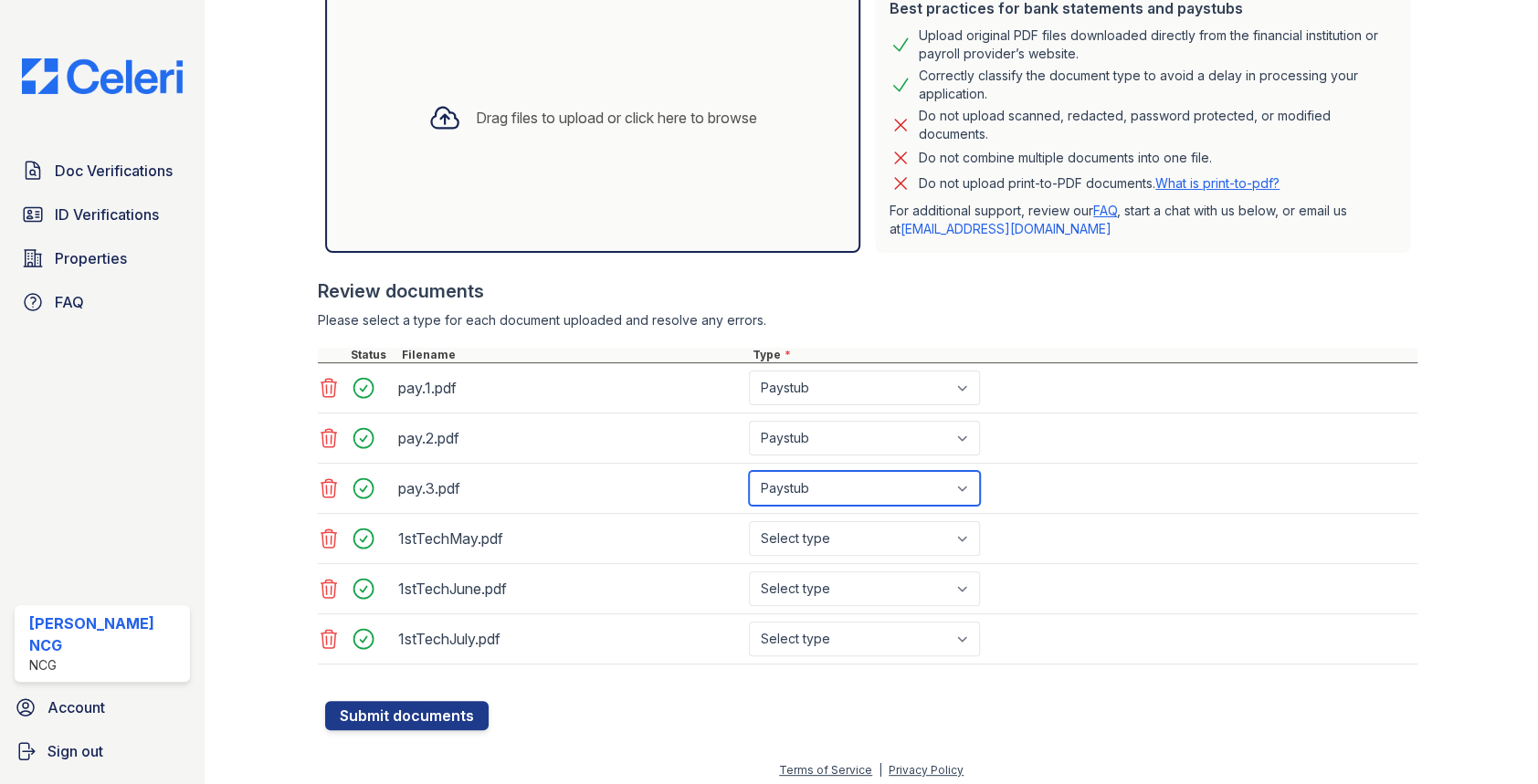
click at [749, 471] on select "Select type Paystub Bank Statement Offer Letter Tax Documents Benefit Award Let…" at bounding box center [864, 488] width 231 height 35
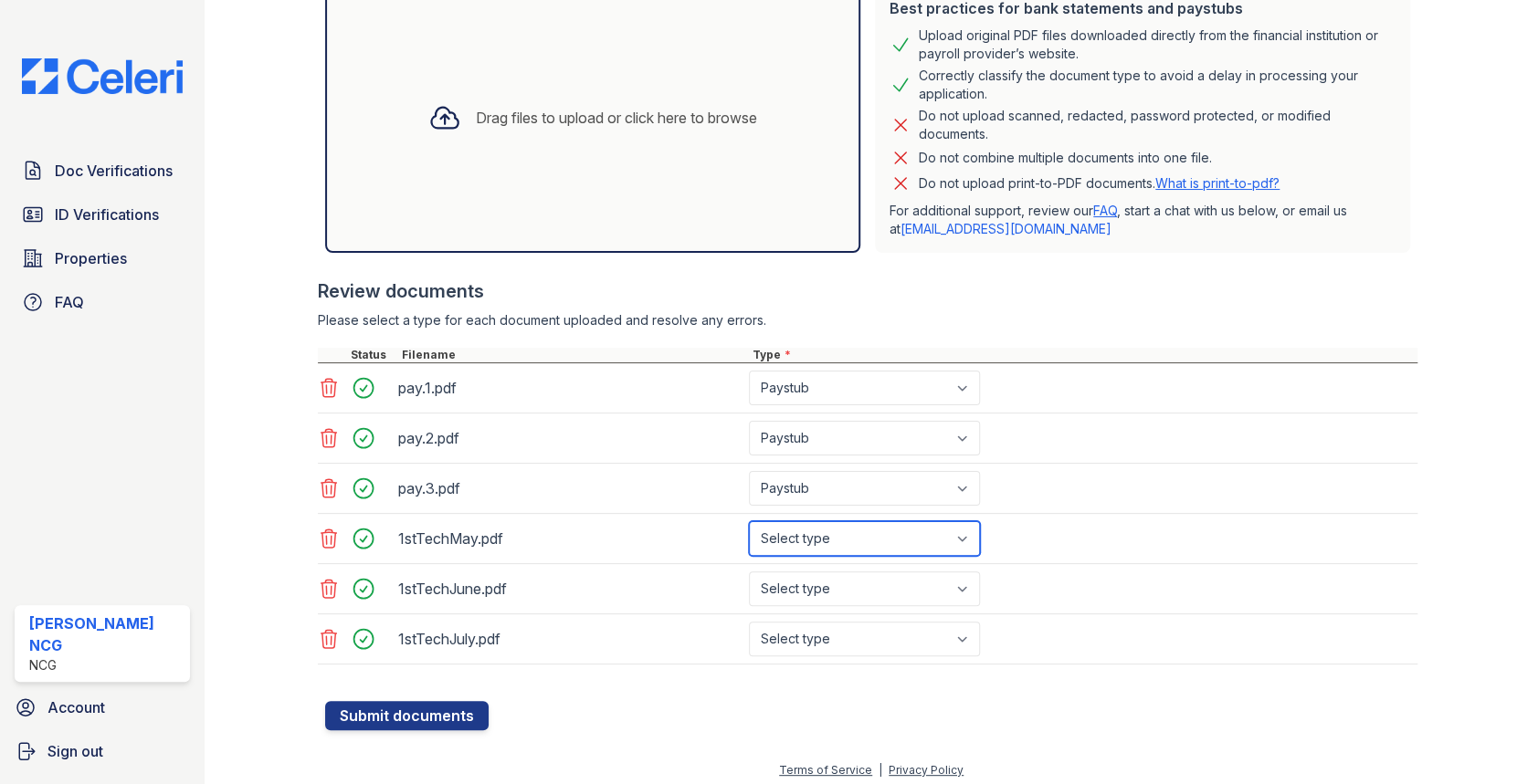
click at [802, 530] on select "Select type Paystub Bank Statement Offer Letter Tax Documents Benefit Award Let…" at bounding box center [864, 538] width 231 height 35
select select "bank_statement"
click at [749, 521] on select "Select type Paystub Bank Statement Offer Letter Tax Documents Benefit Award Let…" at bounding box center [864, 538] width 231 height 35
click at [814, 584] on select "Select type Paystub Bank Statement Offer Letter Tax Documents Benefit Award Let…" at bounding box center [864, 588] width 231 height 35
select select "bank_statement"
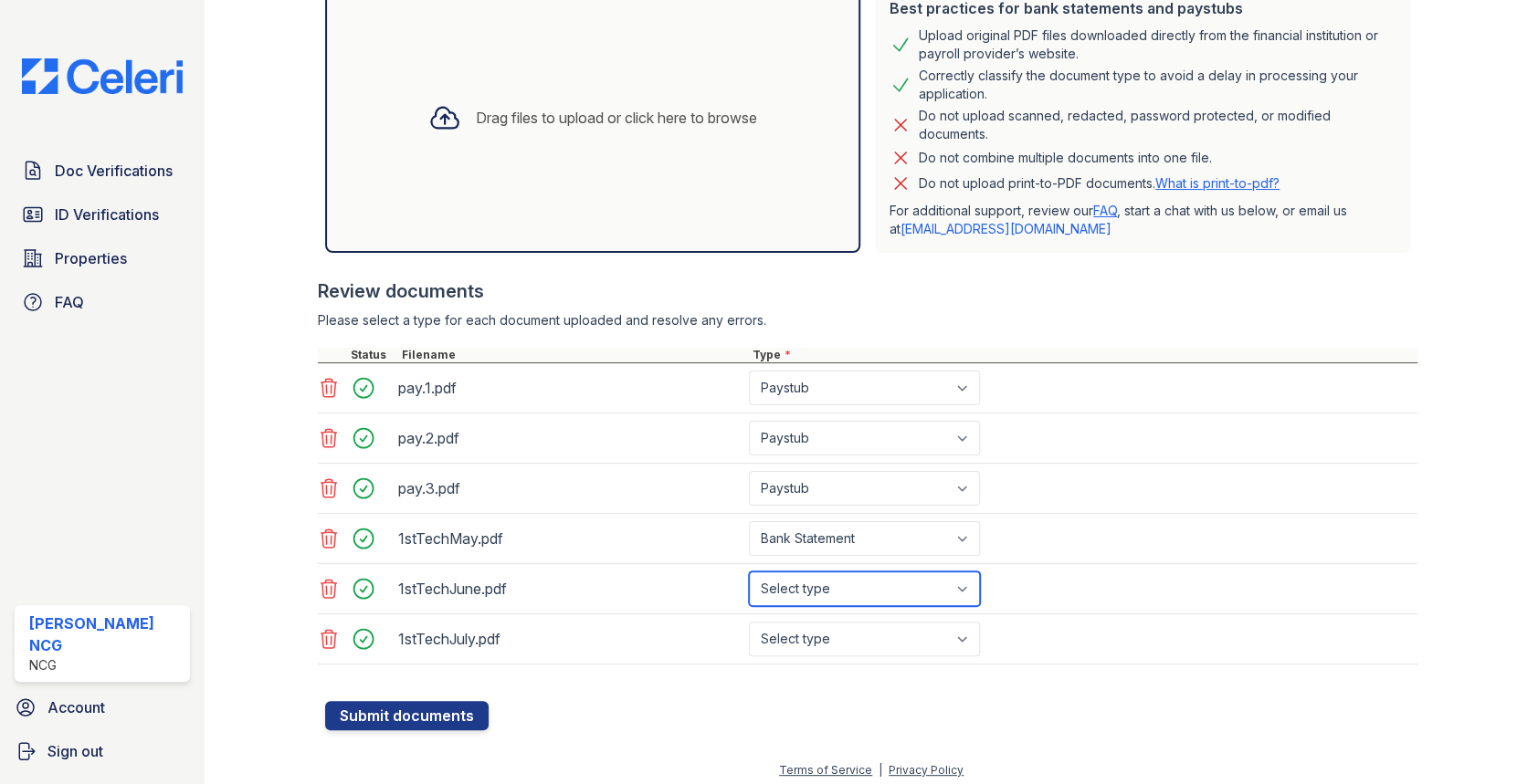
click at [749, 571] on select "Select type Paystub Bank Statement Offer Letter Tax Documents Benefit Award Let…" at bounding box center [864, 588] width 231 height 35
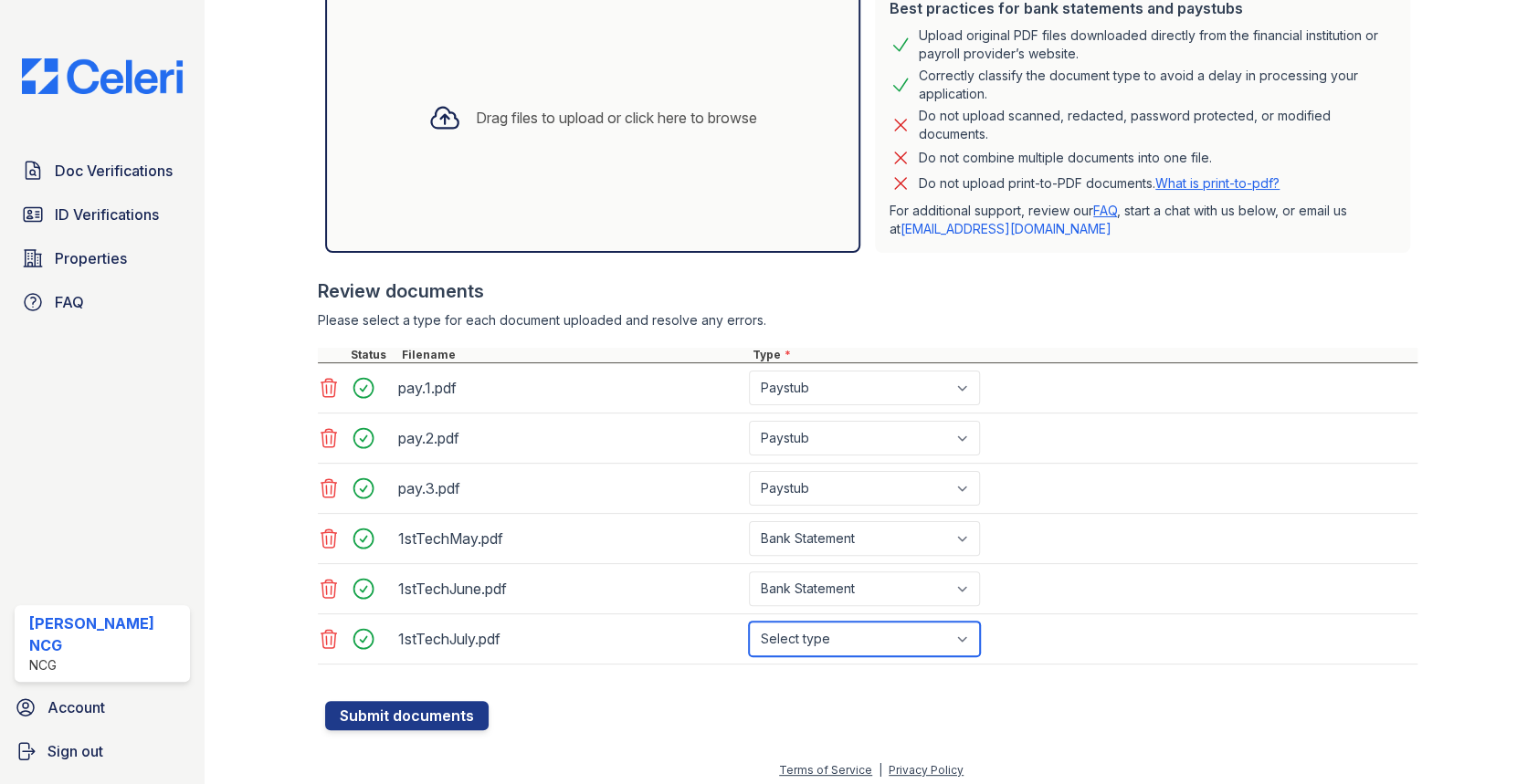
click at [848, 647] on select "Select type Paystub Bank Statement Offer Letter Tax Documents Benefit Award Let…" at bounding box center [864, 638] width 231 height 35
select select "bank_statement"
click at [749, 621] on select "Select type Paystub Bank Statement Offer Letter Tax Documents Benefit Award Let…" at bounding box center [864, 638] width 231 height 35
click at [938, 292] on div "Review documents" at bounding box center [867, 291] width 1100 height 25
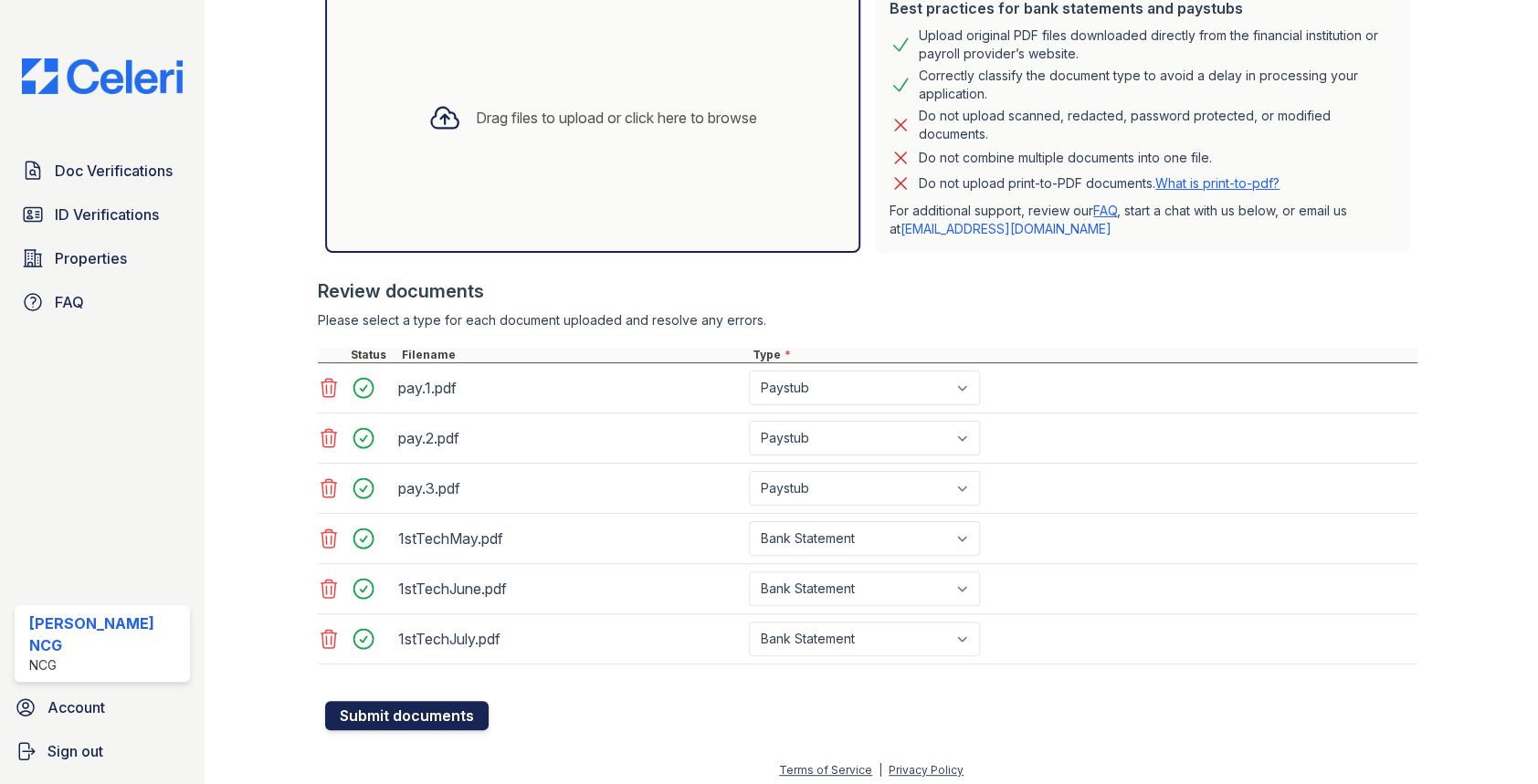
click at [449, 713] on button "Submit documents" at bounding box center [406, 716] width 163 height 29
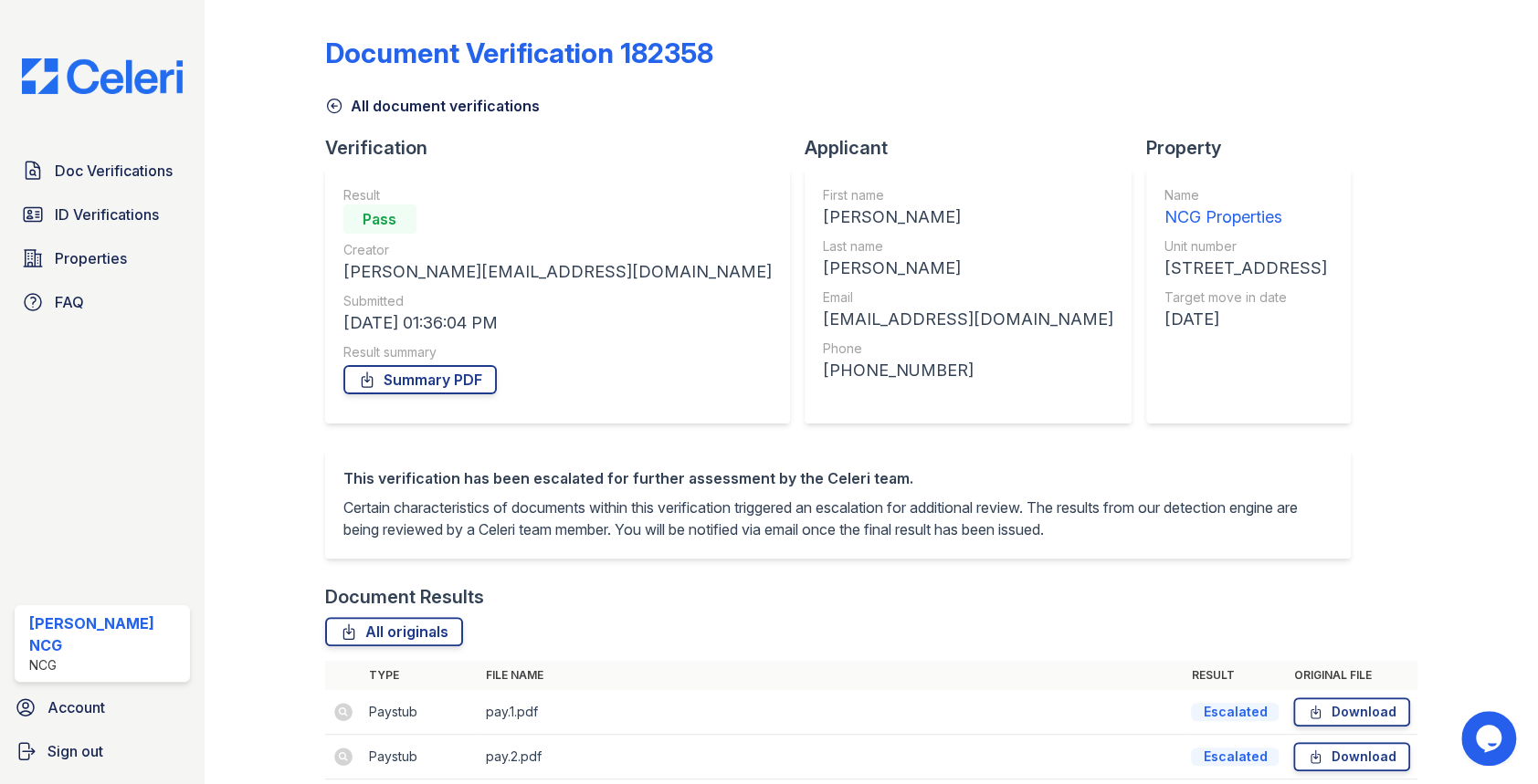
click at [1169, 243] on div "Document Verification 182358 All document verifications Verification Result Pas…" at bounding box center [871, 492] width 1093 height 969
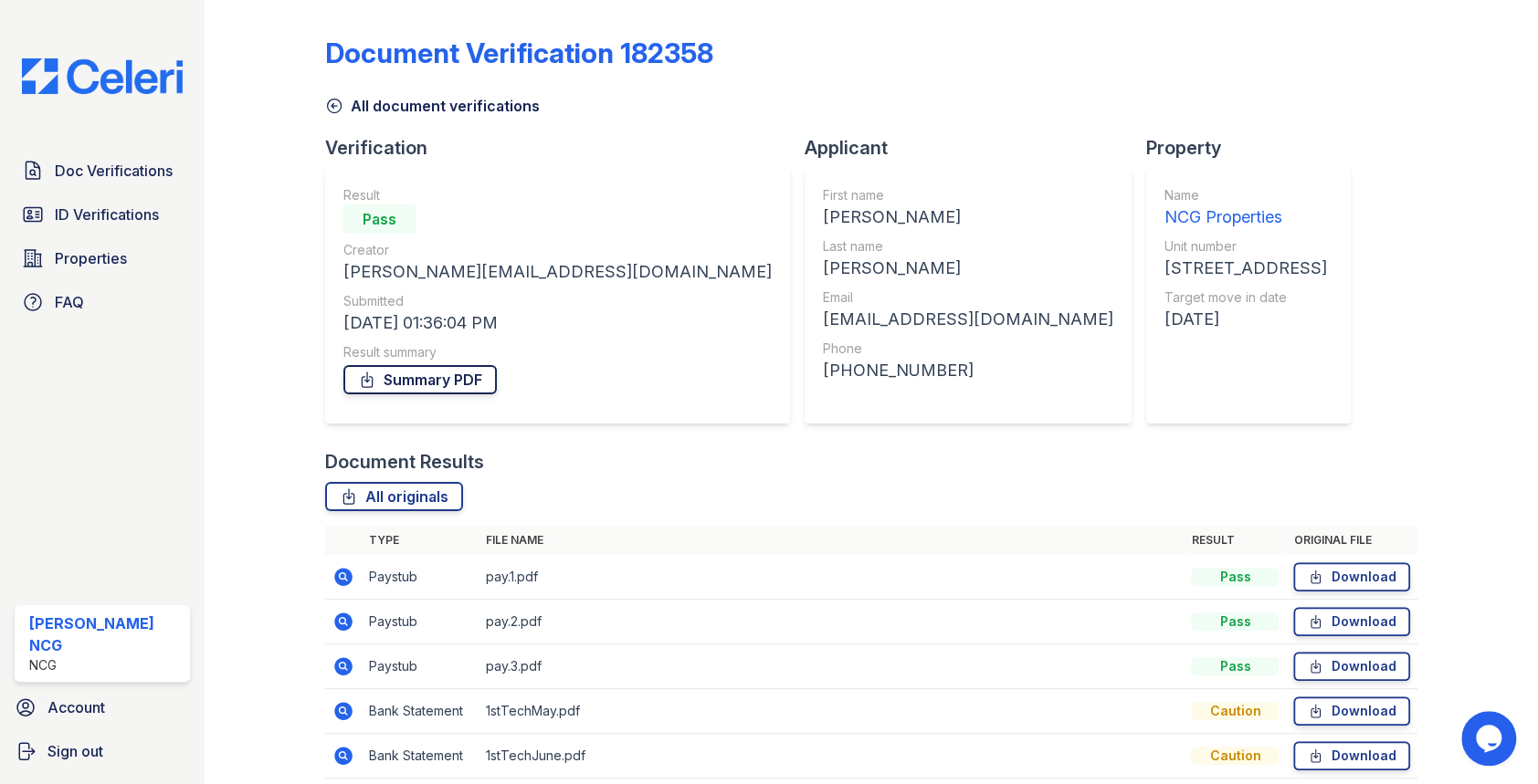
click at [441, 374] on link "Summary PDF" at bounding box center [420, 380] width 153 height 29
click at [145, 172] on span "Doc Verifications" at bounding box center [114, 171] width 118 height 22
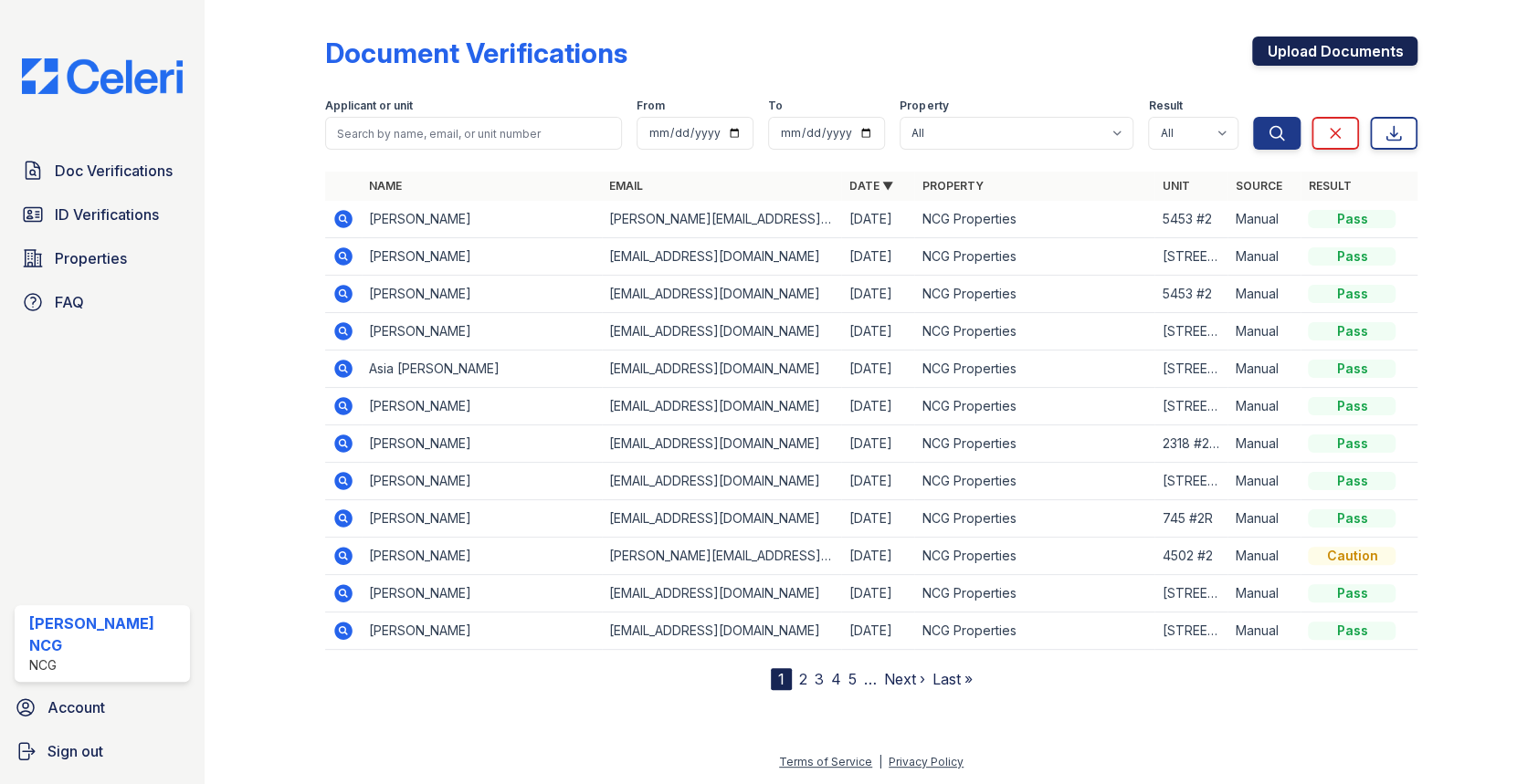
click at [1315, 43] on link "Upload Documents" at bounding box center [1333, 51] width 165 height 29
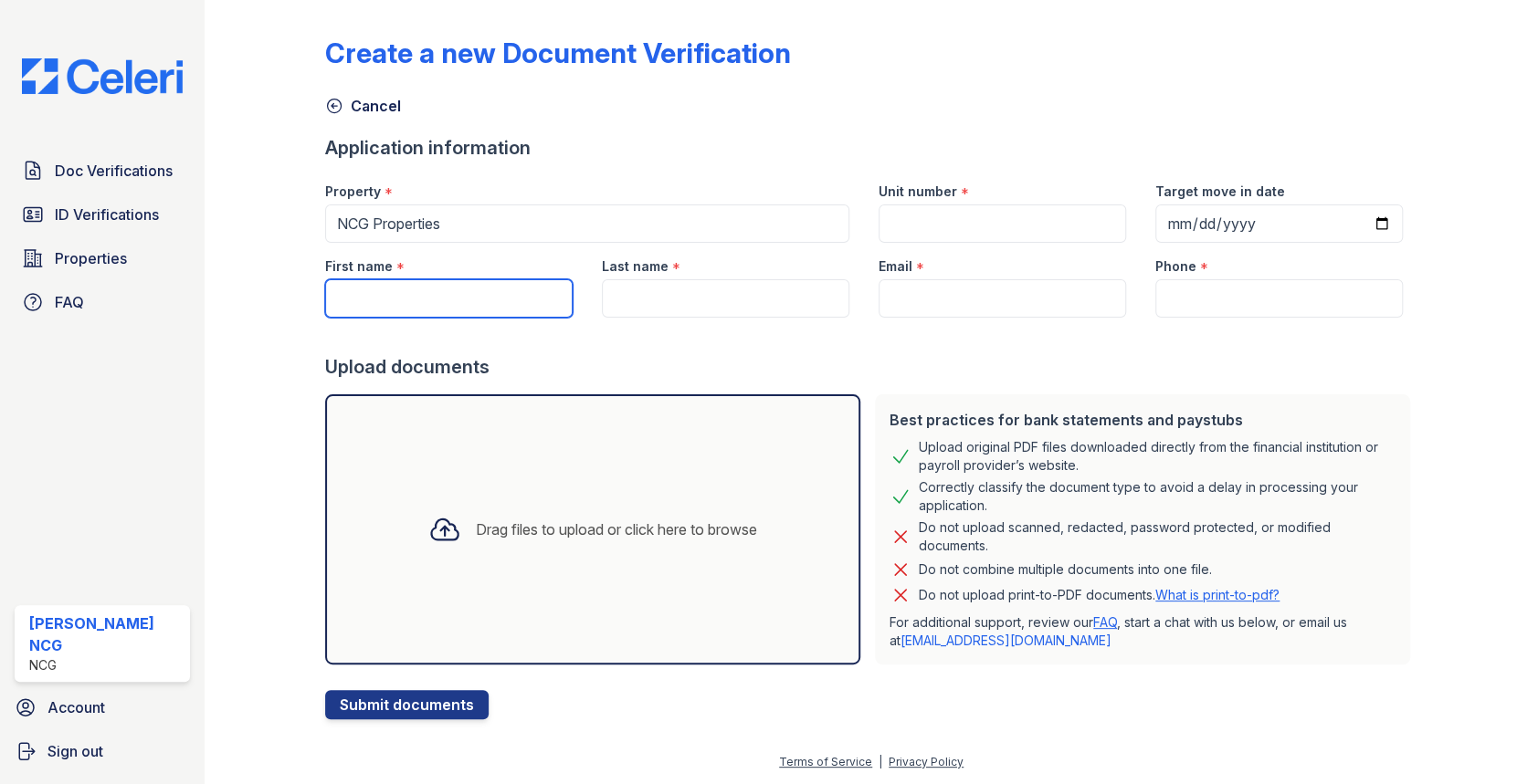
click at [374, 296] on input "First name" at bounding box center [449, 299] width 247 height 39
paste input "[PERSON_NAME]"
type input "[PERSON_NAME]"
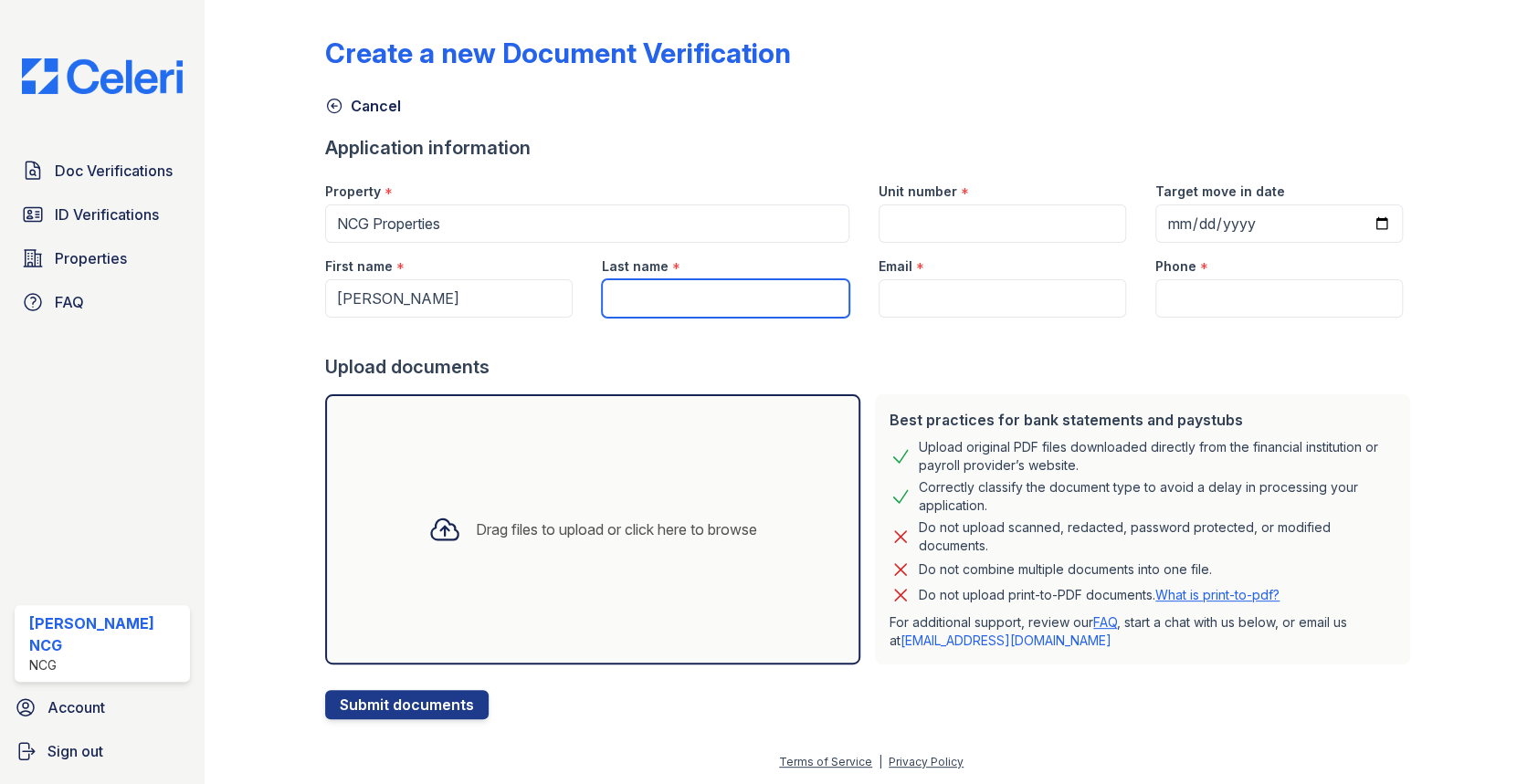
click at [630, 297] on input "Last name" at bounding box center [726, 299] width 247 height 39
paste input "[PERSON_NAME]"
type input "[PERSON_NAME]"
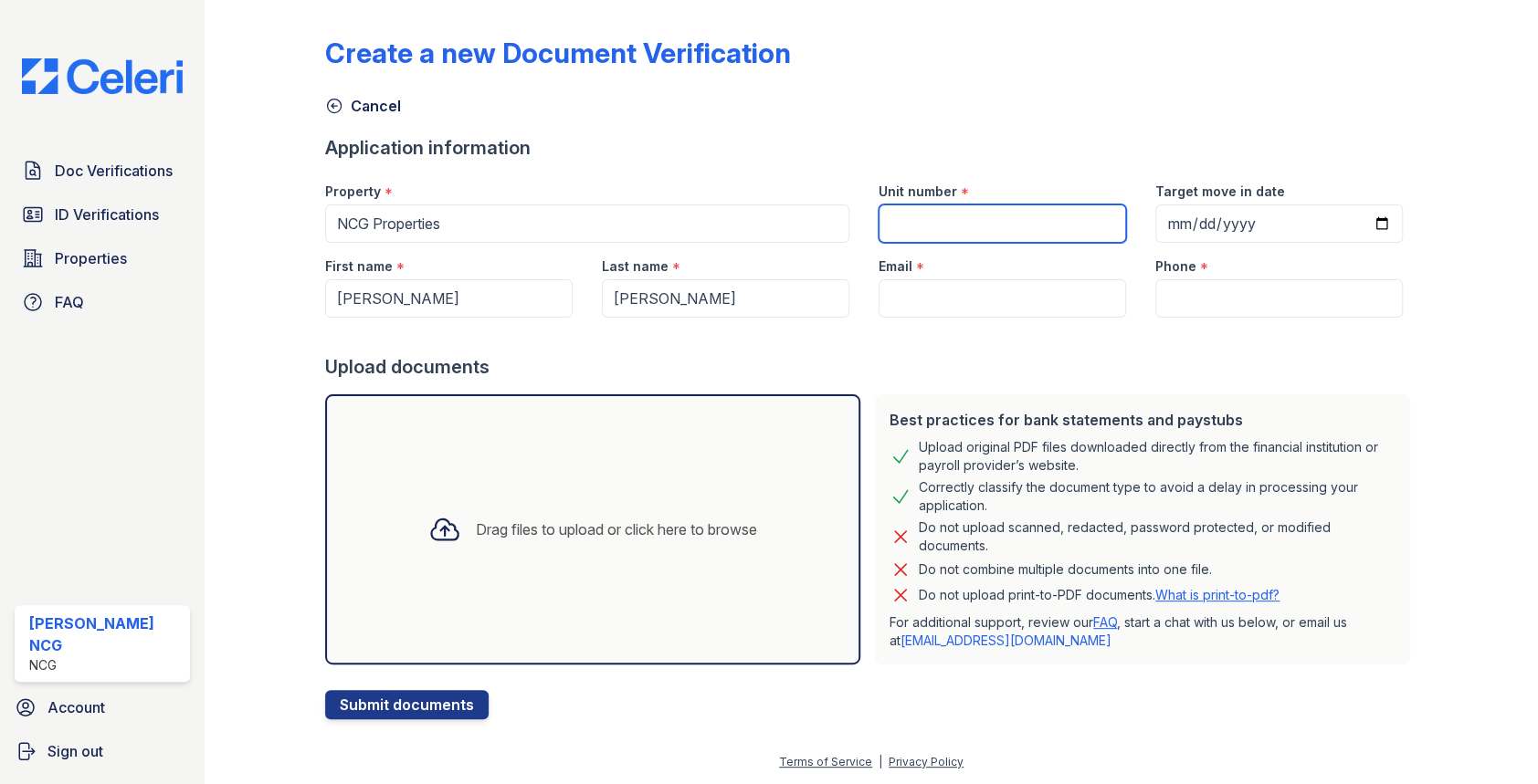
click at [909, 214] on input "Unit number" at bounding box center [1002, 224] width 247 height 39
type input "[STREET_ADDRESS]"
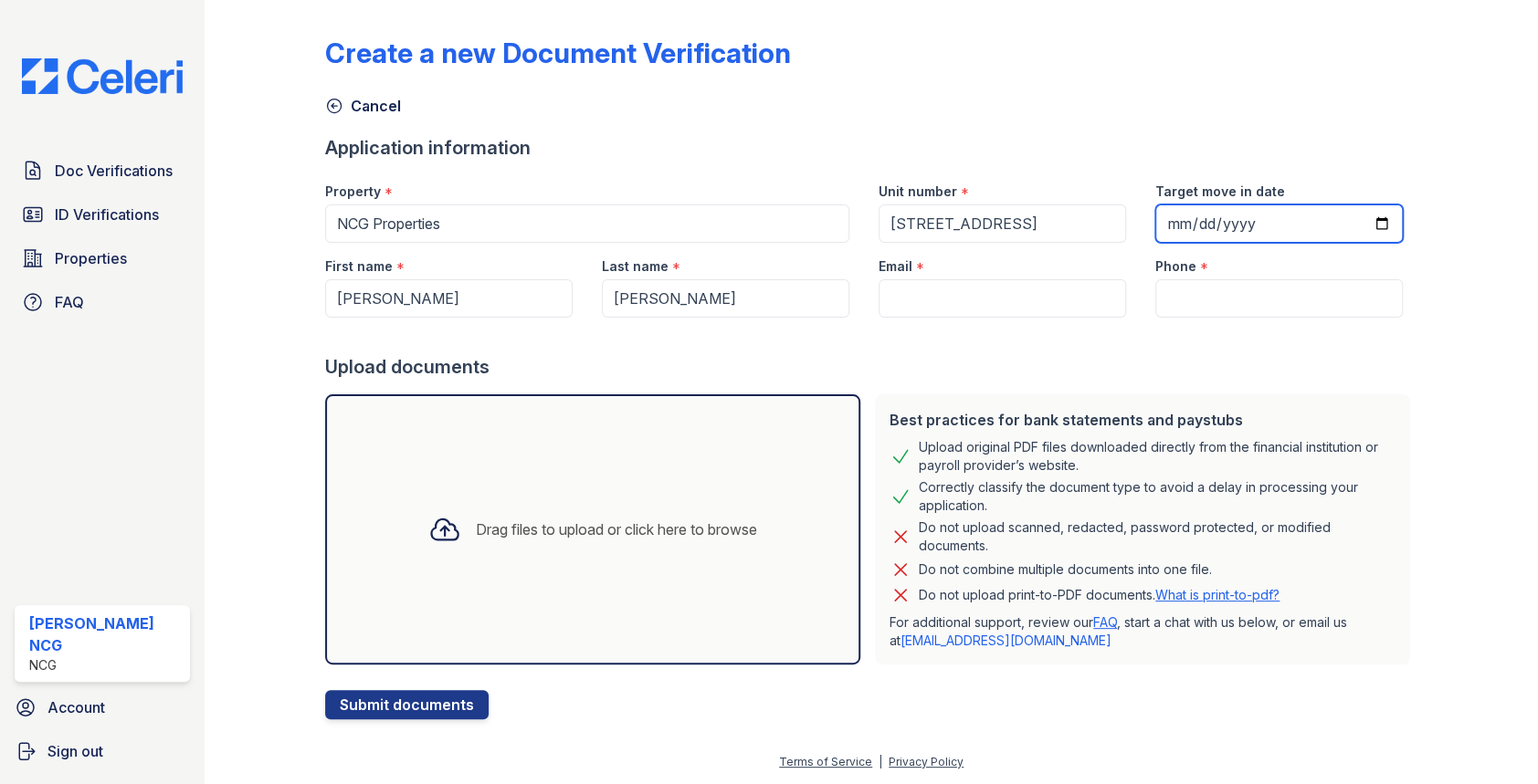
click at [1164, 225] on input "Target move in date" at bounding box center [1278, 224] width 247 height 39
type input "2025-09-06"
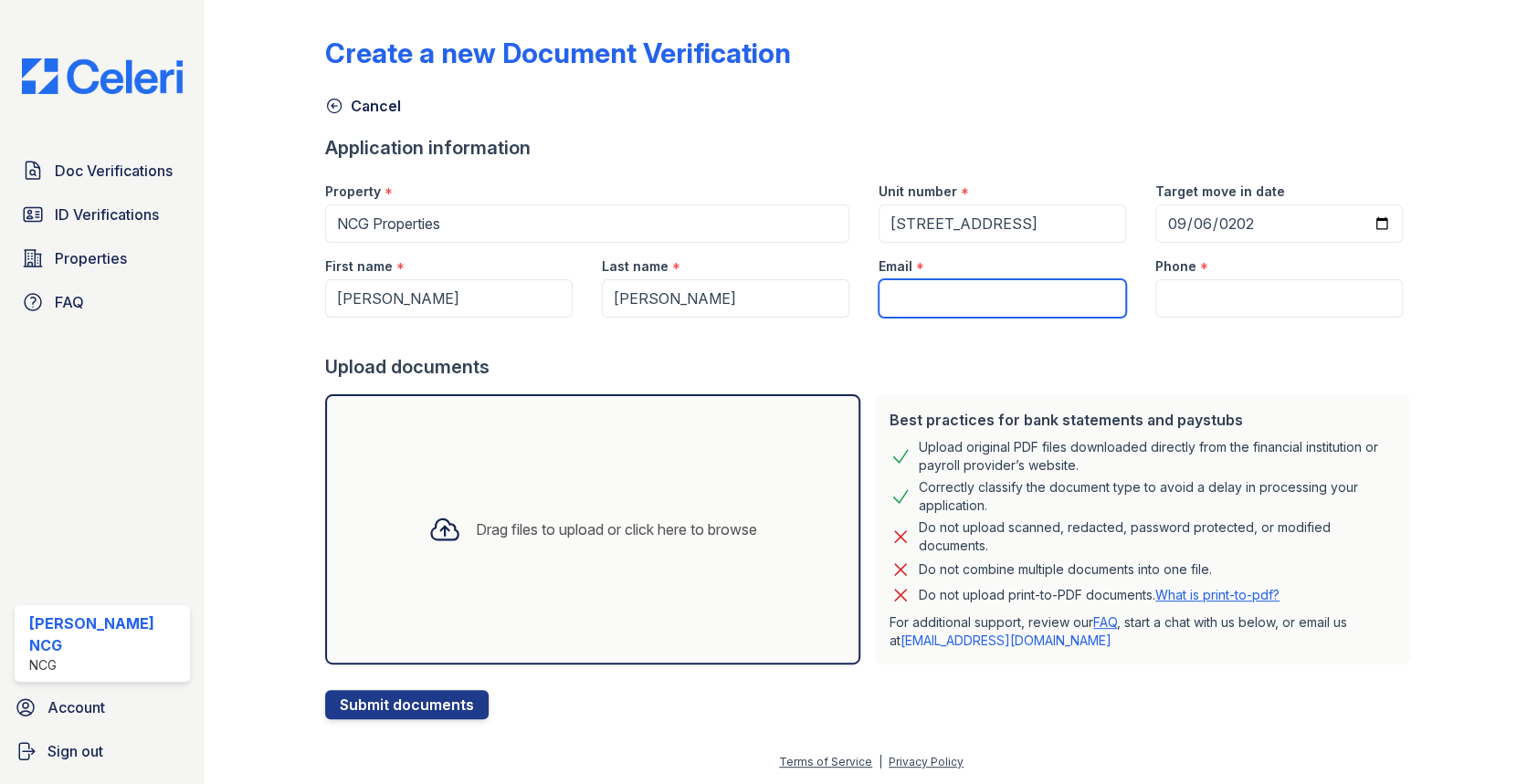
click at [961, 281] on input "Email" at bounding box center [1002, 299] width 247 height 39
type input "[EMAIL_ADDRESS][DOMAIN_NAME]"
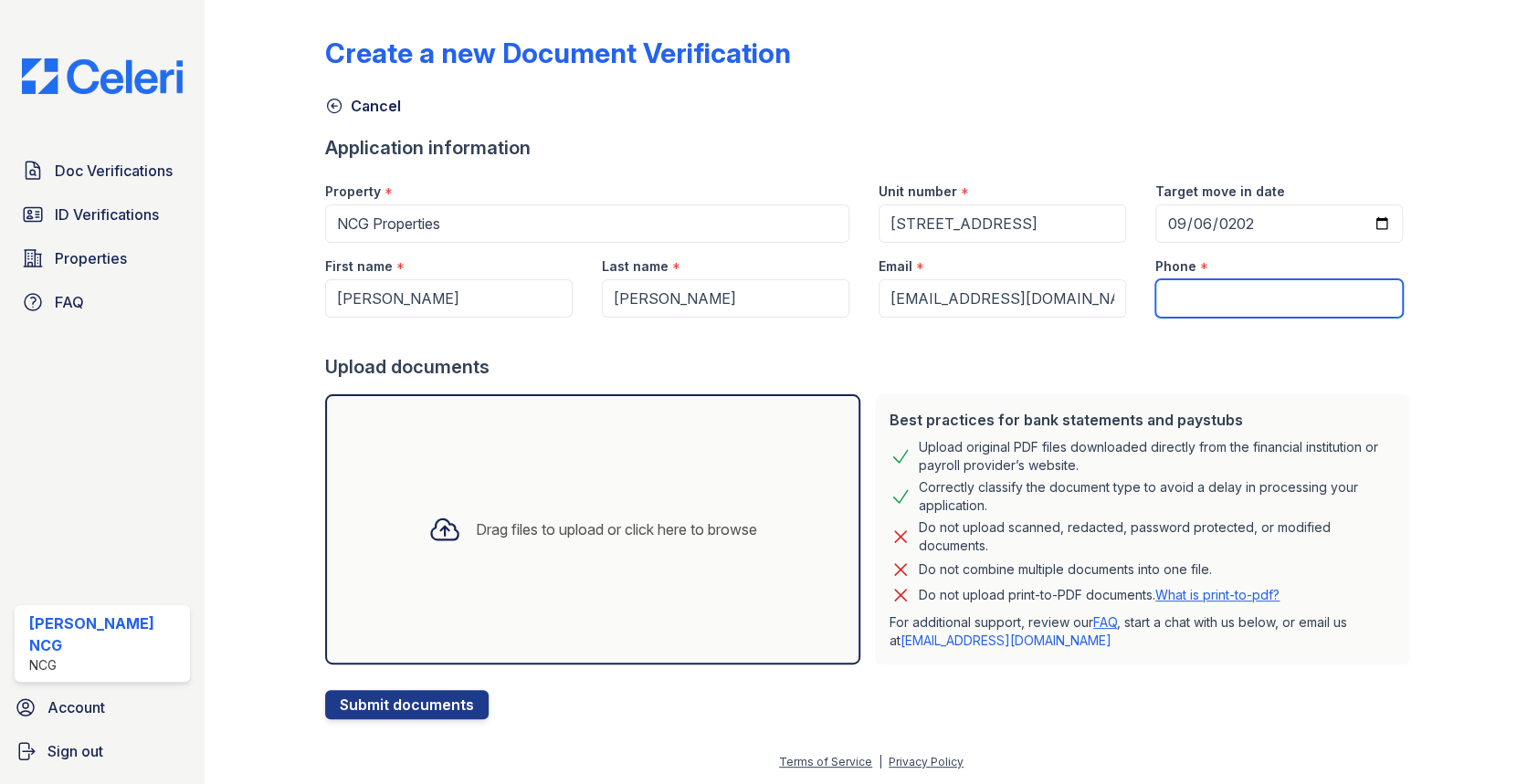
click at [1200, 280] on input "Phone" at bounding box center [1278, 299] width 247 height 39
type input "7732520600"
click at [1176, 354] on div "Upload documents" at bounding box center [871, 366] width 1093 height 25
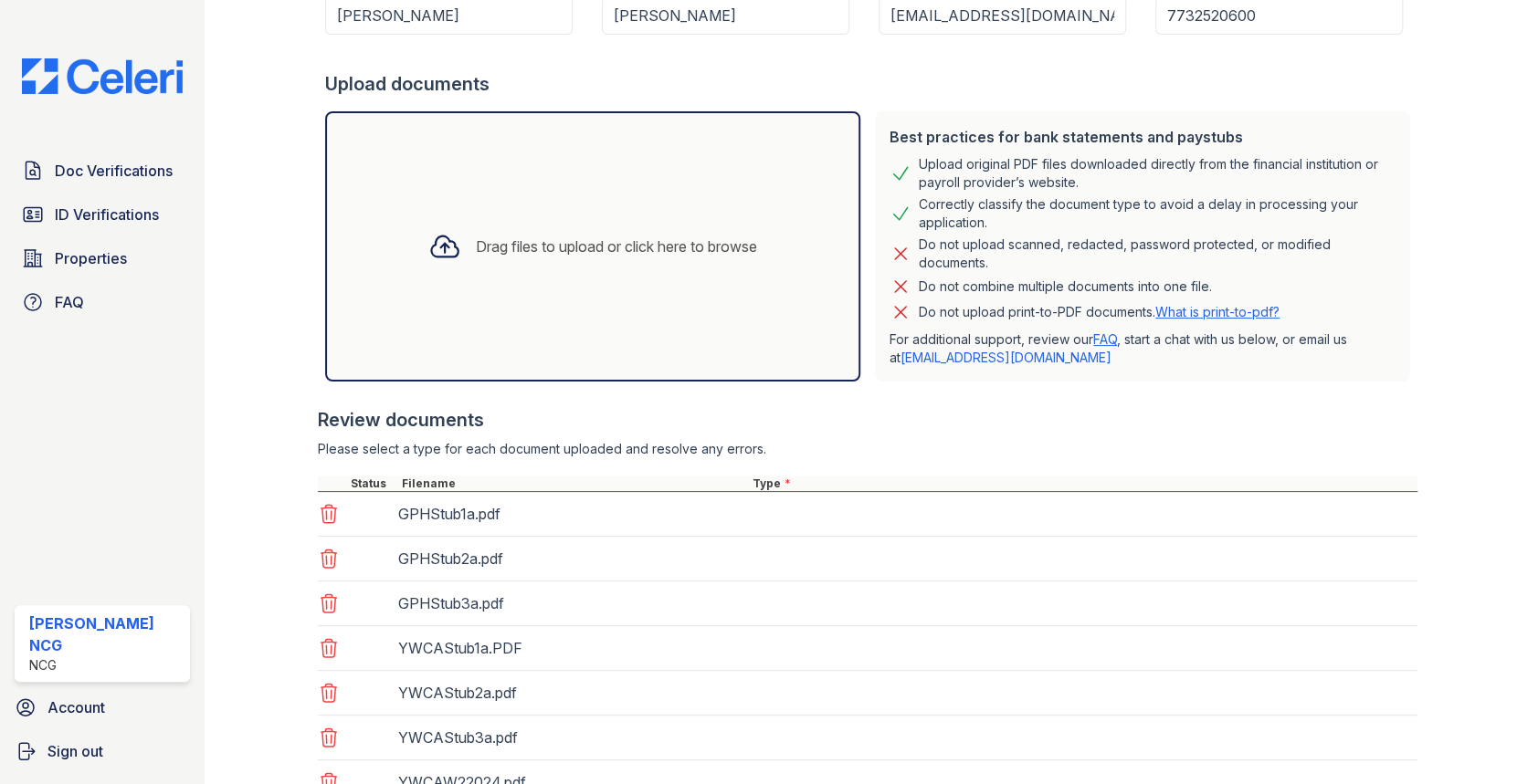
scroll to position [429, 0]
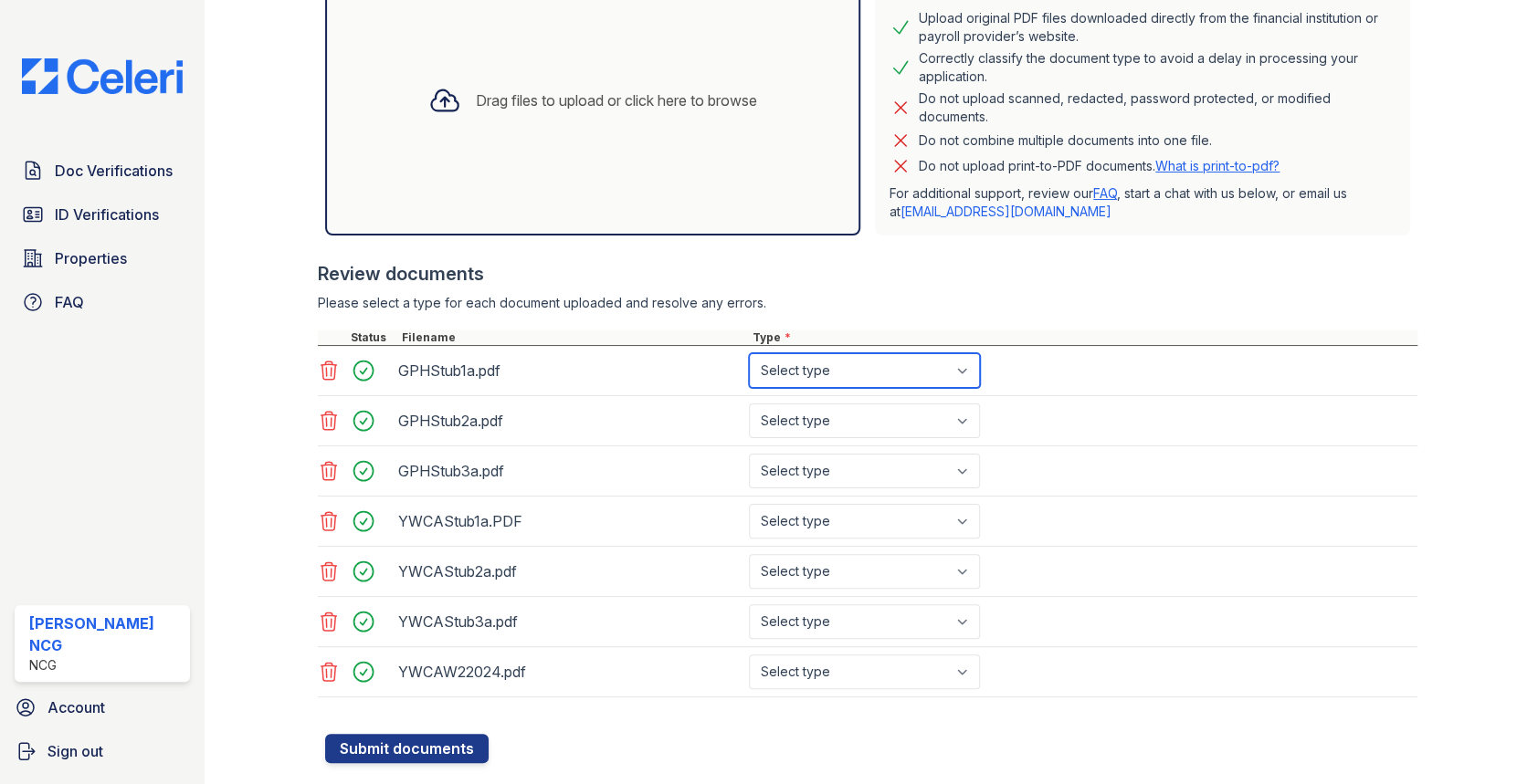
click at [778, 370] on select "Select type Paystub Bank Statement Offer Letter Tax Documents Benefit Award Let…" at bounding box center [864, 370] width 231 height 35
select select "paystub"
click at [749, 353] on select "Select type Paystub Bank Statement Offer Letter Tax Documents Benefit Award Let…" at bounding box center [864, 370] width 231 height 35
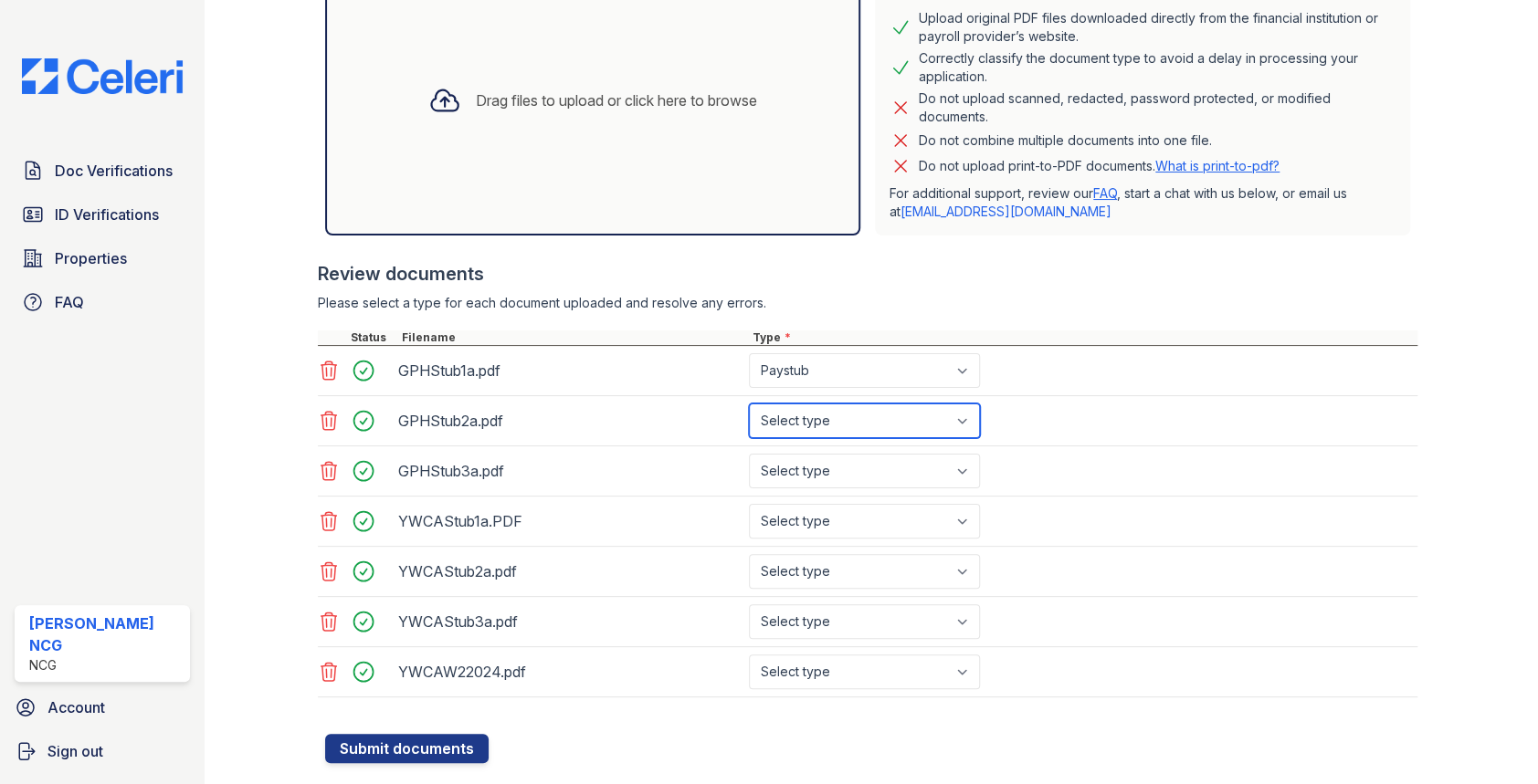
click at [794, 416] on select "Select type Paystub Bank Statement Offer Letter Tax Documents Benefit Award Let…" at bounding box center [864, 420] width 231 height 35
select select "paystub"
click at [749, 403] on select "Select type Paystub Bank Statement Offer Letter Tax Documents Benefit Award Let…" at bounding box center [864, 420] width 231 height 35
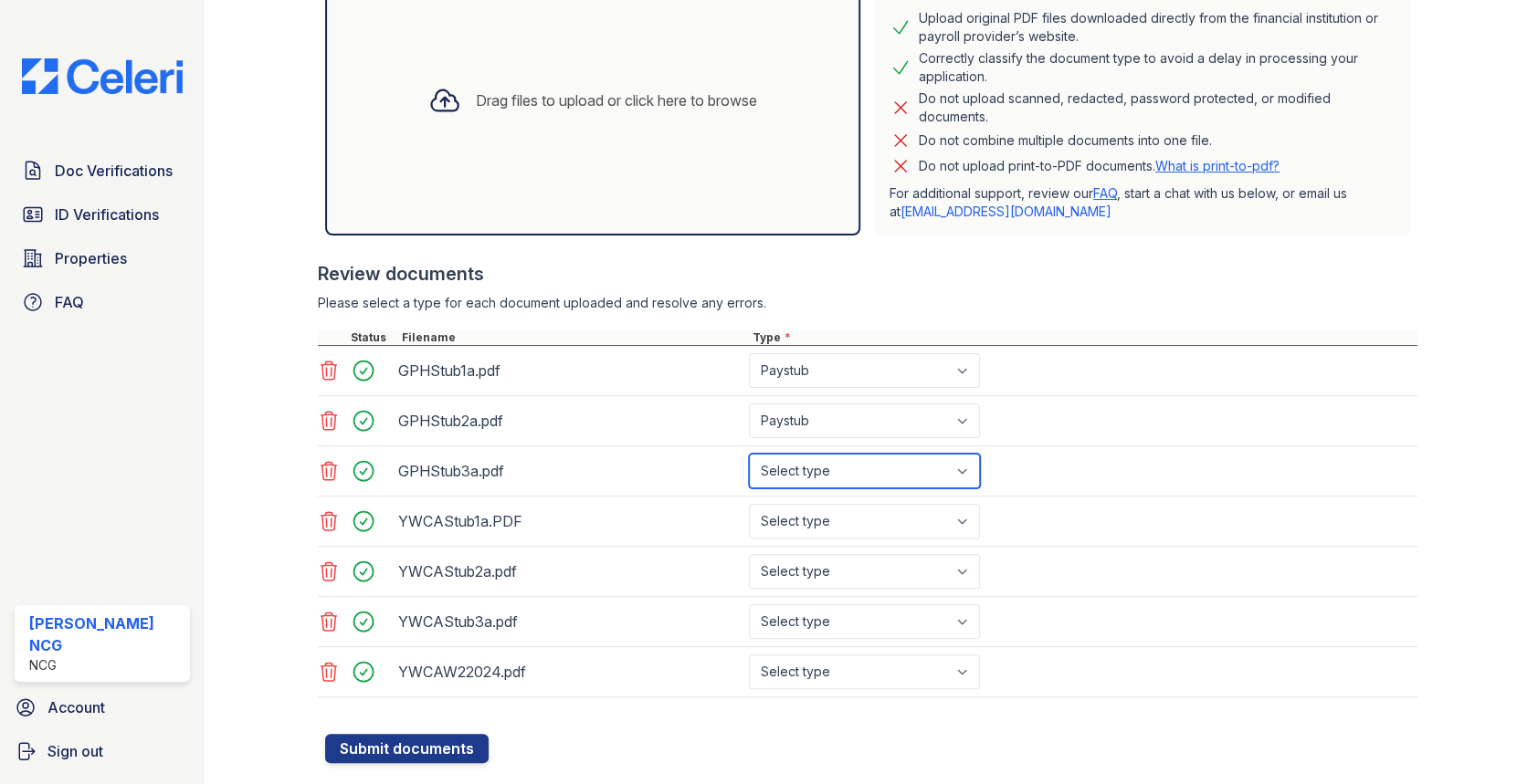
click at [783, 465] on select "Select type Paystub Bank Statement Offer Letter Tax Documents Benefit Award Let…" at bounding box center [864, 471] width 231 height 35
select select "paystub"
click at [749, 453] on select "Select type Paystub Bank Statement Offer Letter Tax Documents Benefit Award Let…" at bounding box center [864, 471] width 231 height 35
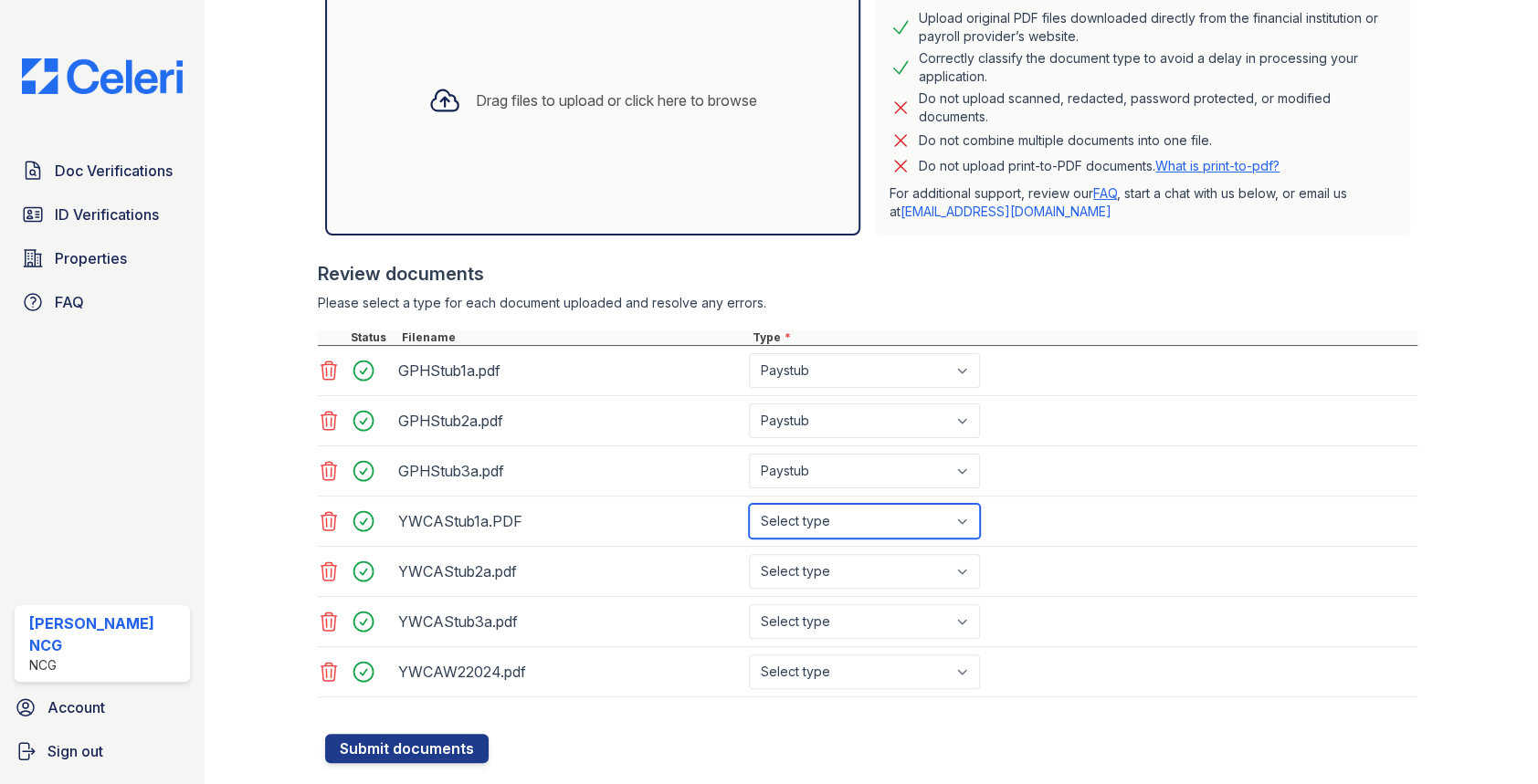
click at [786, 520] on select "Select type Paystub Bank Statement Offer Letter Tax Documents Benefit Award Let…" at bounding box center [864, 521] width 231 height 35
select select "paystub"
click at [749, 503] on select "Select type Paystub Bank Statement Offer Letter Tax Documents Benefit Award Let…" at bounding box center [864, 521] width 231 height 35
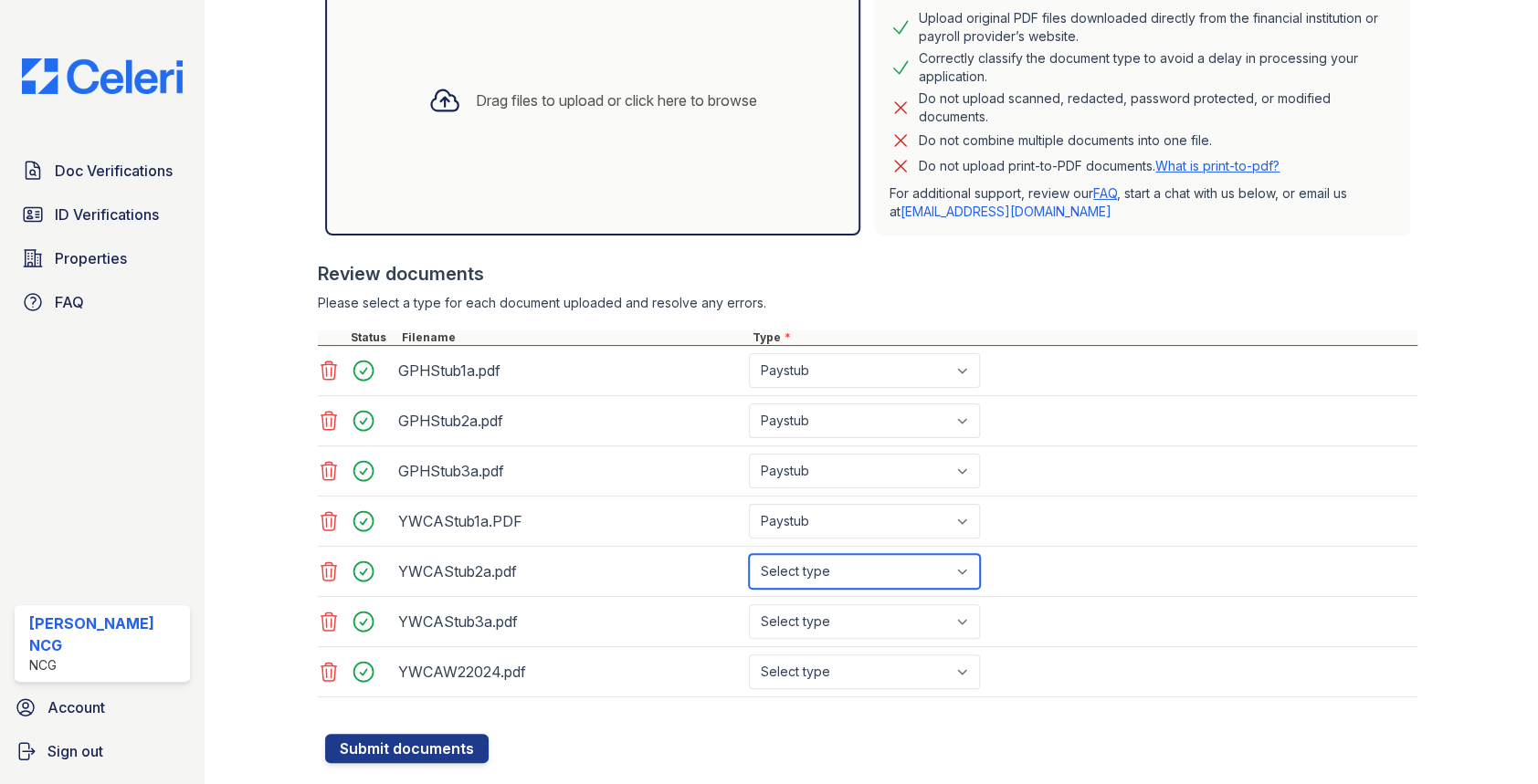
click at [793, 566] on select "Select type Paystub Bank Statement Offer Letter Tax Documents Benefit Award Let…" at bounding box center [864, 571] width 231 height 35
select select "paystub"
click at [749, 554] on select "Select type Paystub Bank Statement Offer Letter Tax Documents Benefit Award Let…" at bounding box center [864, 571] width 231 height 35
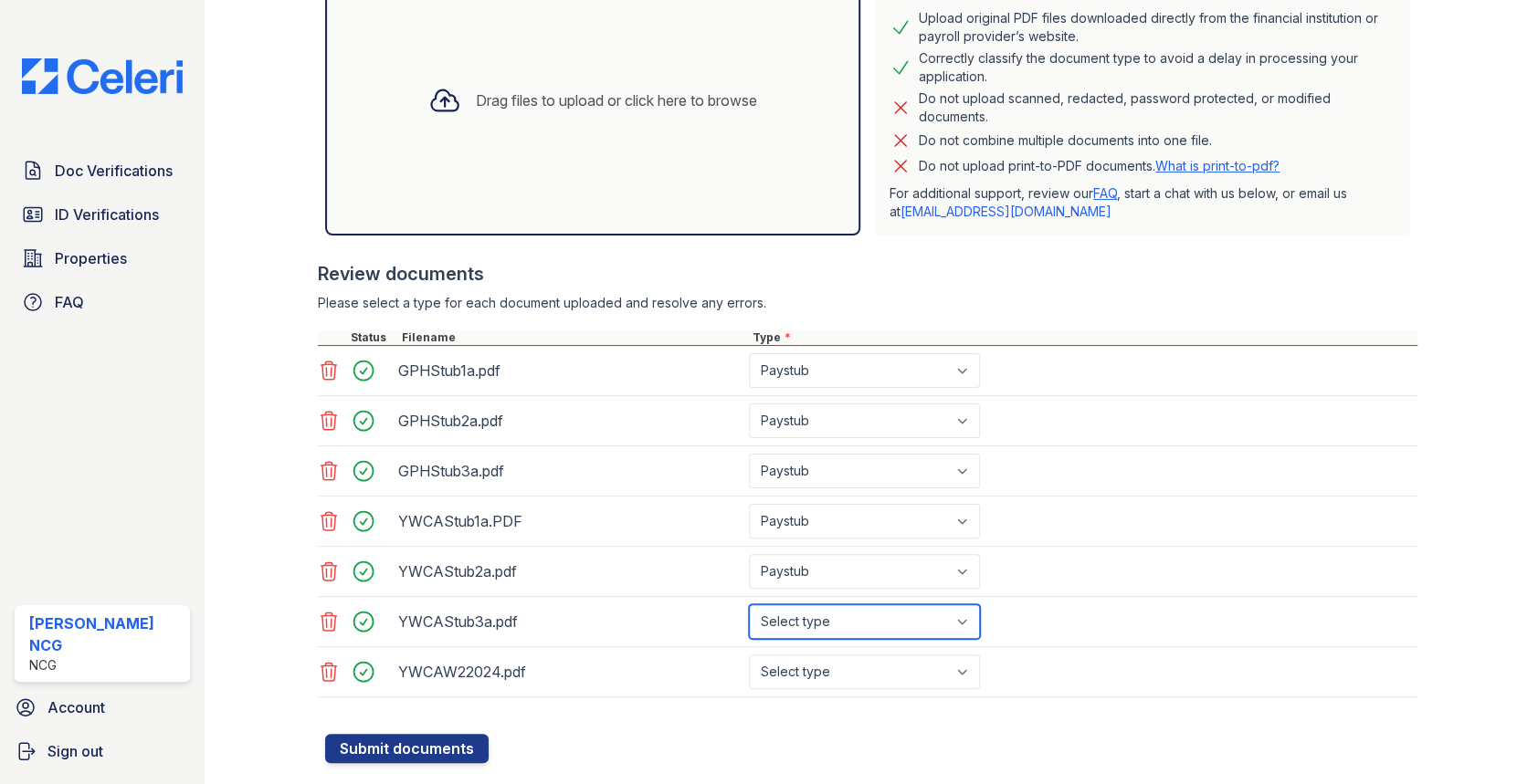
click at [798, 614] on select "Select type Paystub Bank Statement Offer Letter Tax Documents Benefit Award Let…" at bounding box center [864, 621] width 231 height 35
select select "paystub"
click at [749, 604] on select "Select type Paystub Bank Statement Offer Letter Tax Documents Benefit Award Let…" at bounding box center [864, 621] width 231 height 35
click at [825, 671] on select "Select type Paystub Bank Statement Offer Letter Tax Documents Benefit Award Let…" at bounding box center [864, 672] width 231 height 35
select select "paystub"
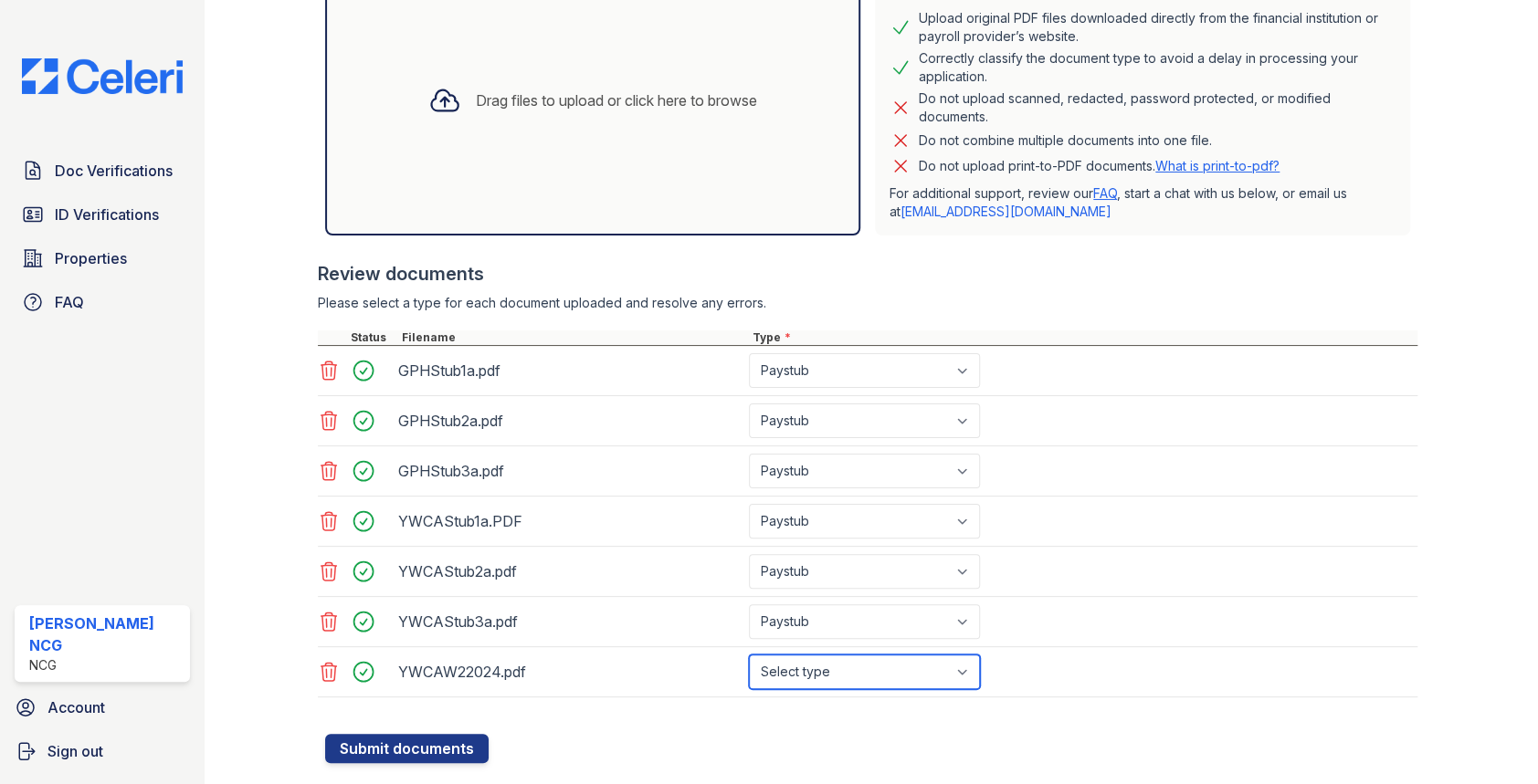
click at [749, 655] on select "Select type Paystub Bank Statement Offer Letter Tax Documents Benefit Award Let…" at bounding box center [864, 672] width 231 height 35
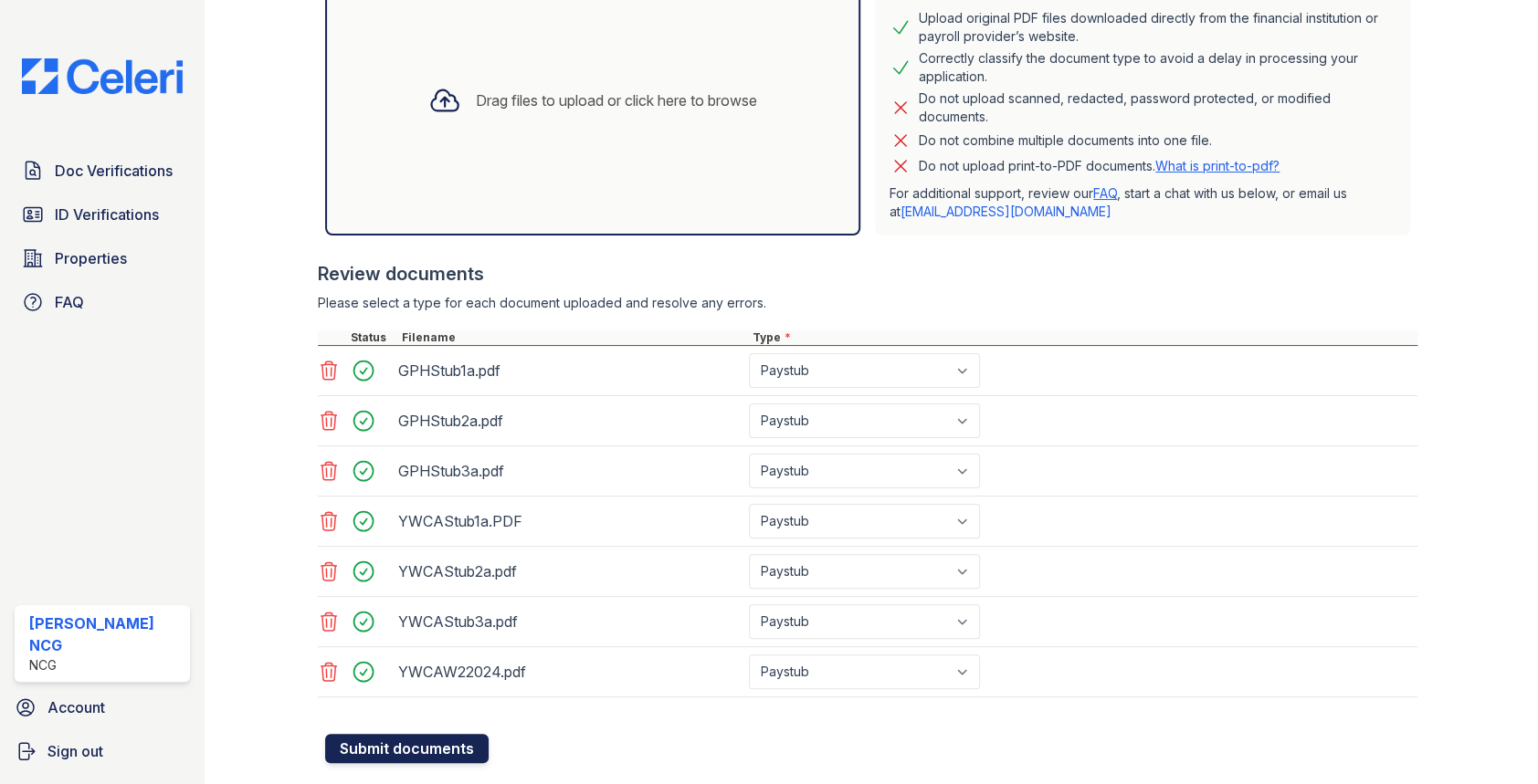
click at [427, 740] on button "Submit documents" at bounding box center [406, 748] width 163 height 29
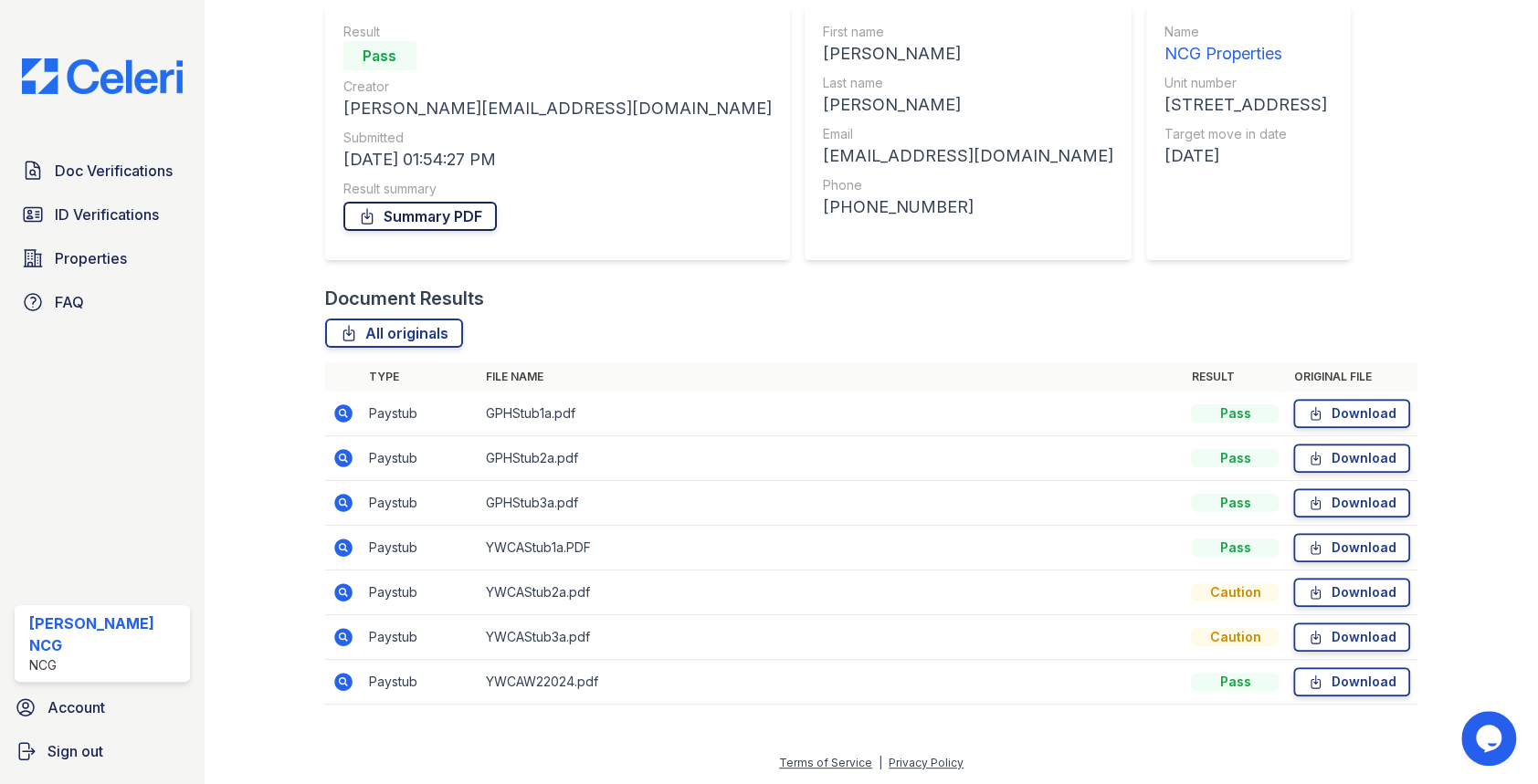
click at [470, 218] on link "Summary PDF" at bounding box center [420, 216] width 153 height 29
